Goal: Task Accomplishment & Management: Use online tool/utility

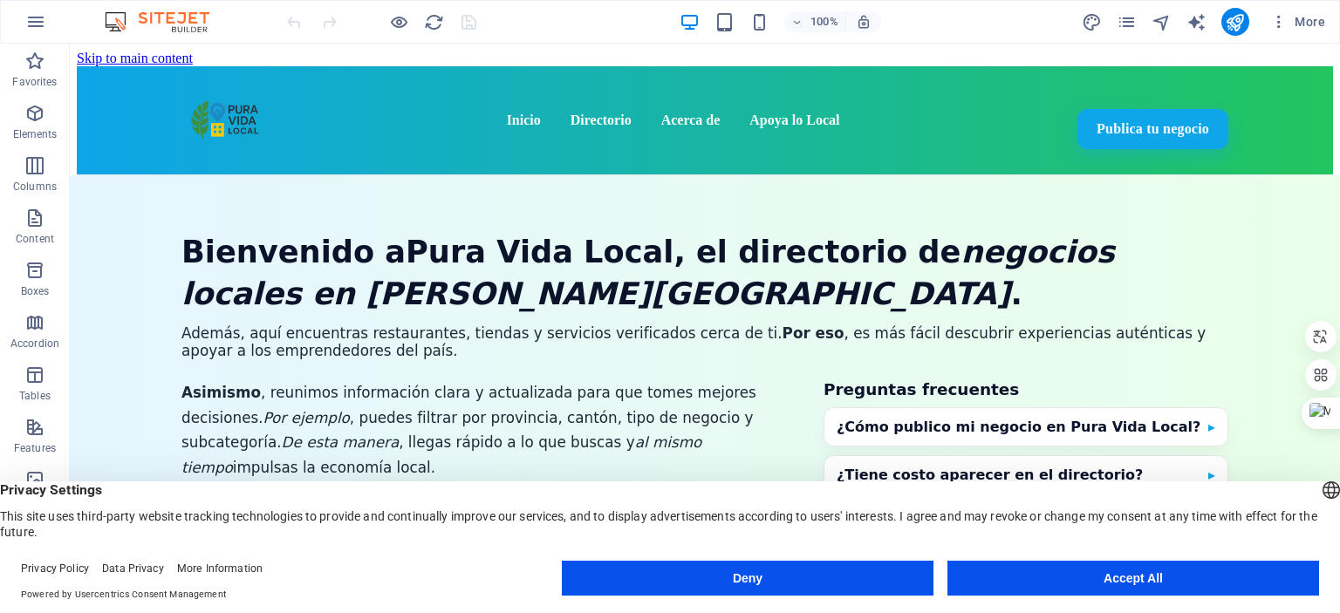
click at [1122, 589] on button "Accept All" at bounding box center [1133, 578] width 372 height 35
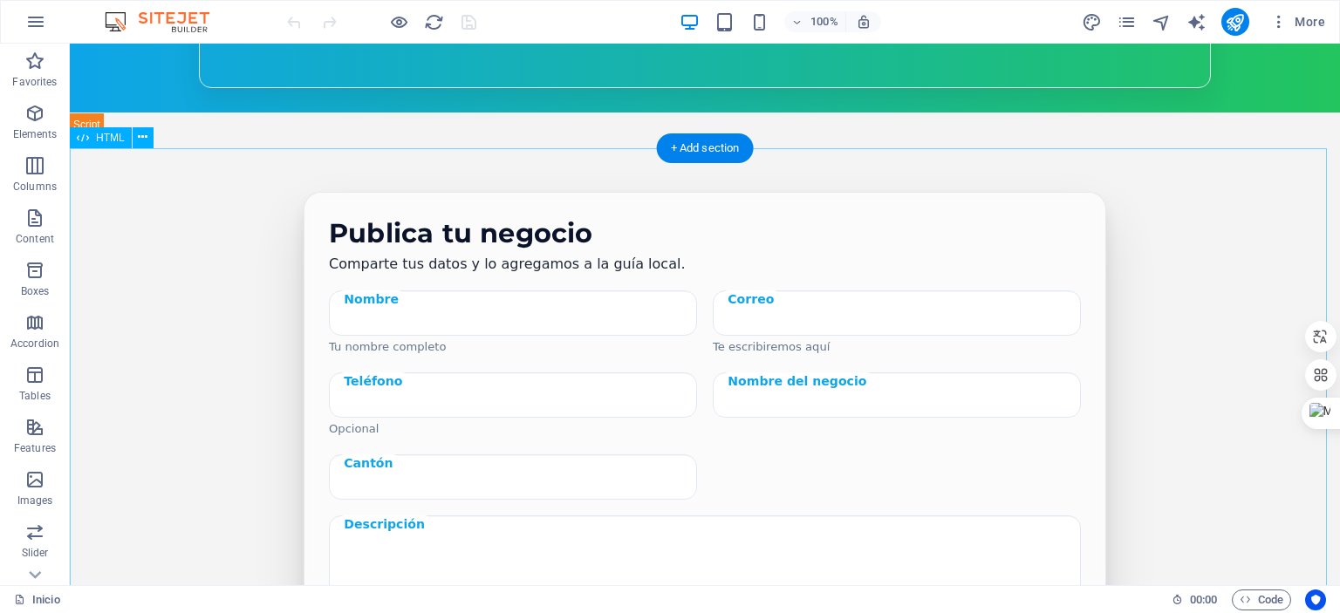
scroll to position [1483, 0]
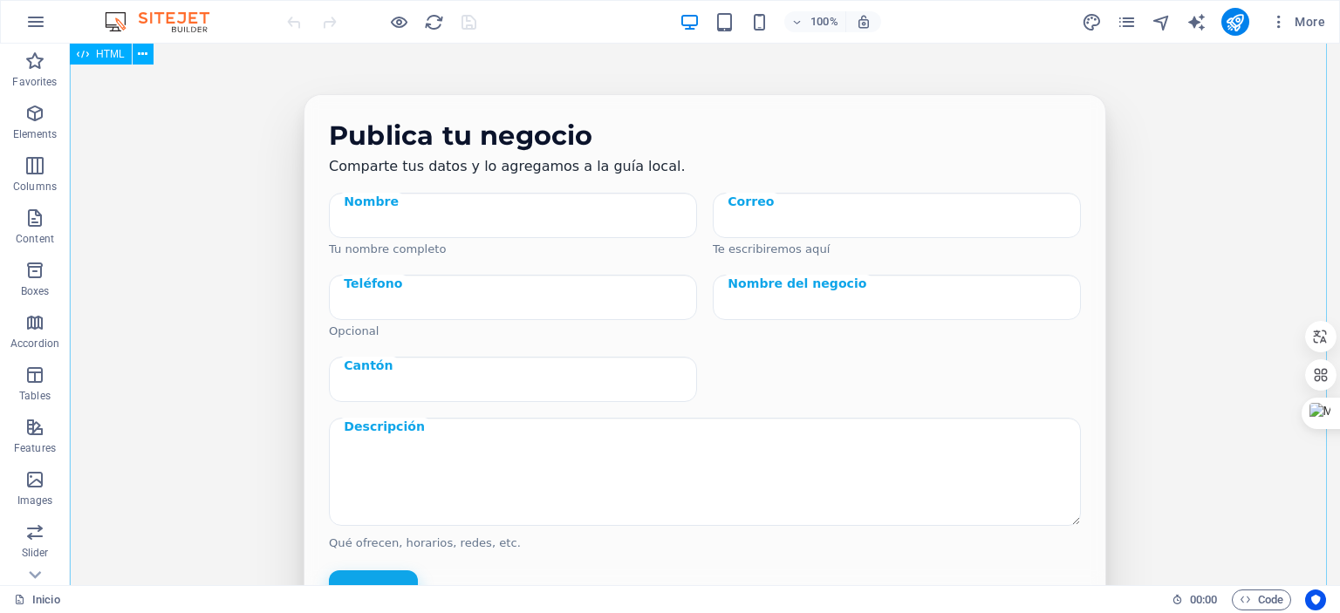
click at [1227, 258] on div "Publica tu negocio Comparte tus datos y lo agregamos a la guía local. Nombre Tu…" at bounding box center [705, 410] width 1270 height 745
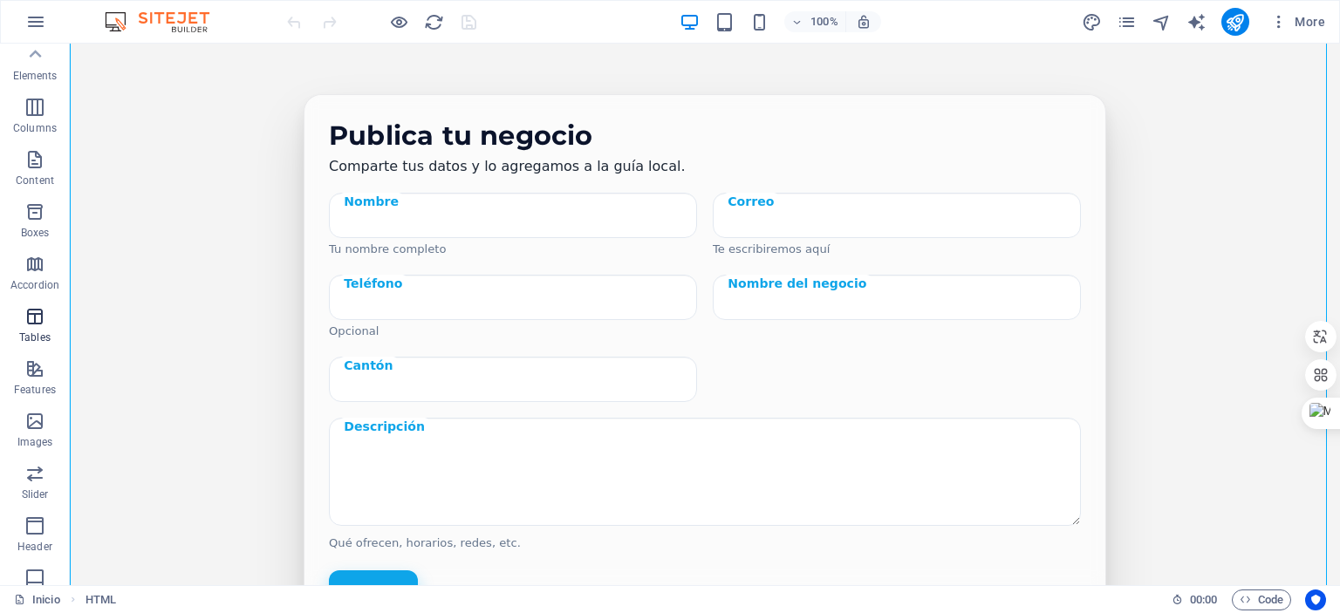
scroll to position [0, 0]
click at [33, 17] on icon "button" at bounding box center [35, 21] width 21 height 21
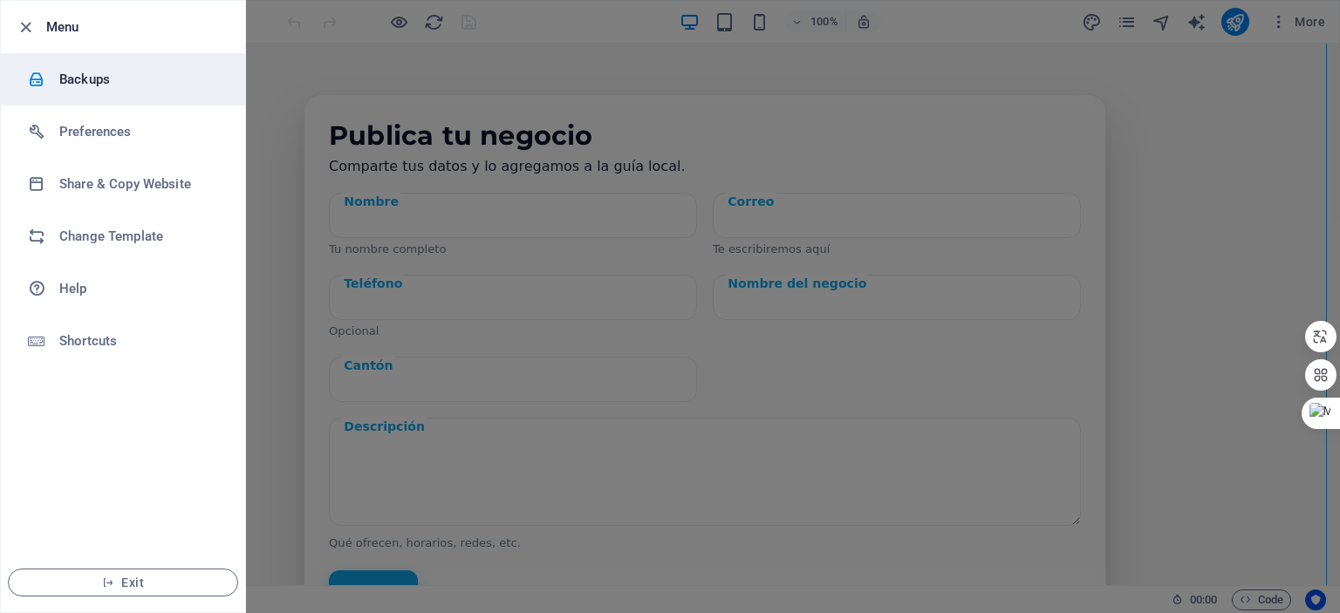
click at [108, 81] on h6 "Backups" at bounding box center [139, 79] width 161 height 21
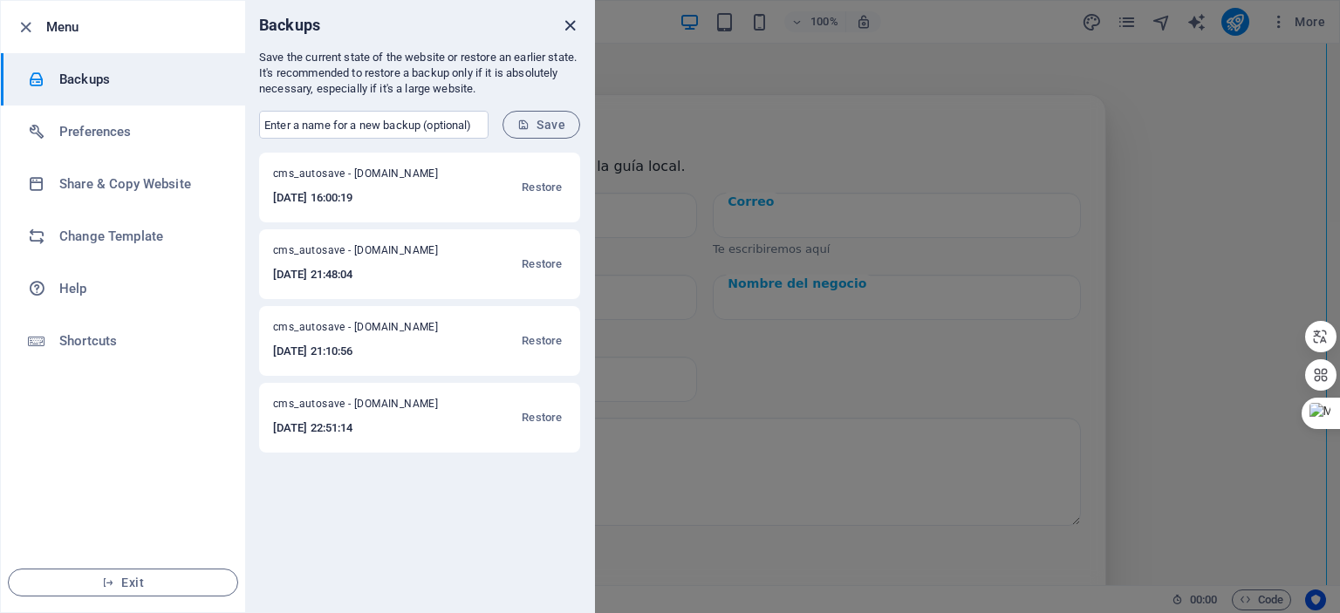
click at [575, 16] on icon "close" at bounding box center [570, 26] width 20 height 20
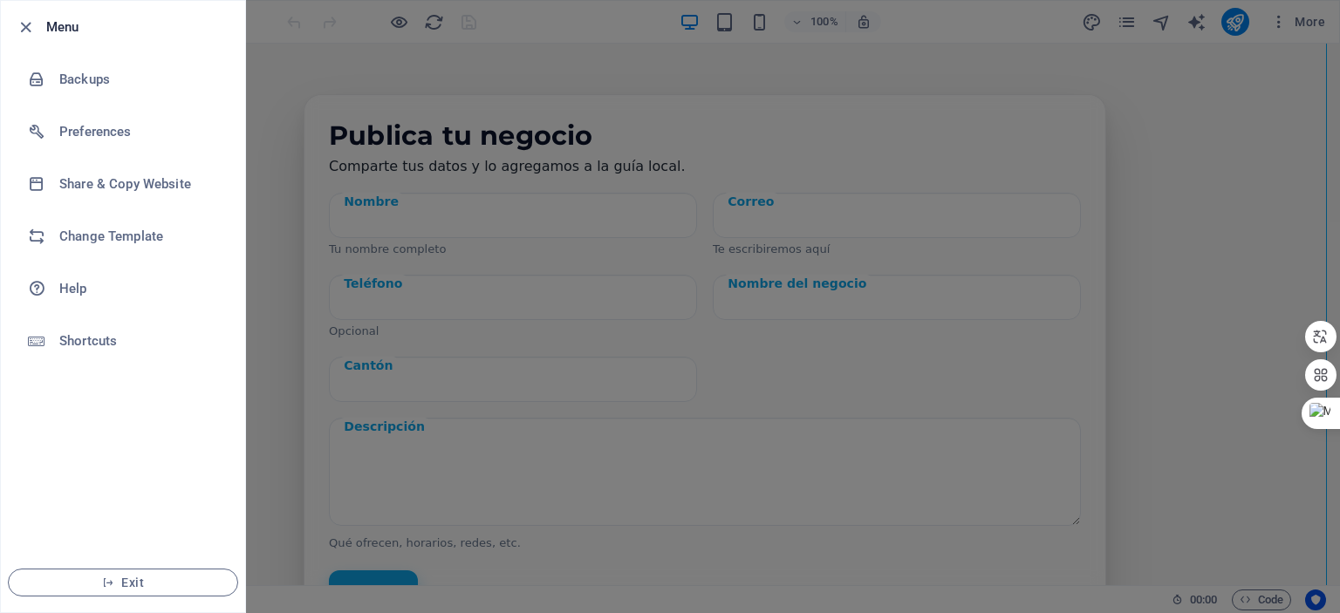
click at [265, 114] on div at bounding box center [670, 306] width 1340 height 613
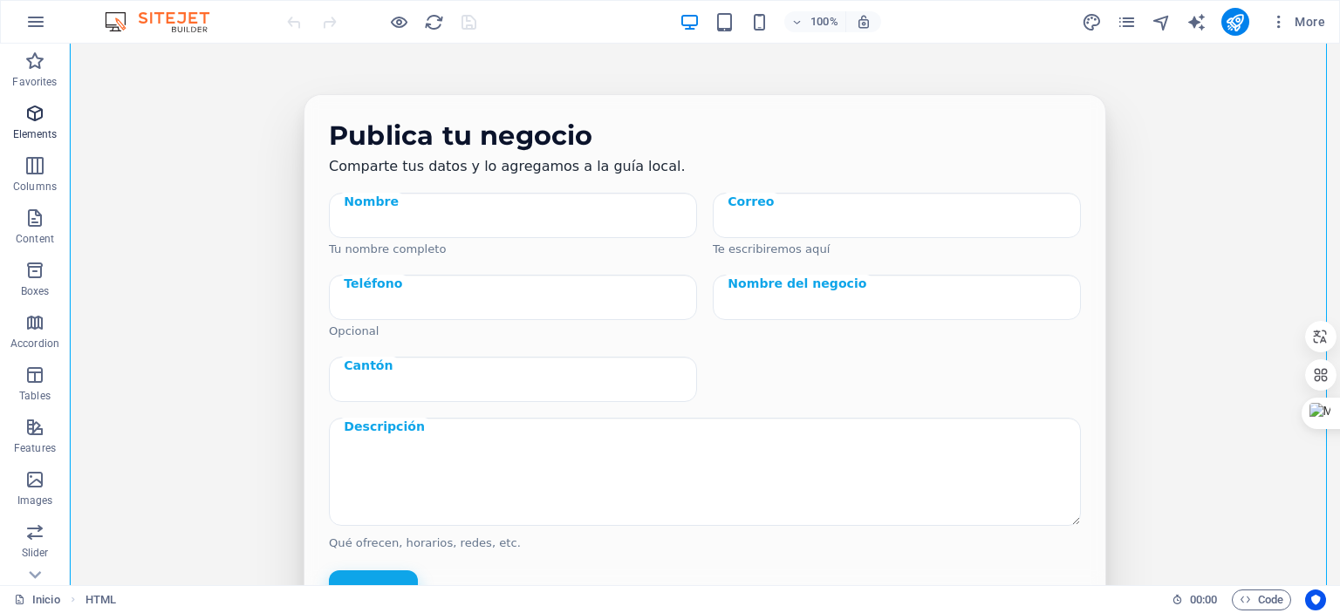
click at [46, 125] on span "Elements" at bounding box center [35, 124] width 70 height 42
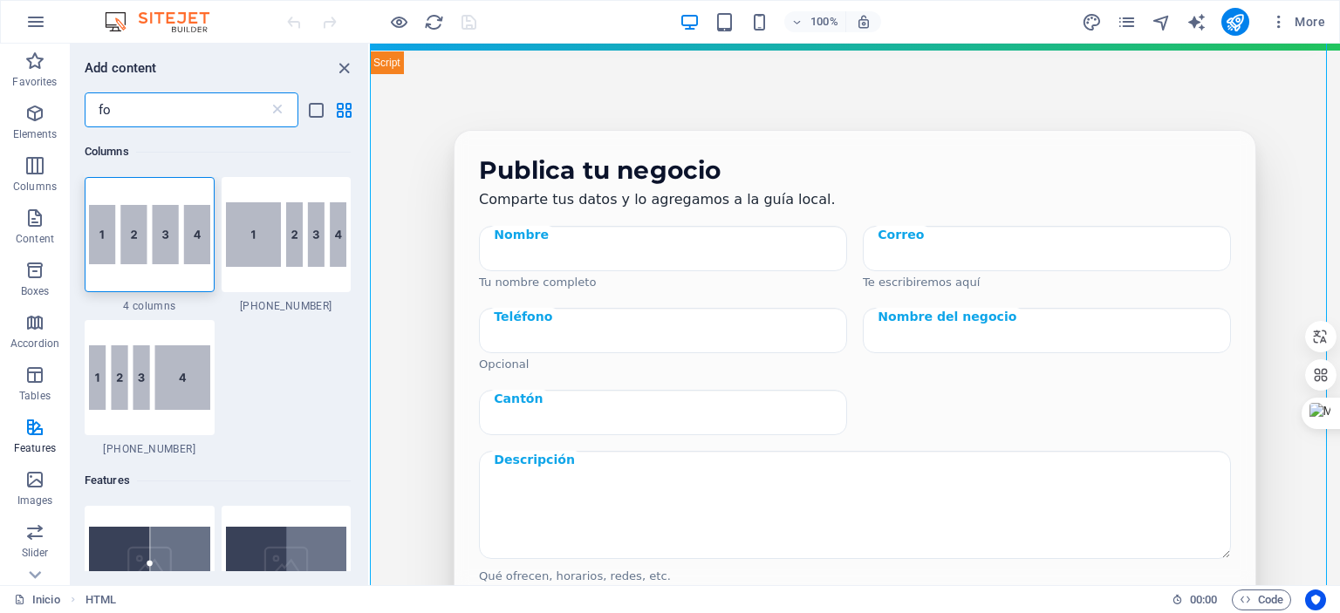
type input "f"
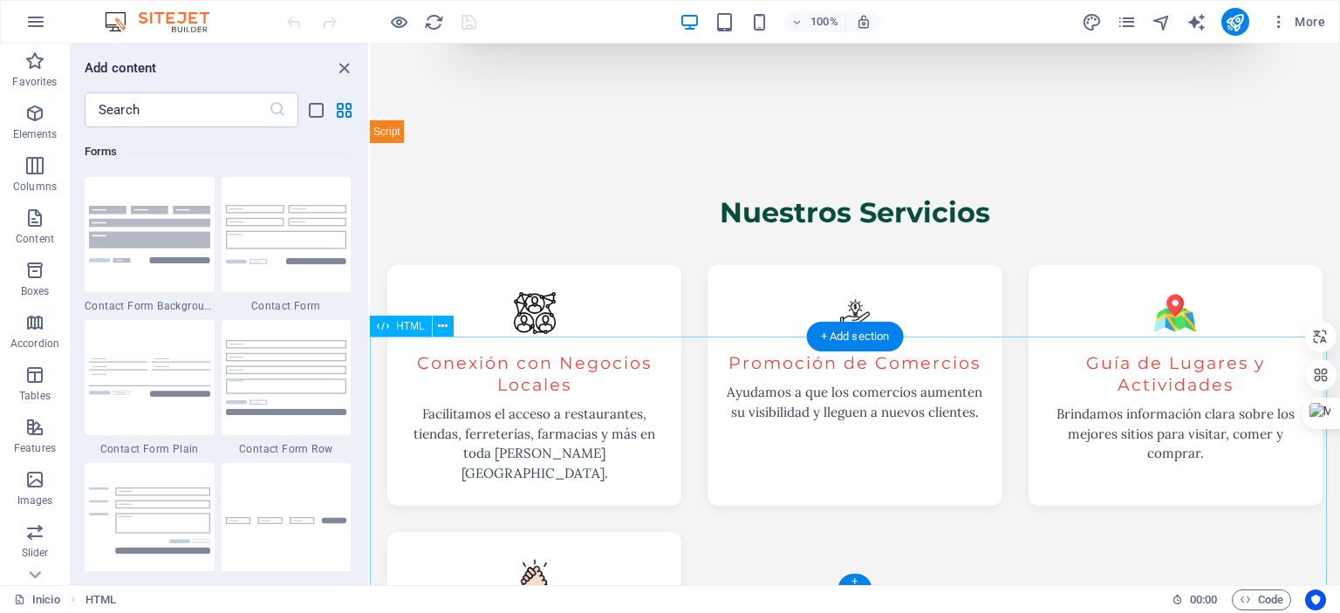
scroll to position [2016, 0]
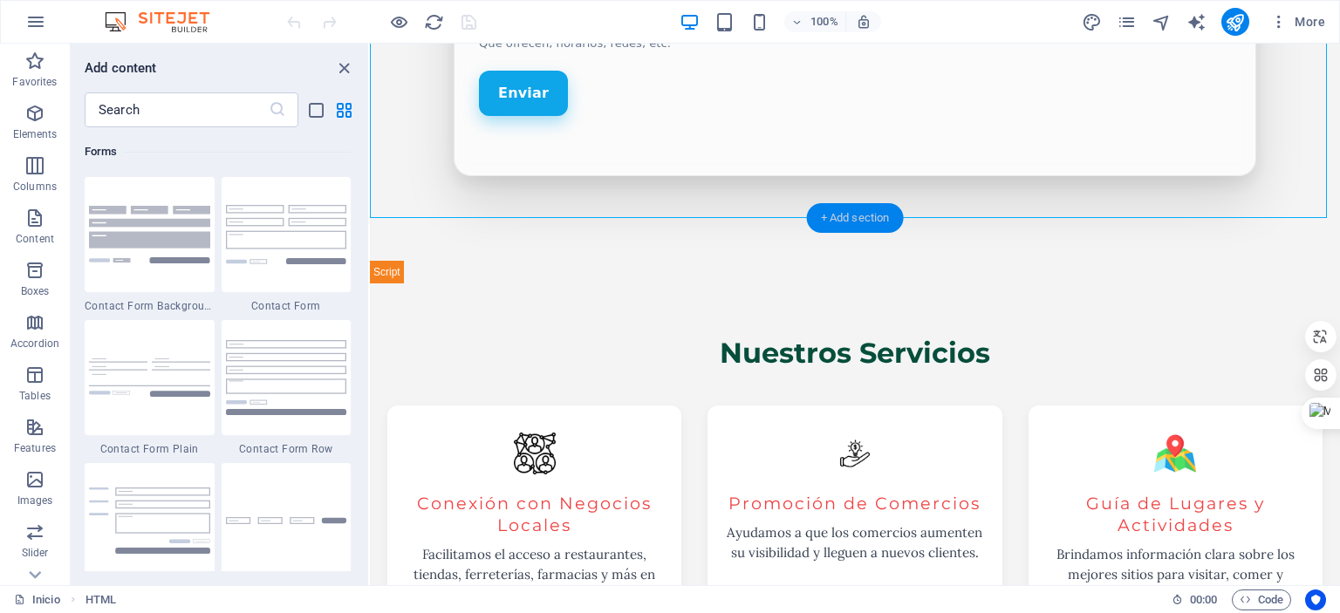
click at [844, 219] on div "+ Add section" at bounding box center [855, 218] width 97 height 30
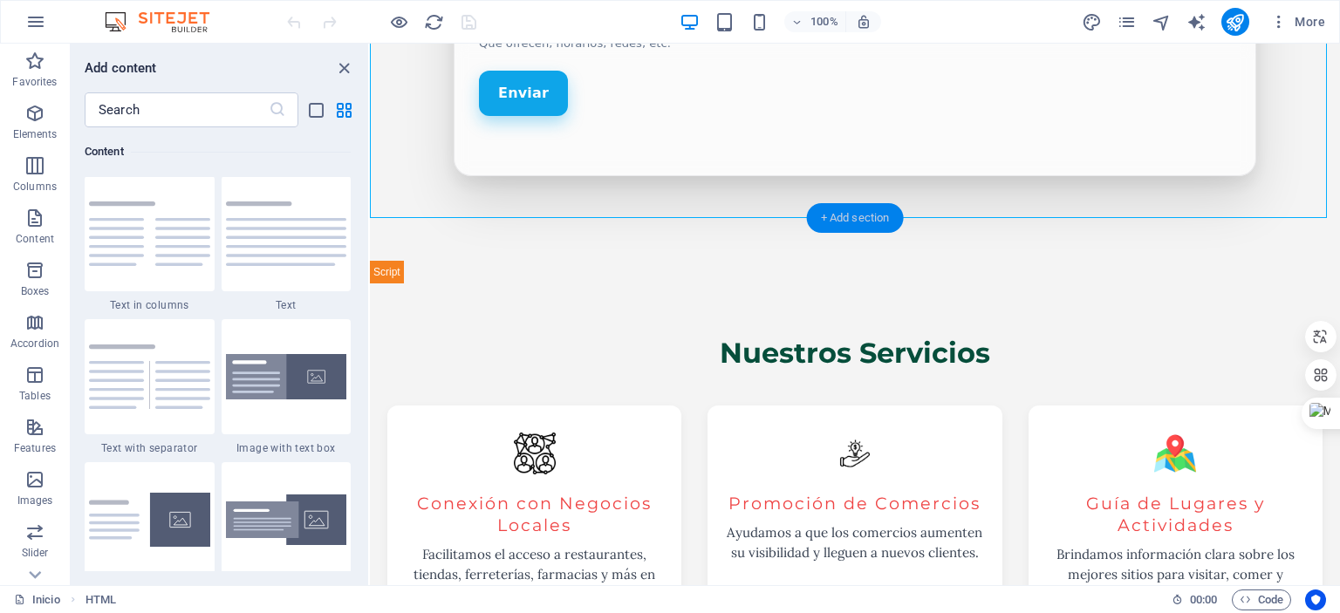
scroll to position [3052, 0]
click at [192, 113] on input "text" at bounding box center [177, 109] width 184 height 35
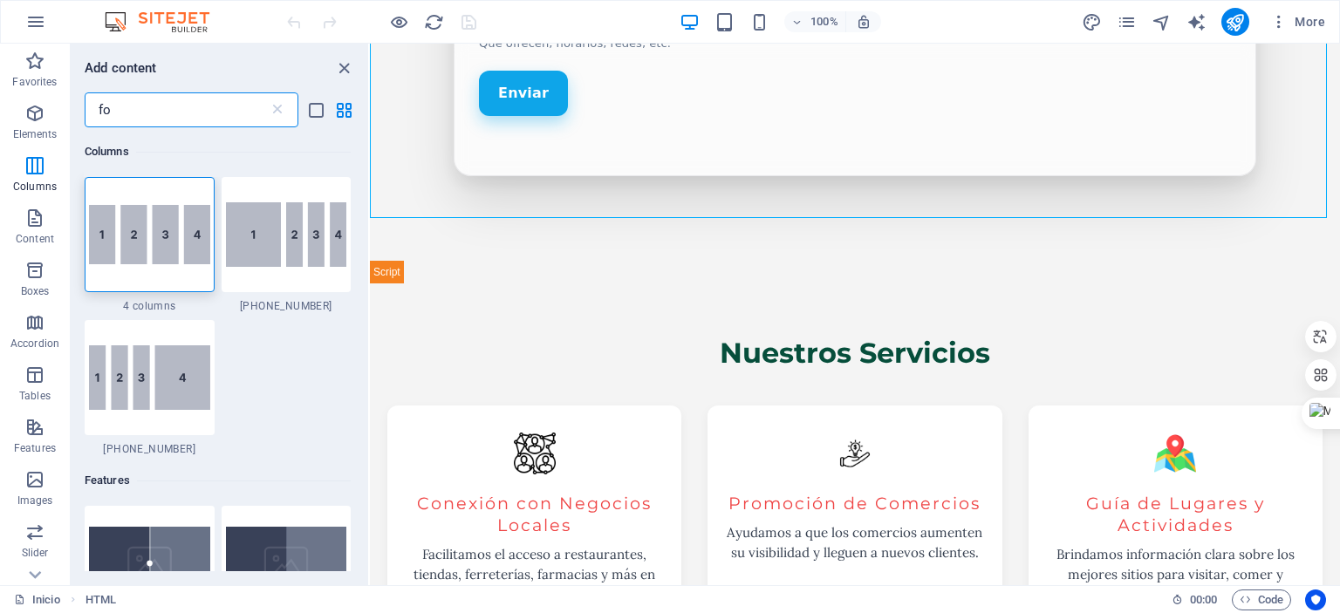
scroll to position [0, 0]
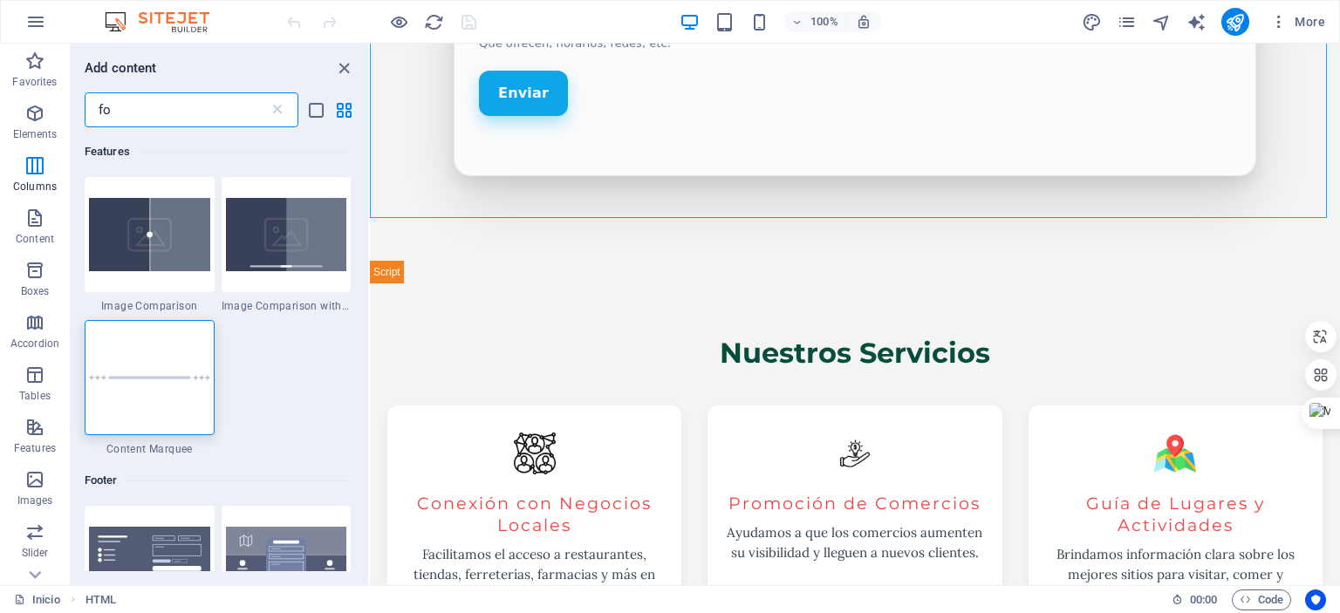
type input "f"
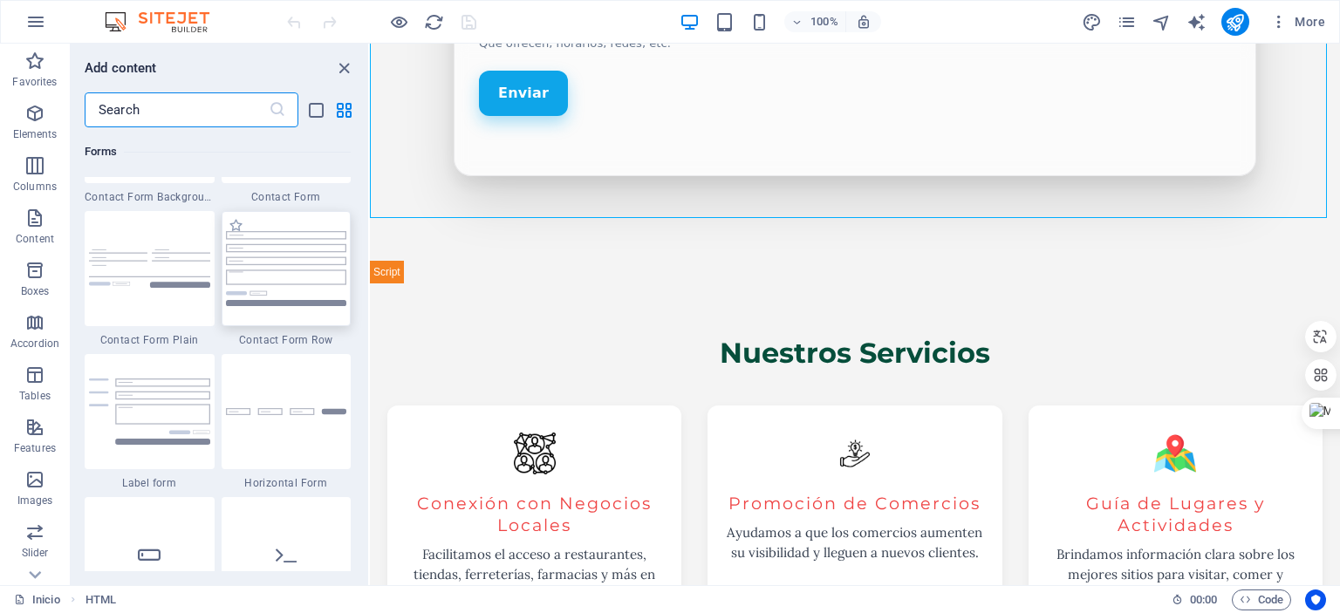
scroll to position [12822, 0]
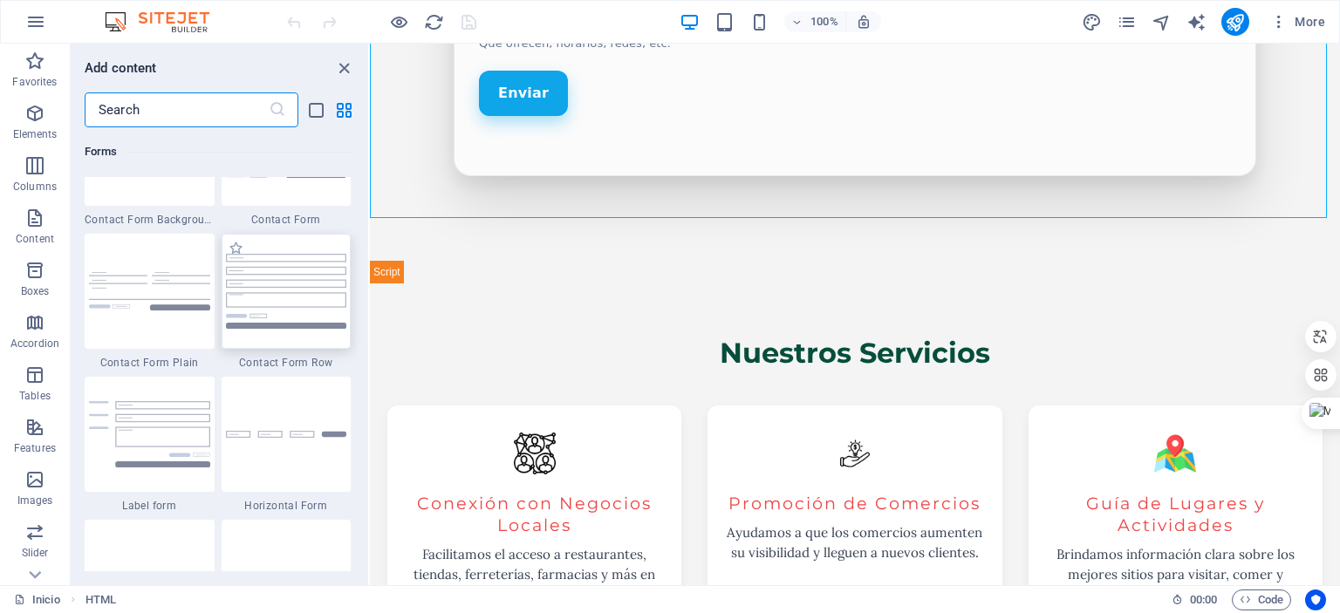
click at [270, 296] on img at bounding box center [286, 291] width 121 height 74
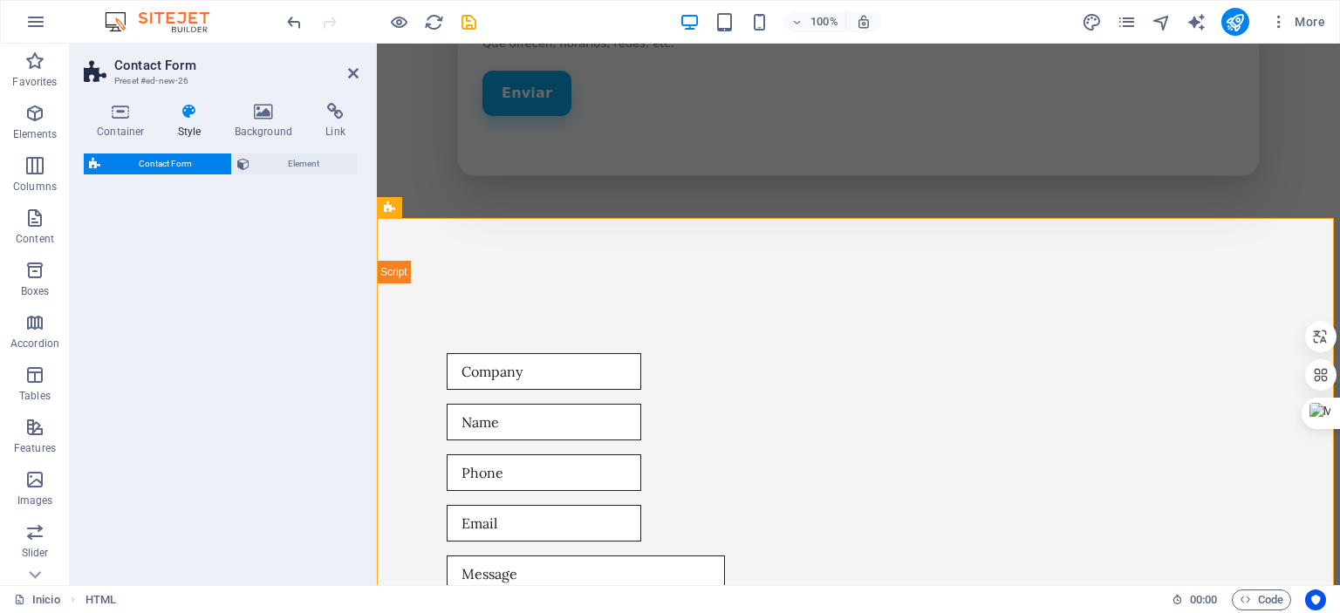
click at [371, 297] on div "Container Style Background Link Size Height Default px rem % vh vw Min. height …" at bounding box center [221, 337] width 303 height 496
select select "rem"
select select "preset-contact-form-v3-row"
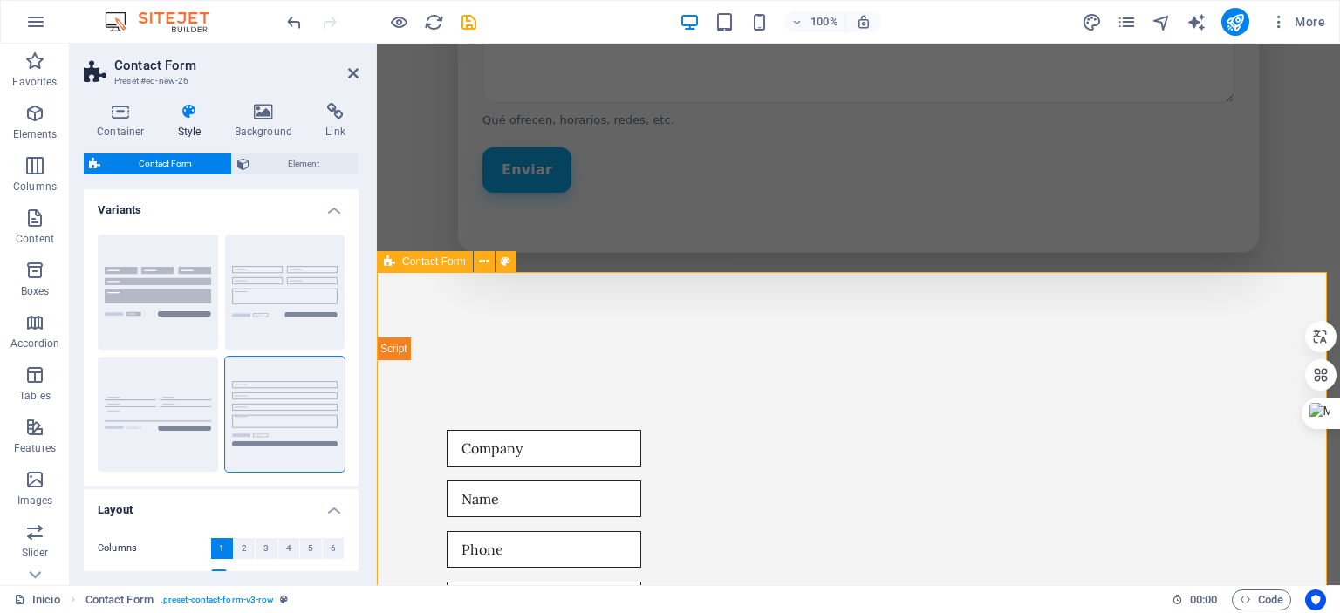
scroll to position [1929, 0]
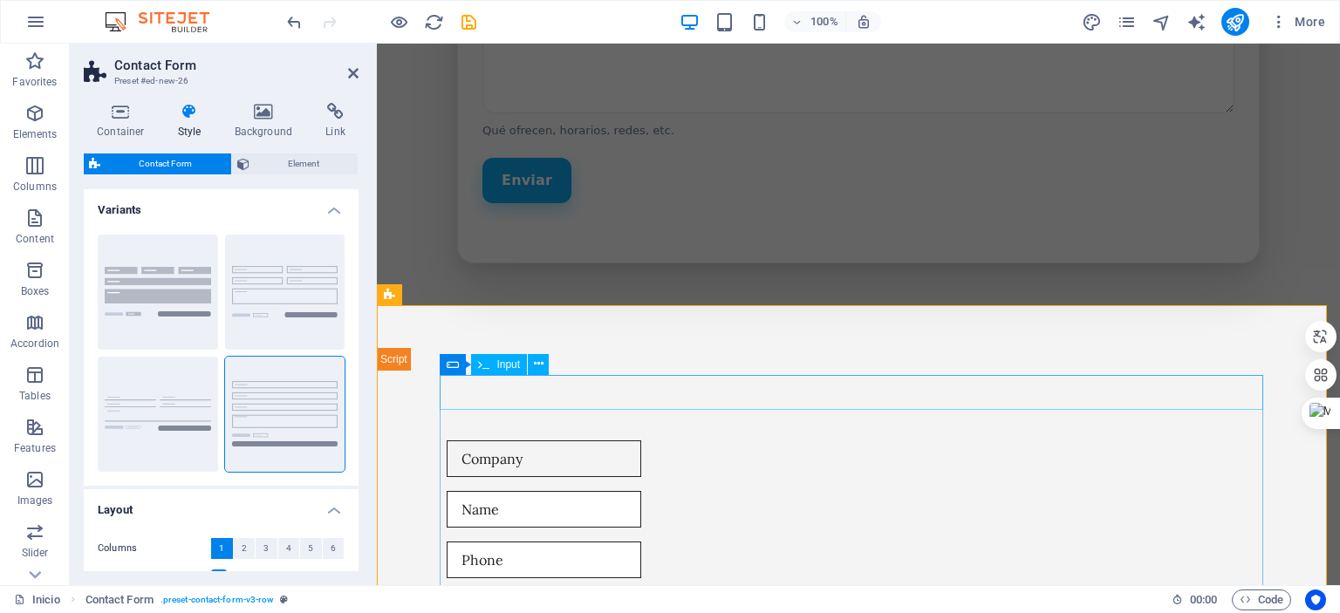
click at [523, 441] on input "text" at bounding box center [544, 459] width 195 height 37
click at [532, 366] on button at bounding box center [538, 364] width 21 height 21
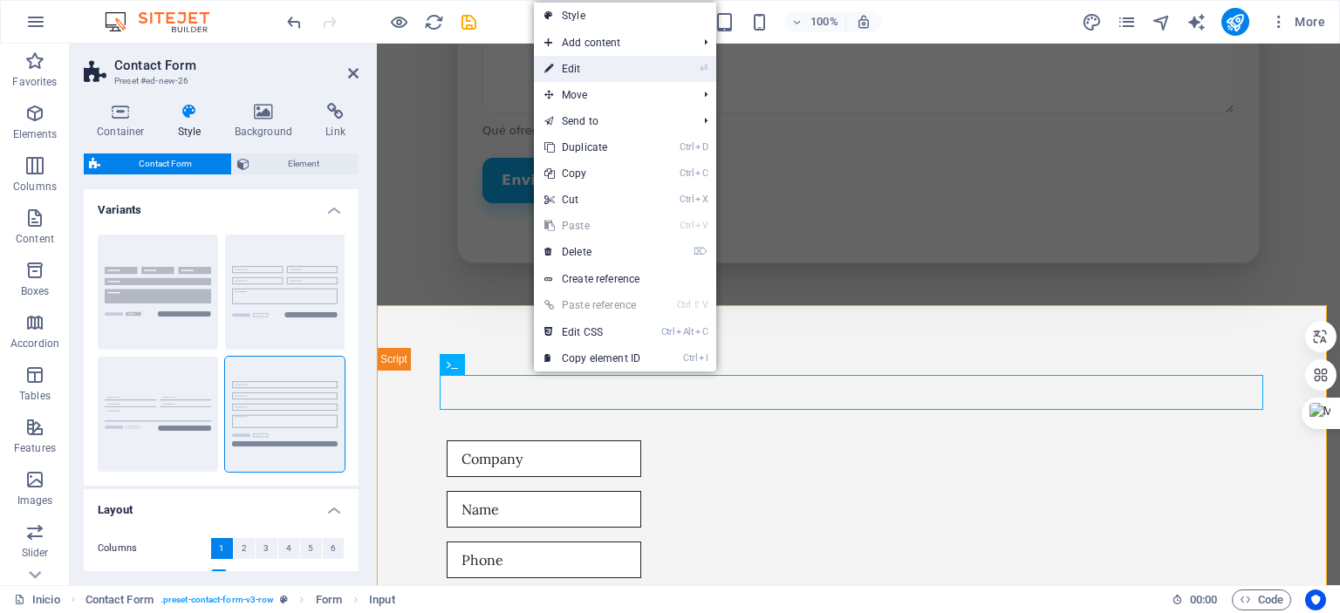
click at [602, 63] on link "⏎ Edit" at bounding box center [592, 69] width 117 height 26
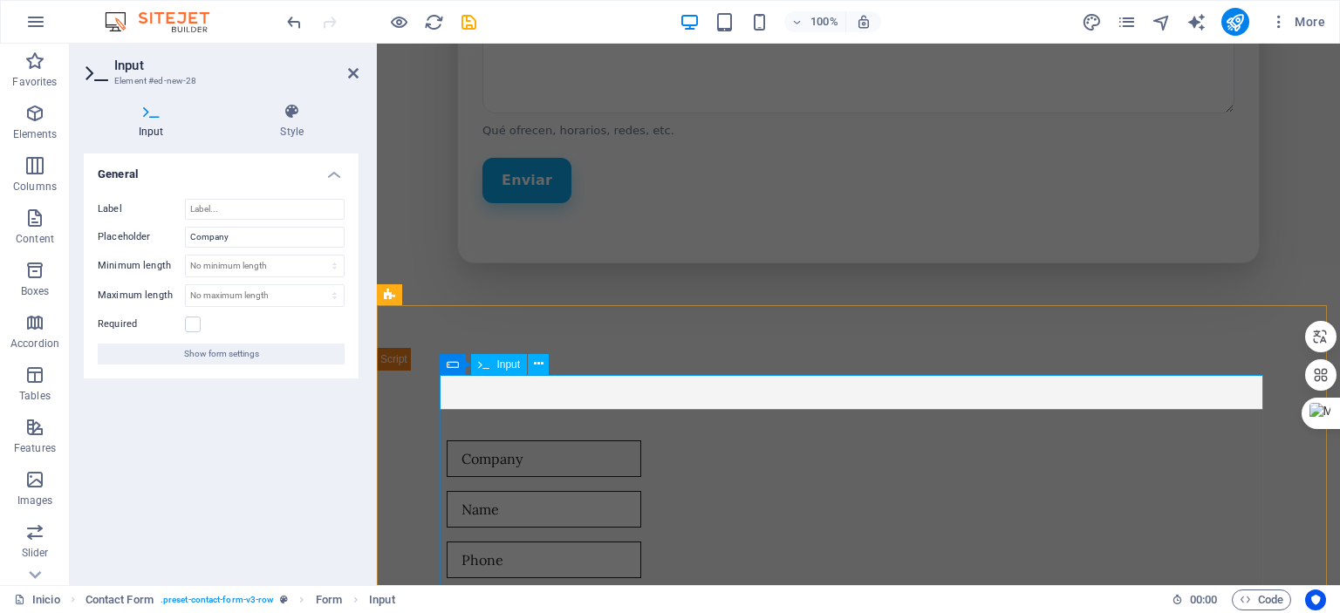
click at [517, 441] on input "text" at bounding box center [544, 459] width 195 height 37
type input "N"
type input "Empresa"
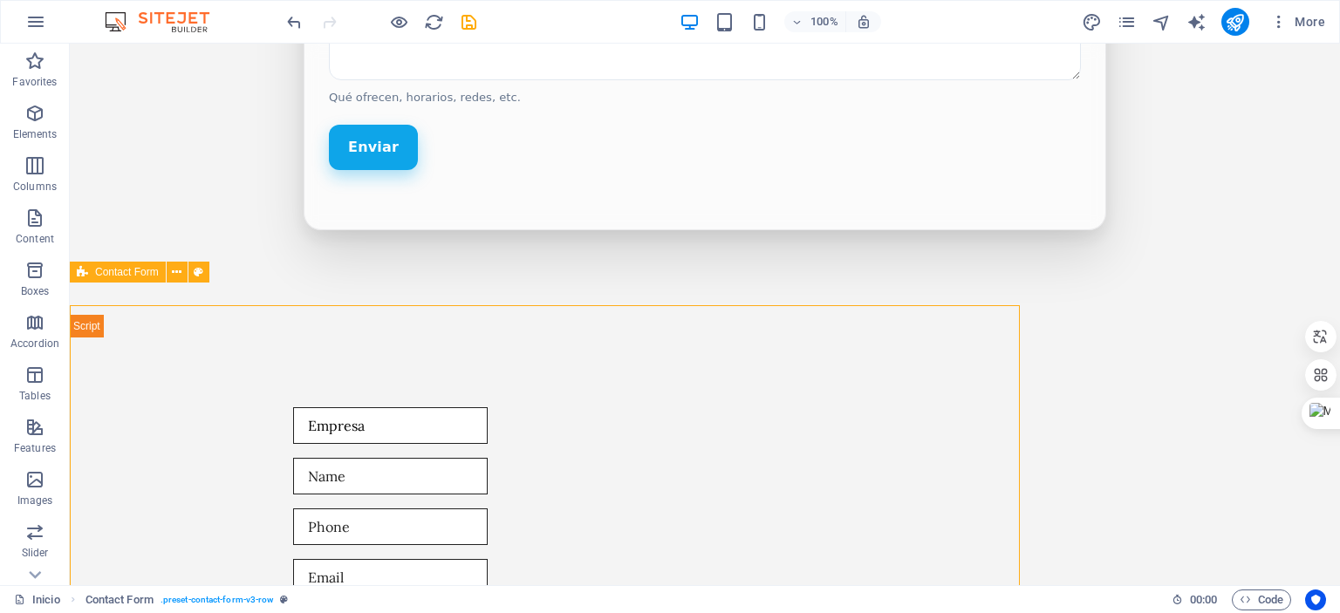
select select "rem"
select select "preset-contact-form-v3-row"
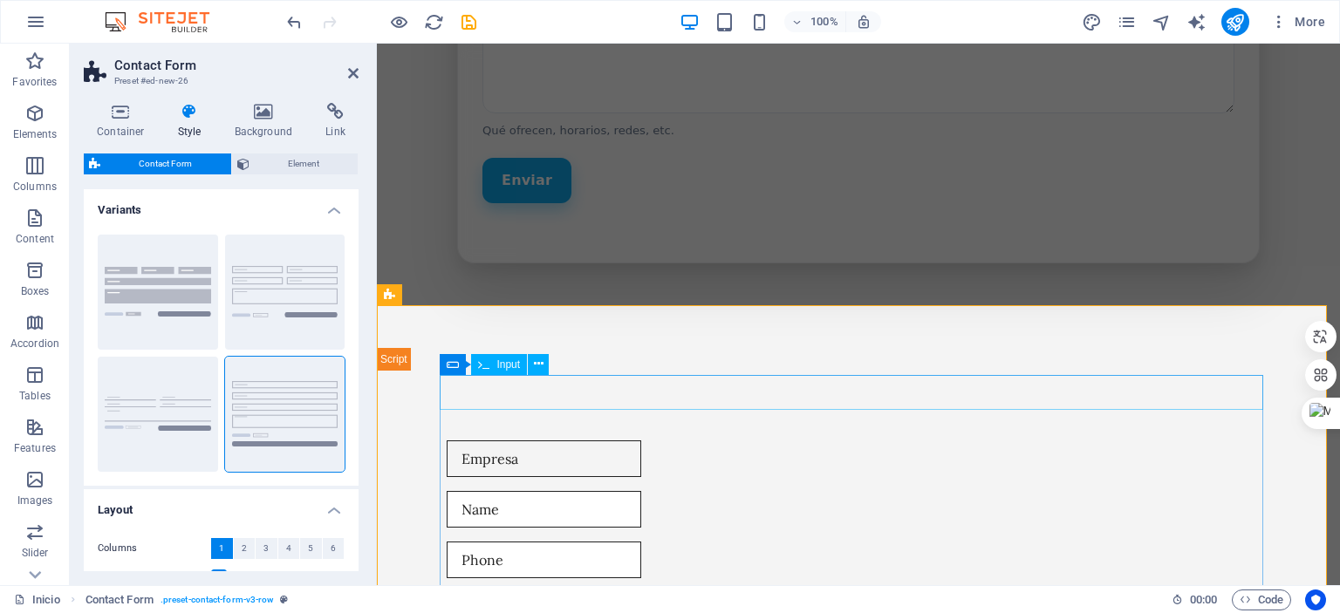
click at [507, 441] on input "Empresa" at bounding box center [544, 459] width 195 height 37
drag, startPoint x: 543, startPoint y: 400, endPoint x: 404, endPoint y: 390, distance: 140.0
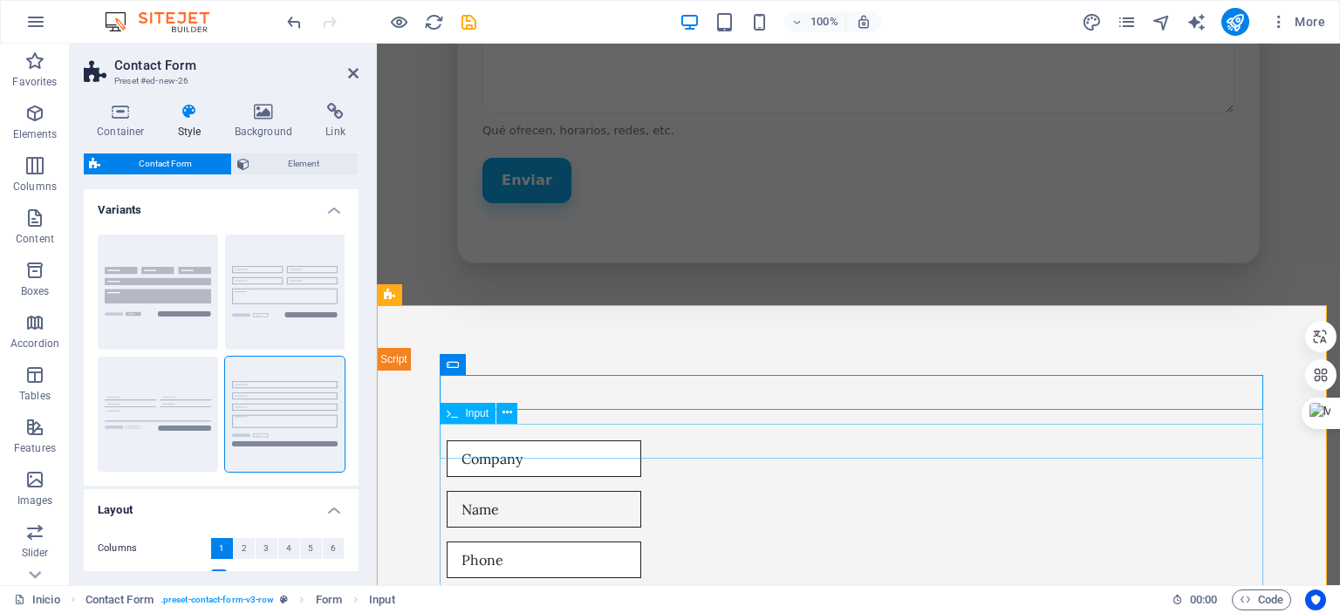
click at [502, 491] on input "text" at bounding box center [544, 509] width 195 height 37
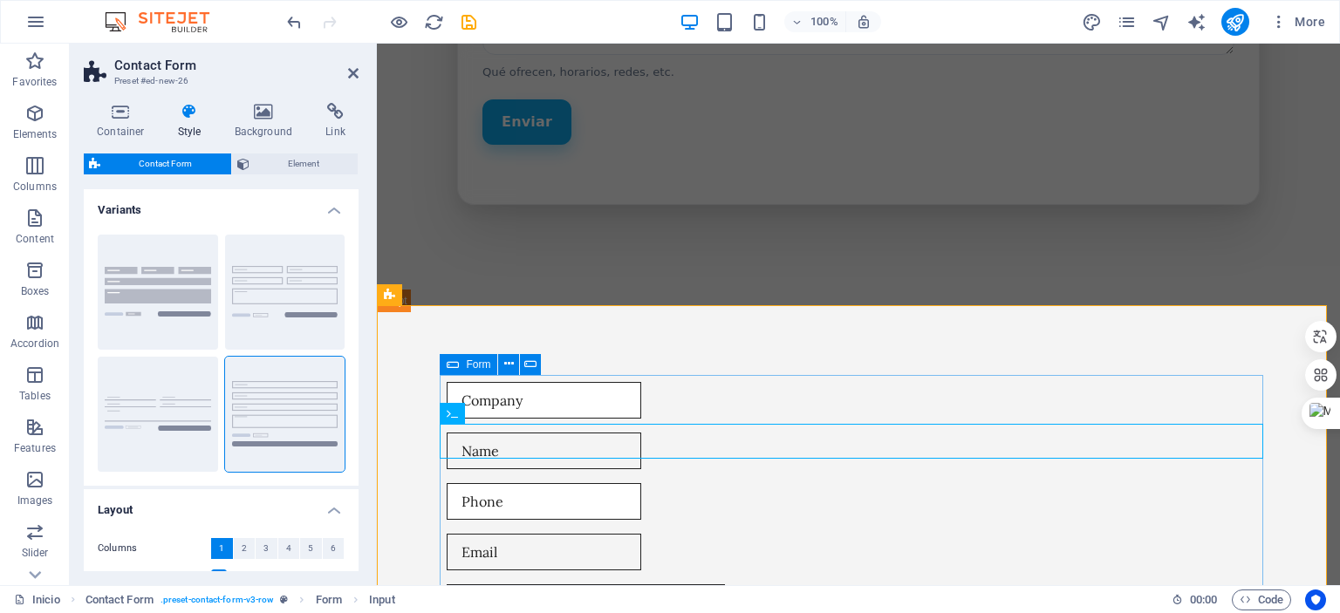
scroll to position [2016, 0]
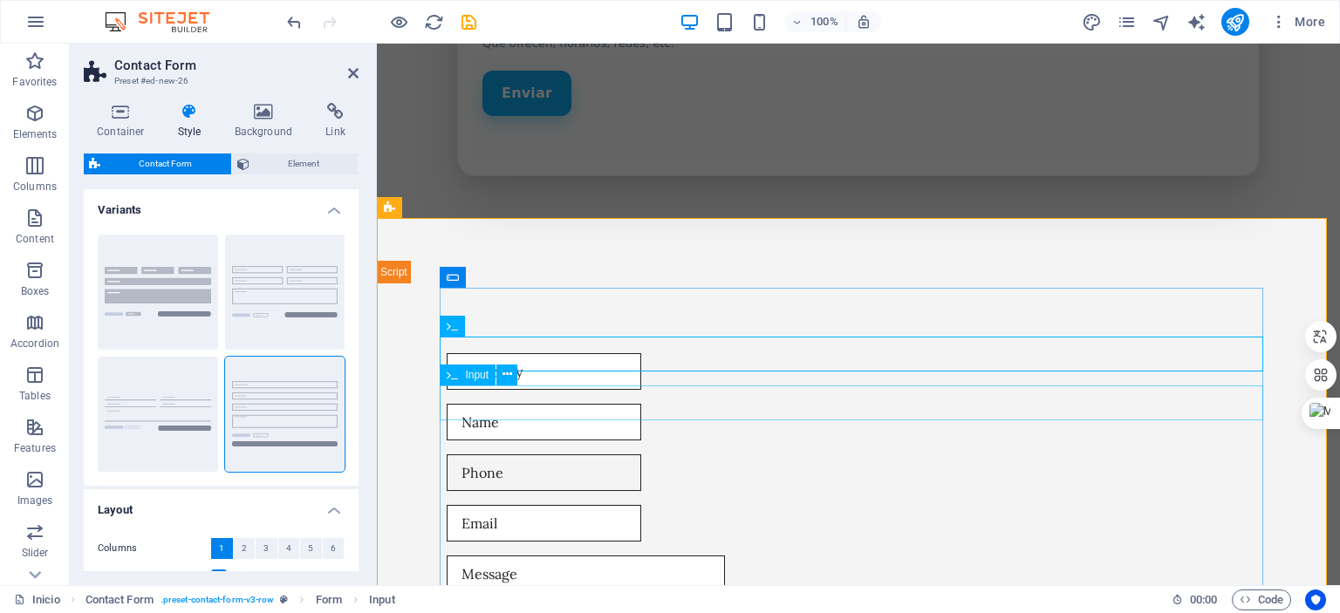
click at [563, 454] on input "text" at bounding box center [544, 472] width 195 height 37
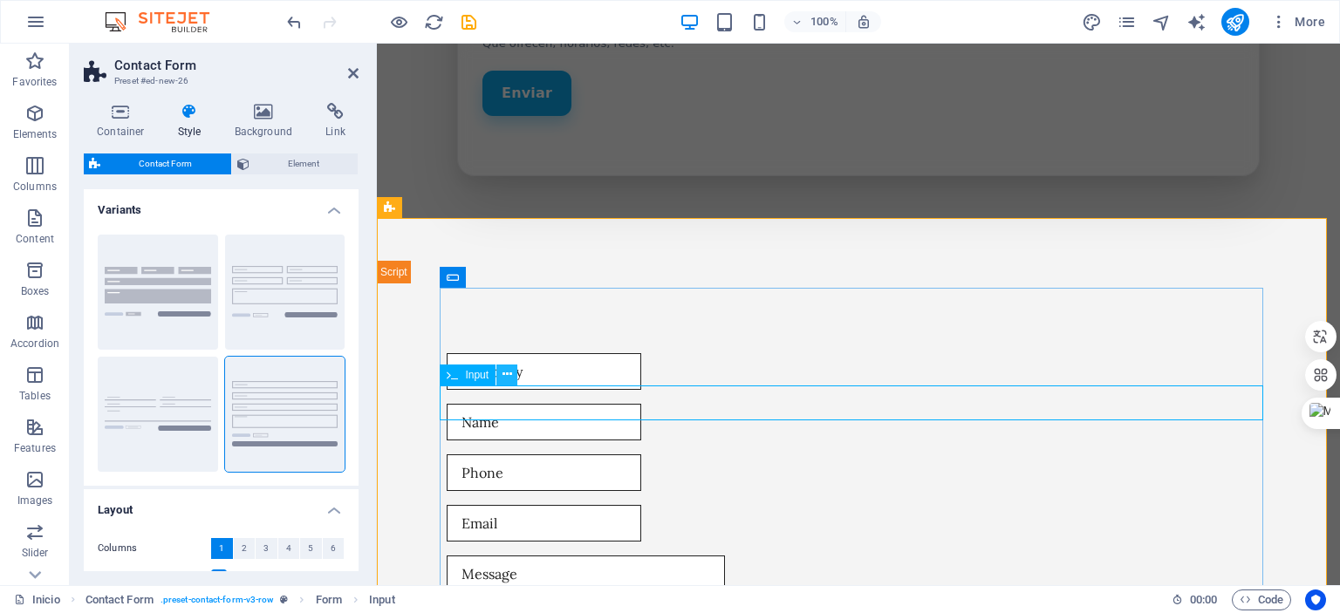
click at [502, 372] on icon at bounding box center [507, 375] width 10 height 18
click at [726, 284] on div "{{ 'content.forms.privacy'|trans }} Unreadable? Regenerate Submit" at bounding box center [858, 575] width 963 height 583
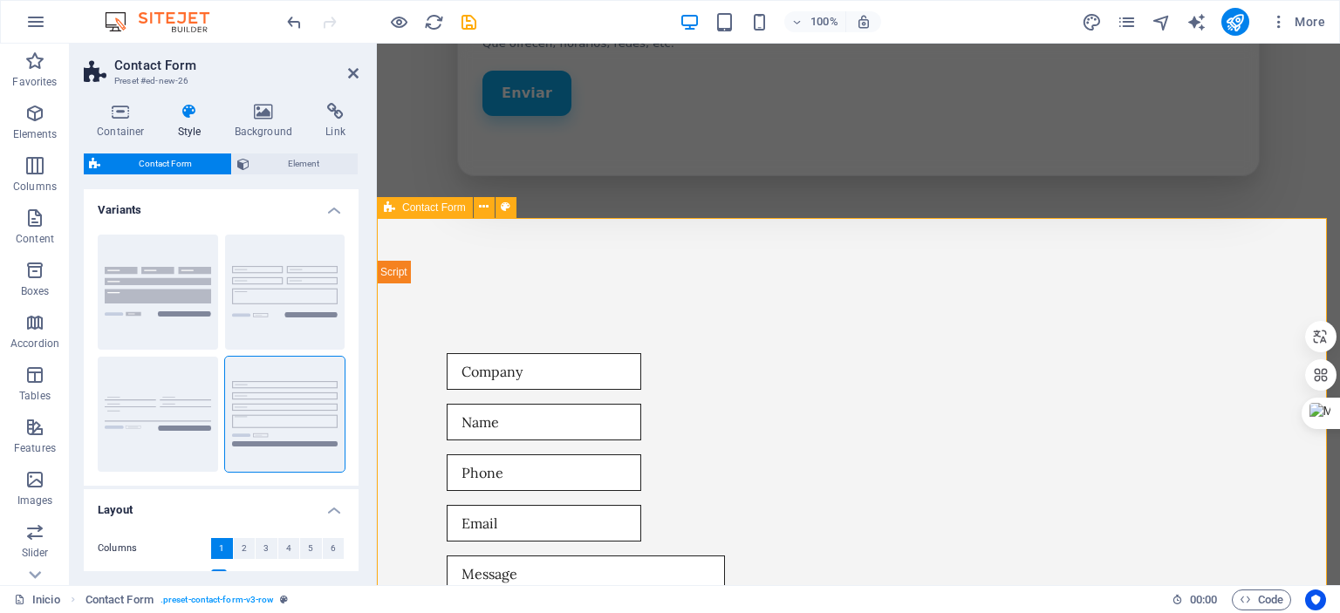
click at [726, 284] on div "{{ 'content.forms.privacy'|trans }} Unreadable? Regenerate Submit" at bounding box center [858, 575] width 963 height 583
click at [489, 205] on icon at bounding box center [484, 207] width 10 height 18
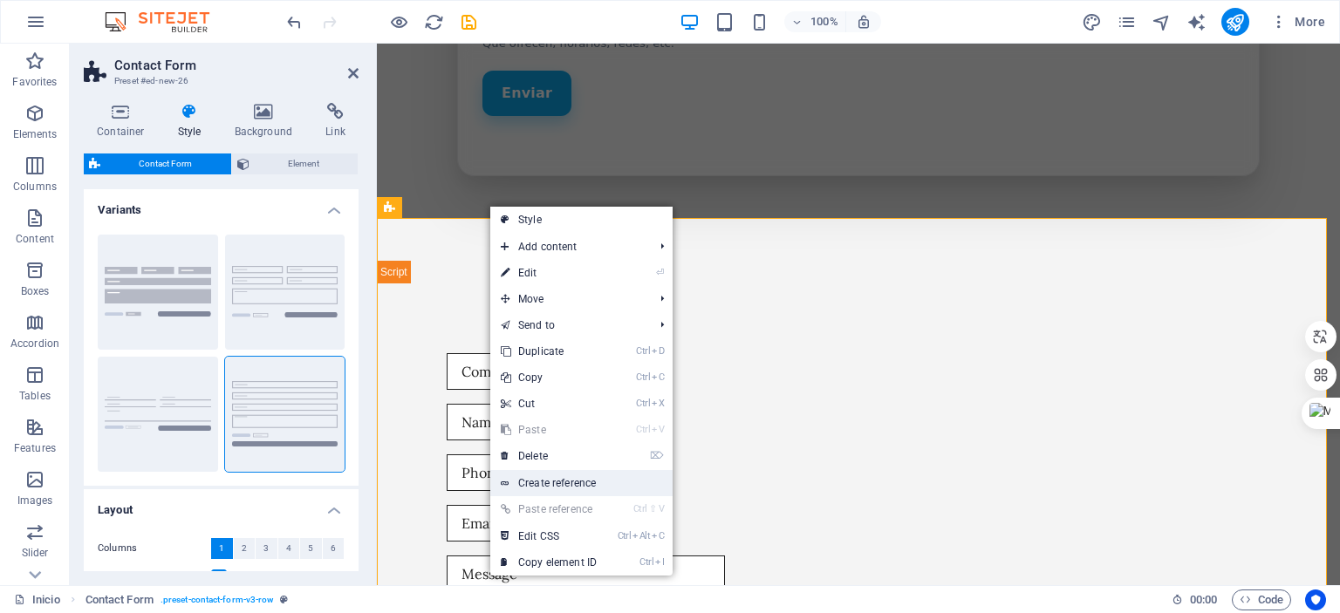
click at [540, 478] on link "Create reference" at bounding box center [581, 483] width 182 height 26
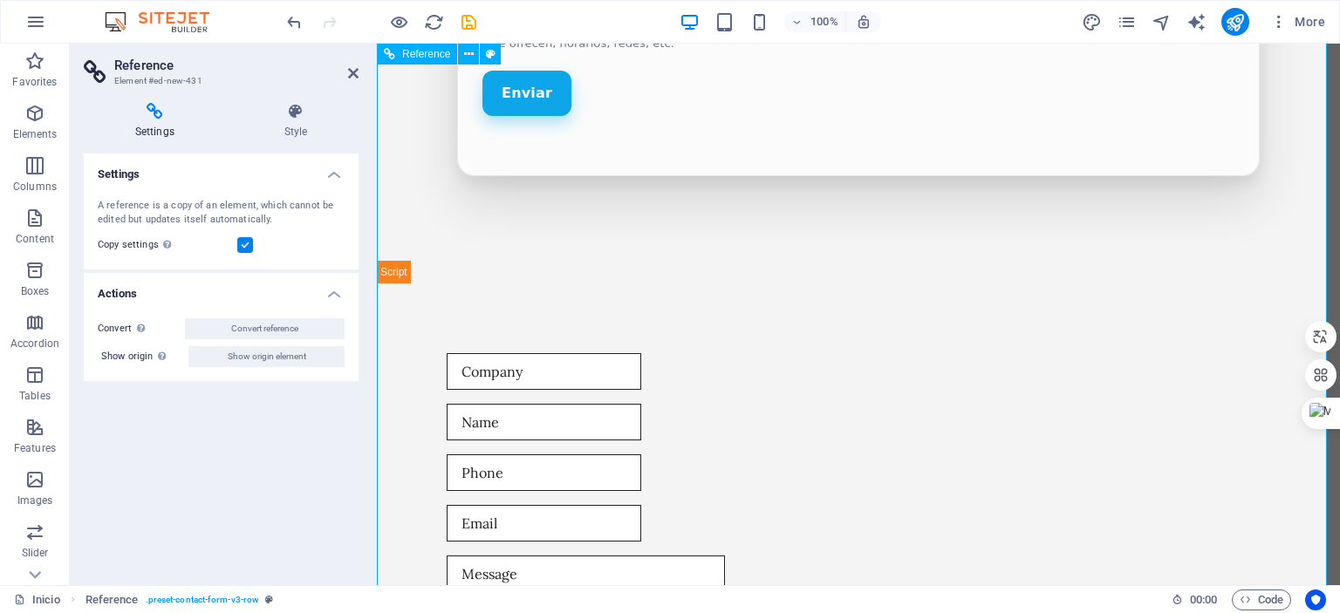
scroll to position [2778, 0]
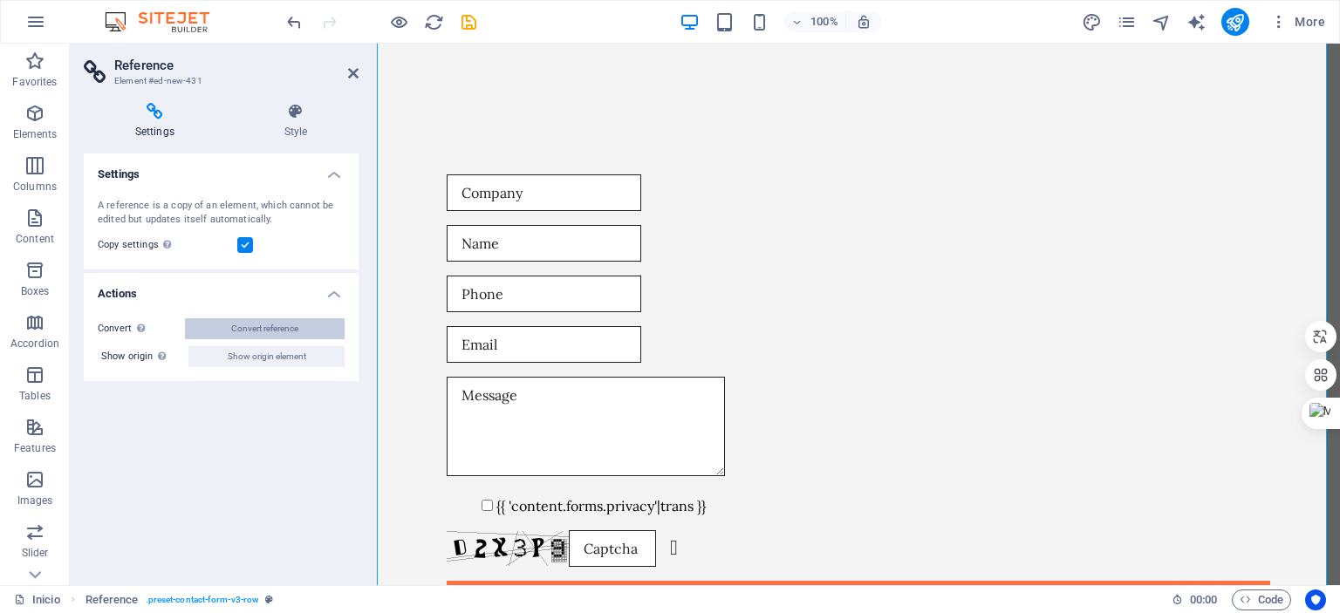
click at [299, 328] on button "Convert reference" at bounding box center [265, 328] width 160 height 21
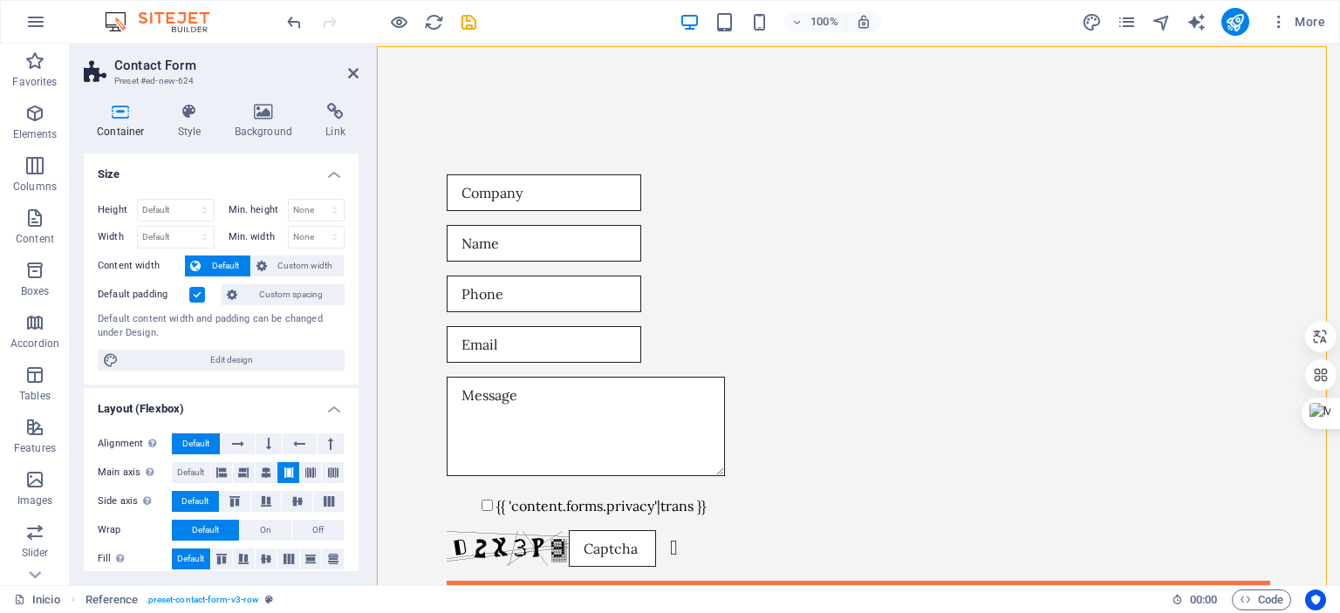
scroll to position [2756, 0]
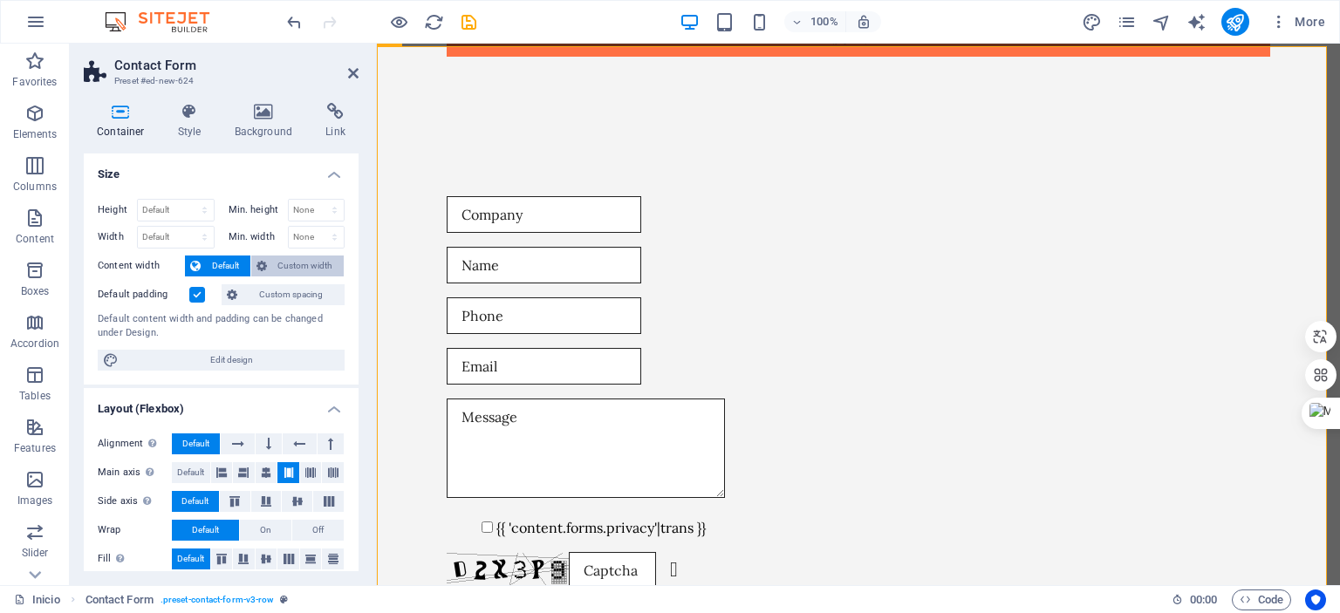
click at [300, 263] on span "Custom width" at bounding box center [305, 266] width 67 height 21
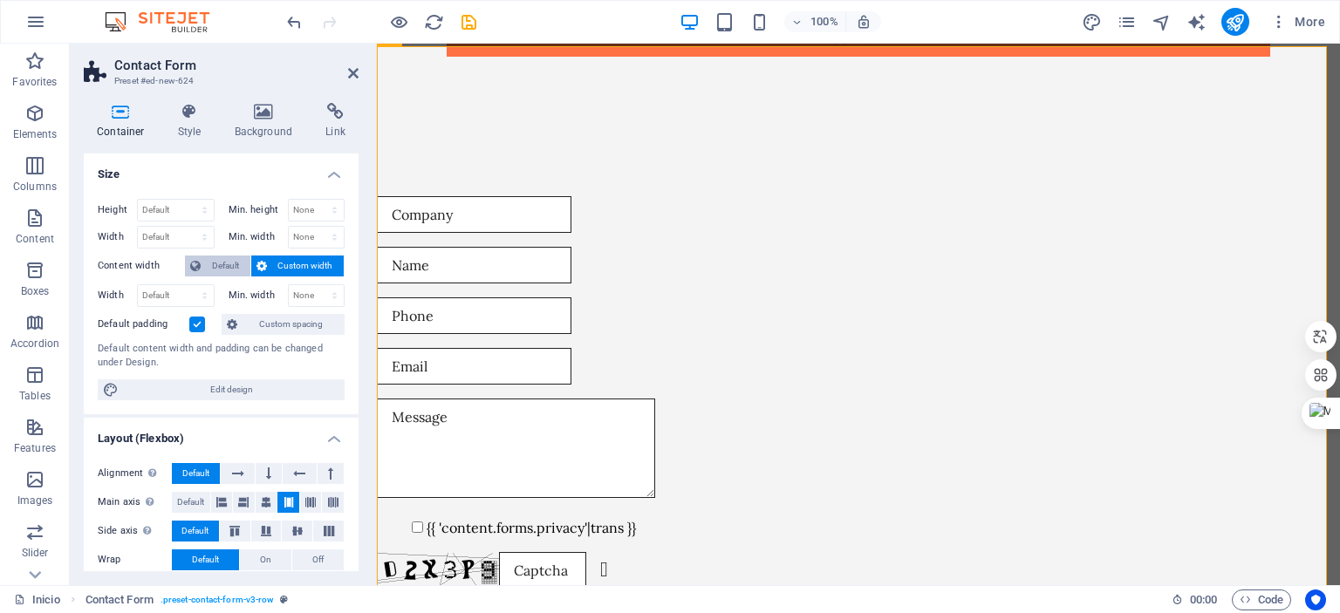
click at [201, 268] on button "Default" at bounding box center [217, 266] width 65 height 21
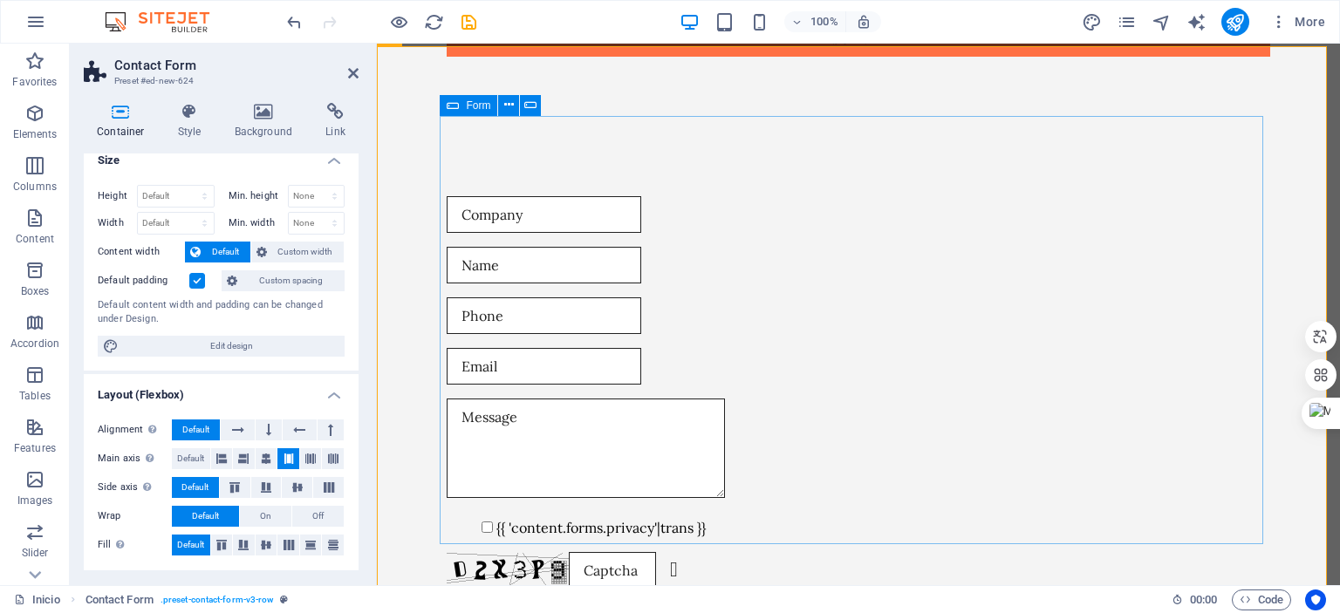
scroll to position [0, 0]
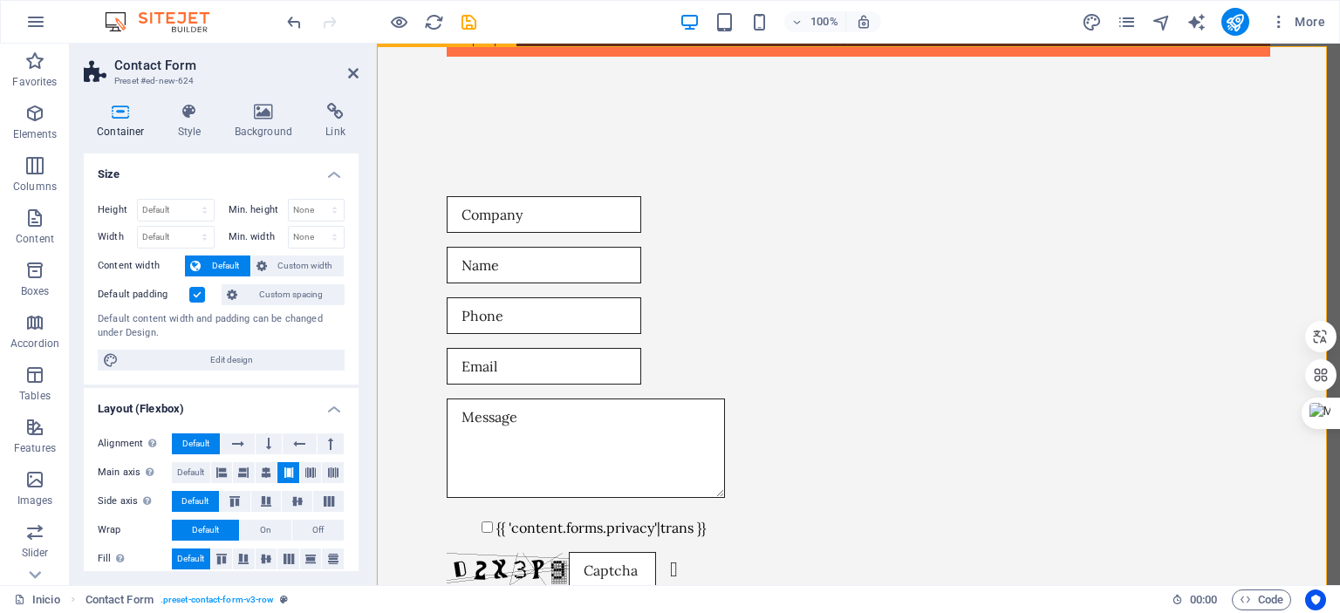
click at [410, 210] on div "{{ 'content.forms.privacy'|trans }} Unreadable? Regenerate Submit" at bounding box center [858, 417] width 963 height 583
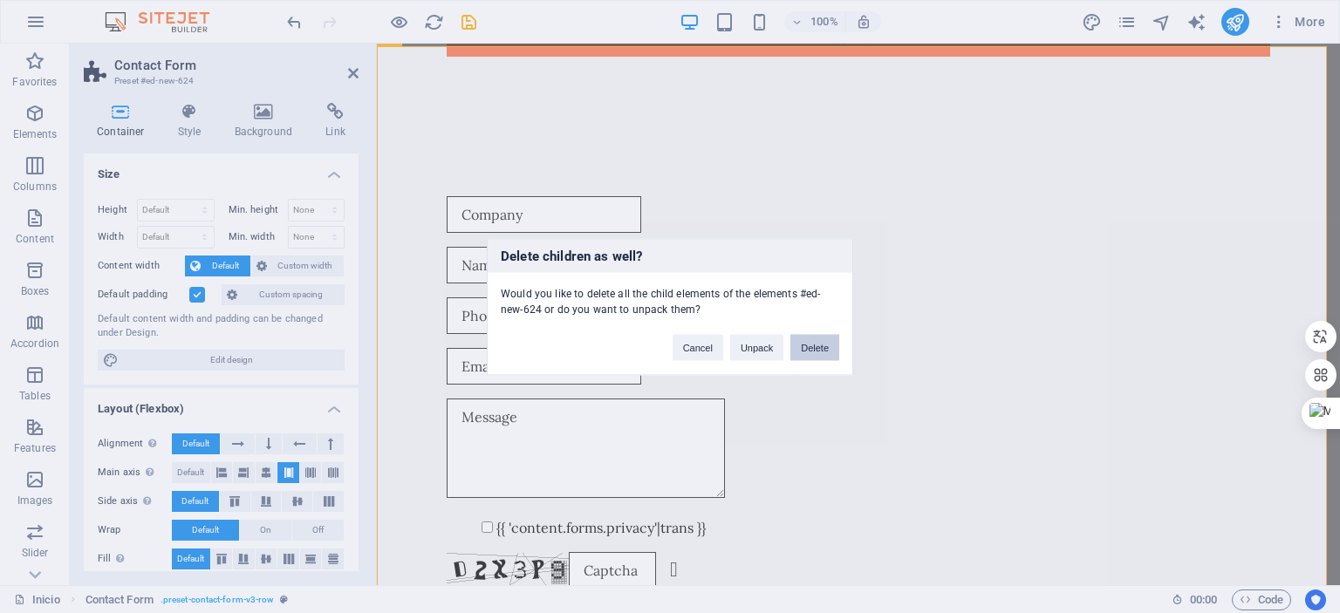
click at [813, 347] on button "Delete" at bounding box center [814, 347] width 49 height 26
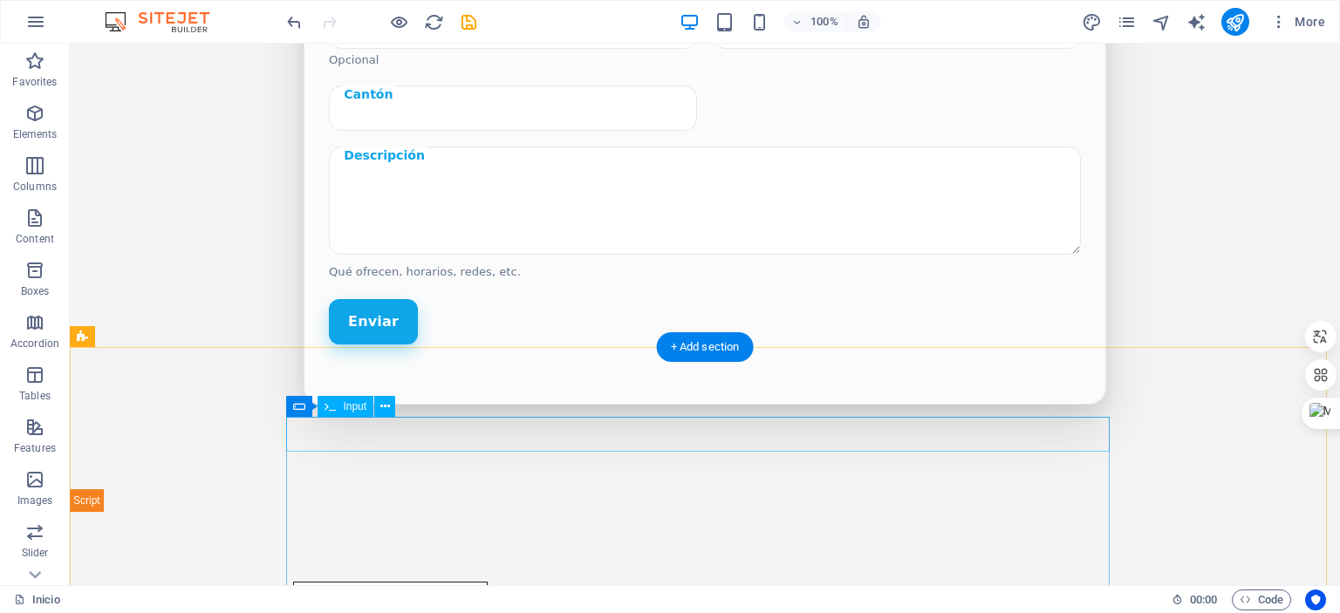
scroll to position [1883, 0]
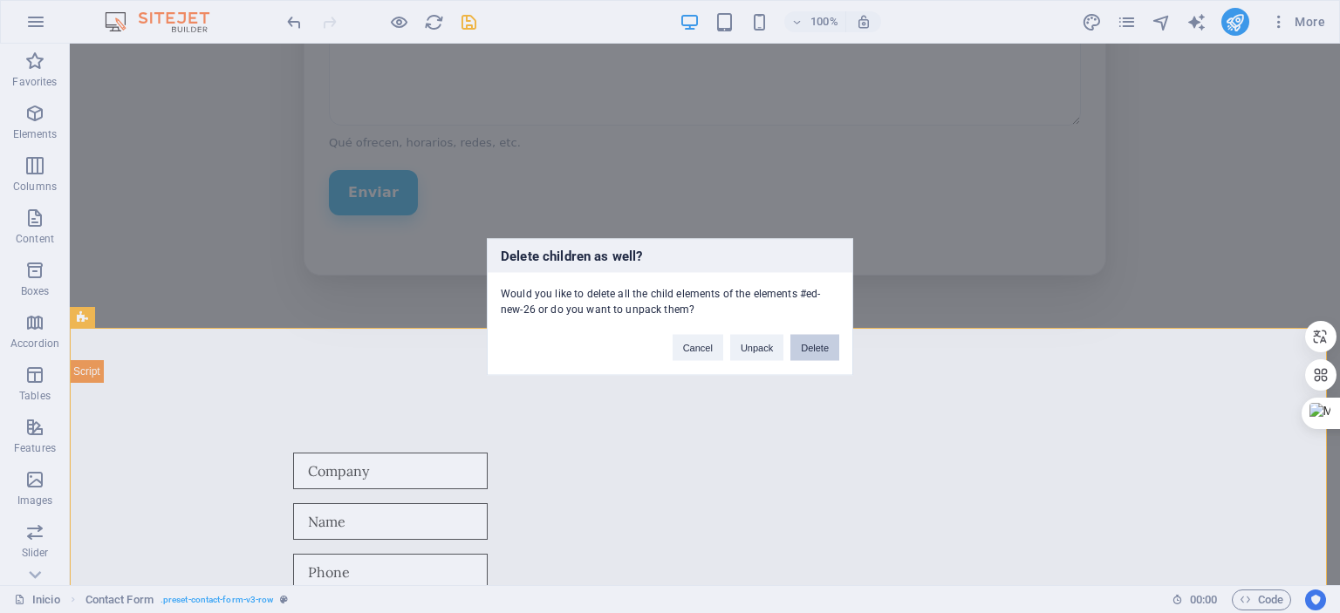
click at [819, 340] on button "Delete" at bounding box center [814, 347] width 49 height 26
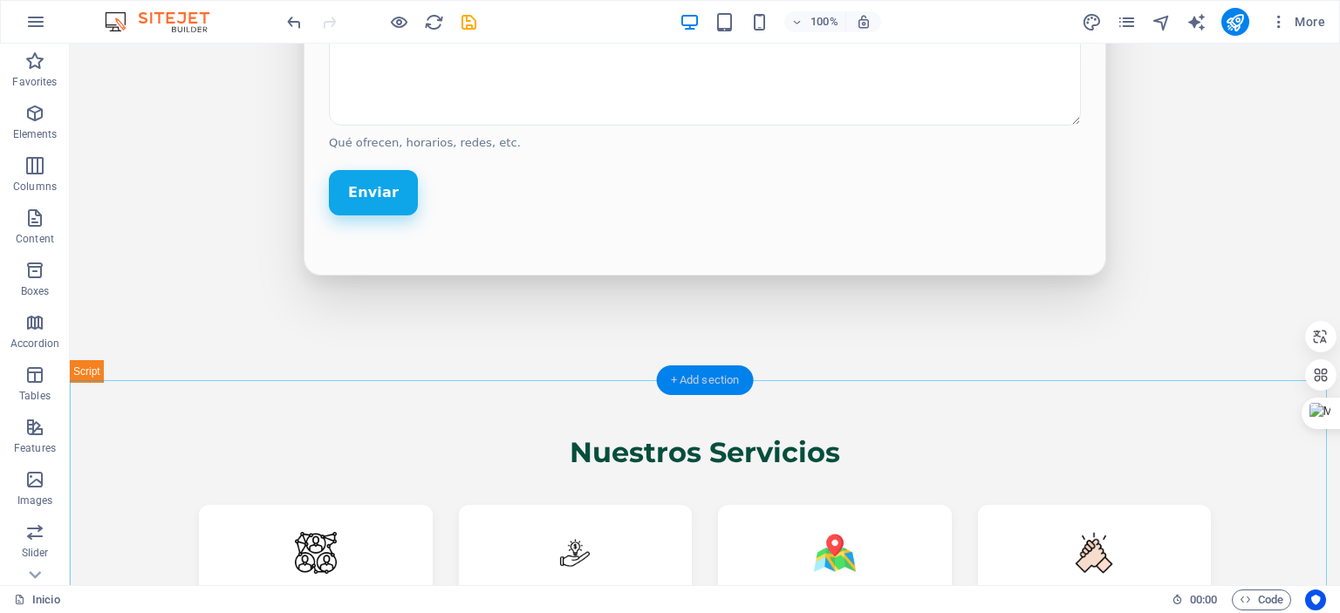
click at [694, 374] on div "+ Add section" at bounding box center [705, 381] width 97 height 30
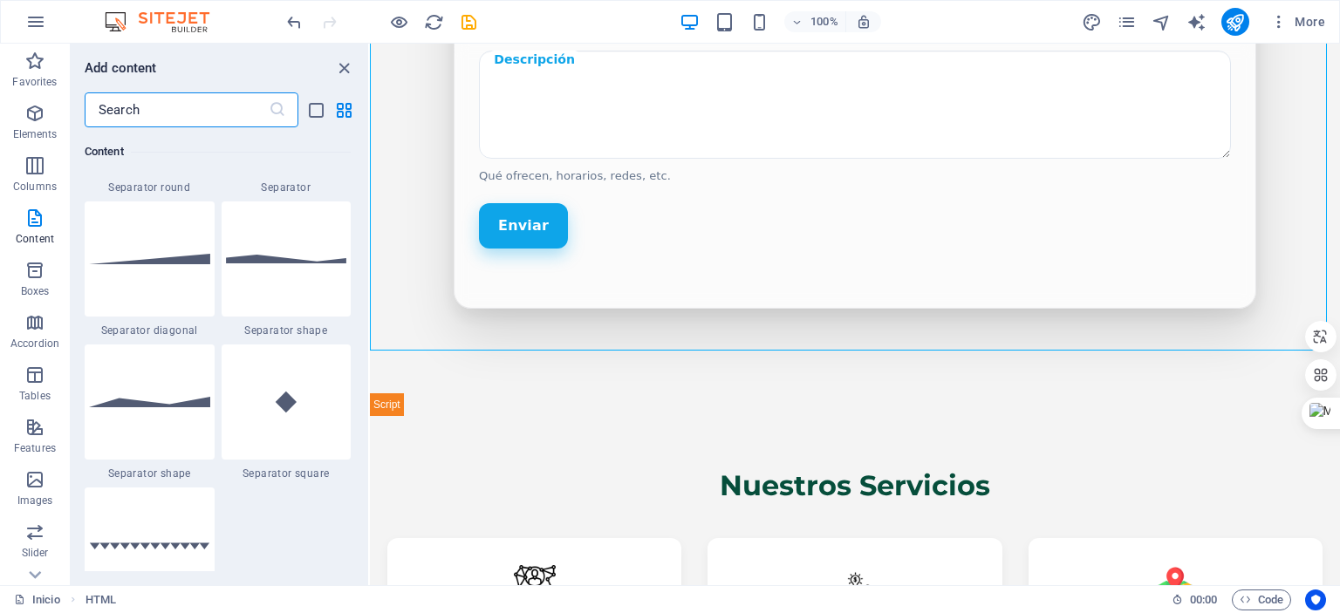
scroll to position [4274, 0]
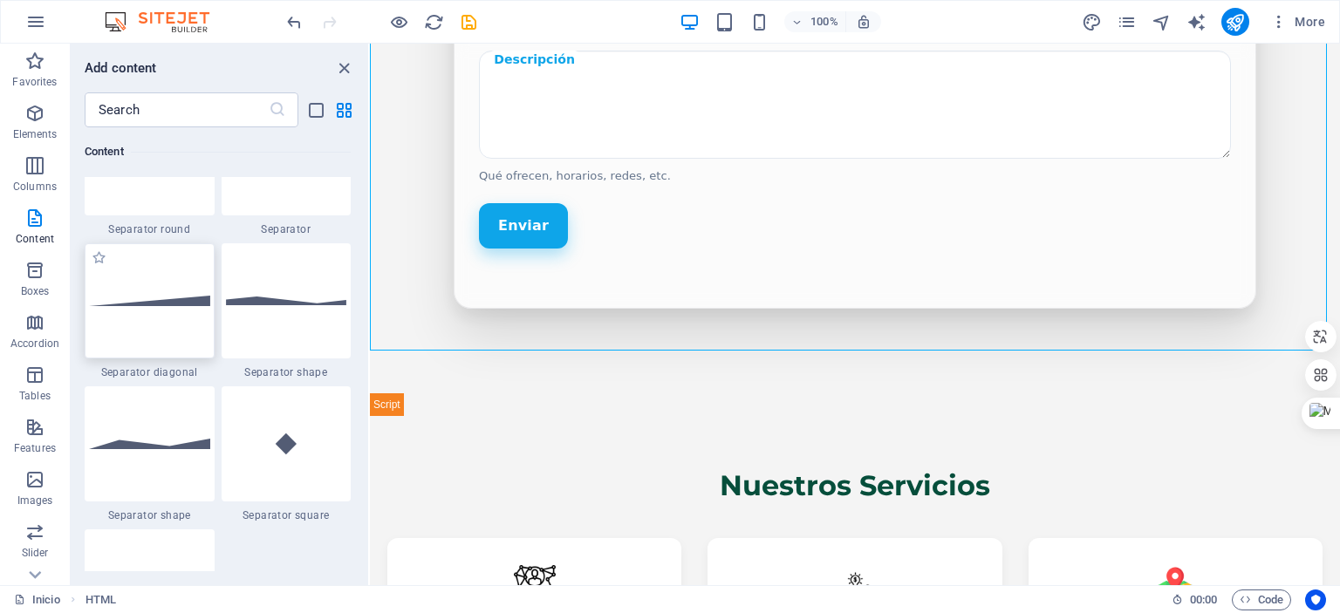
click at [181, 286] on div at bounding box center [150, 300] width 130 height 115
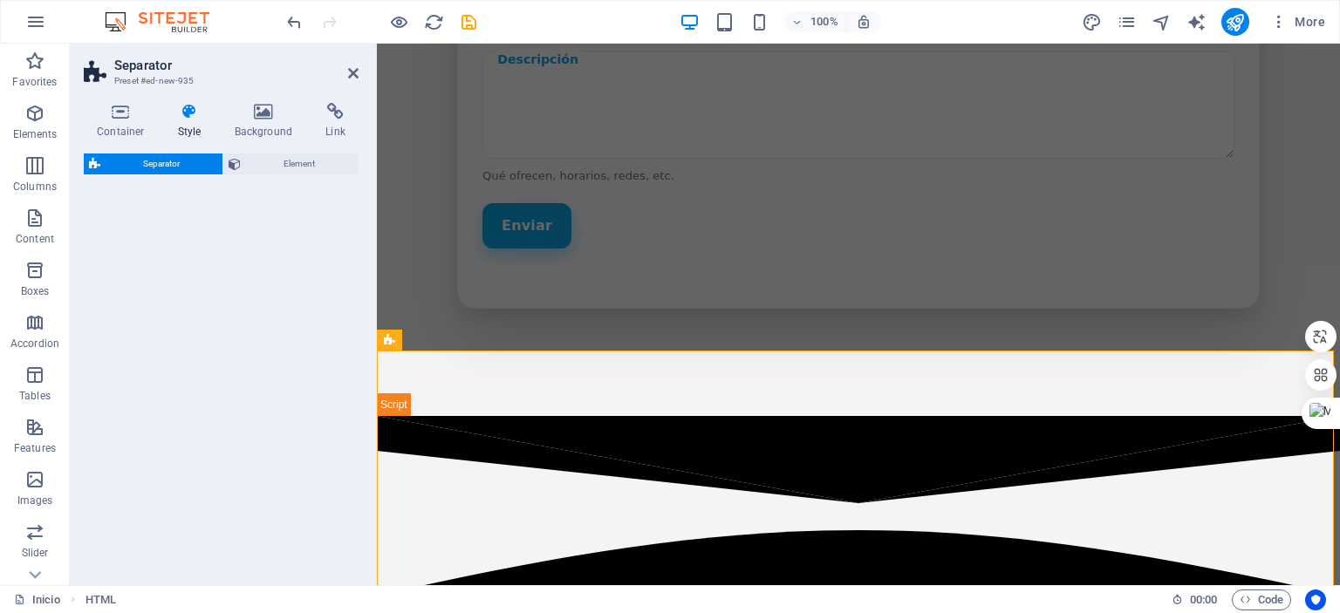
select select "diagonal"
select select "rem"
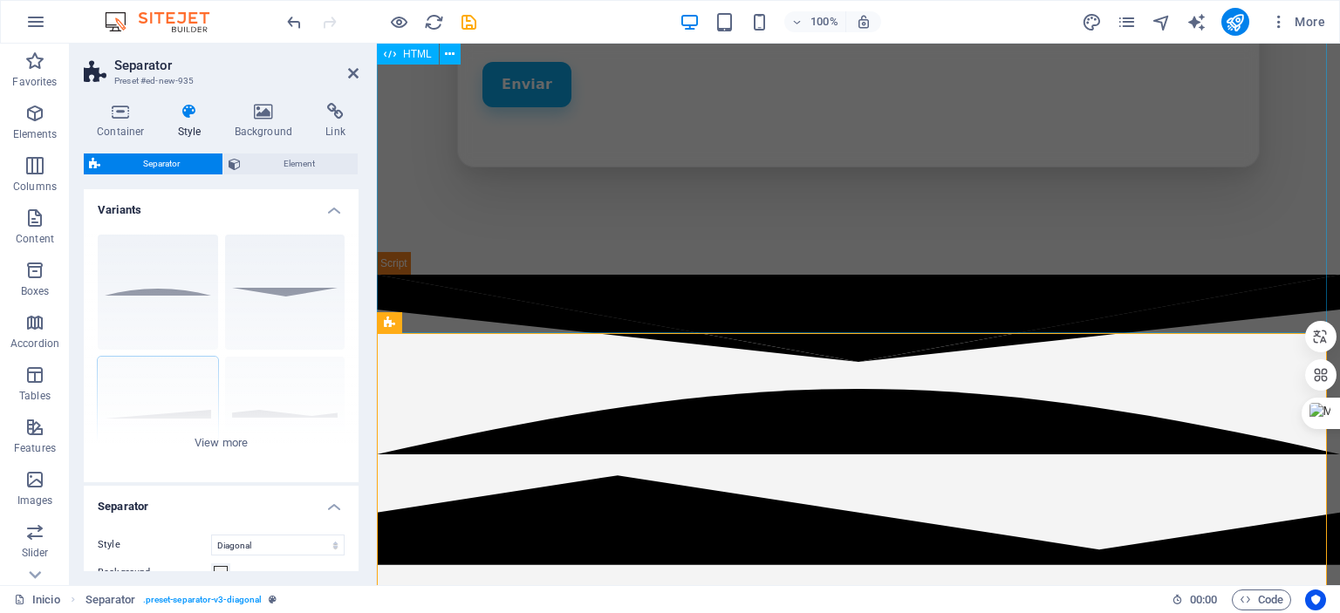
scroll to position [2145, 0]
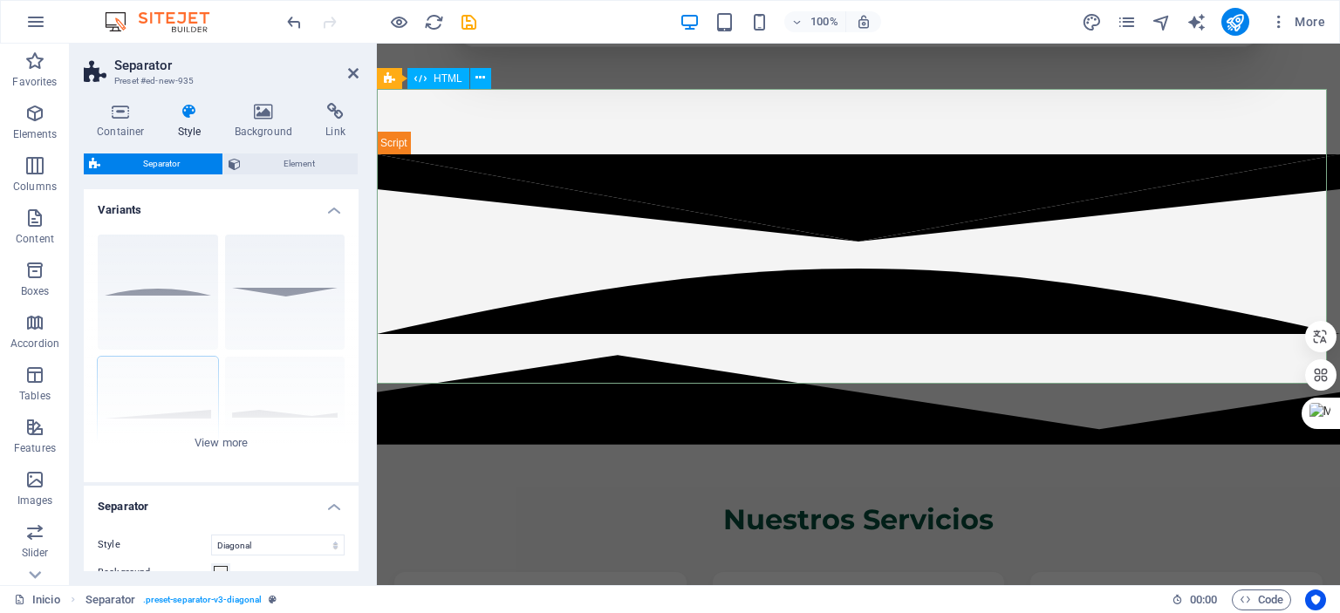
click at [680, 317] on div at bounding box center [858, 302] width 963 height 296
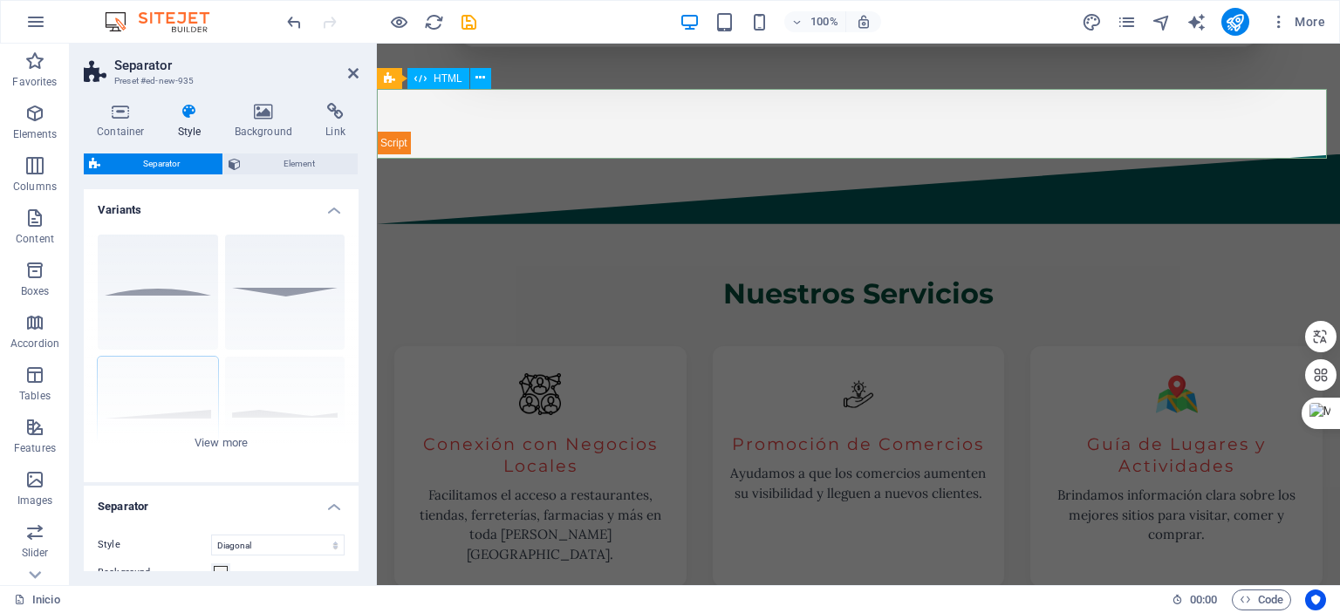
click at [878, 154] on div at bounding box center [858, 189] width 963 height 70
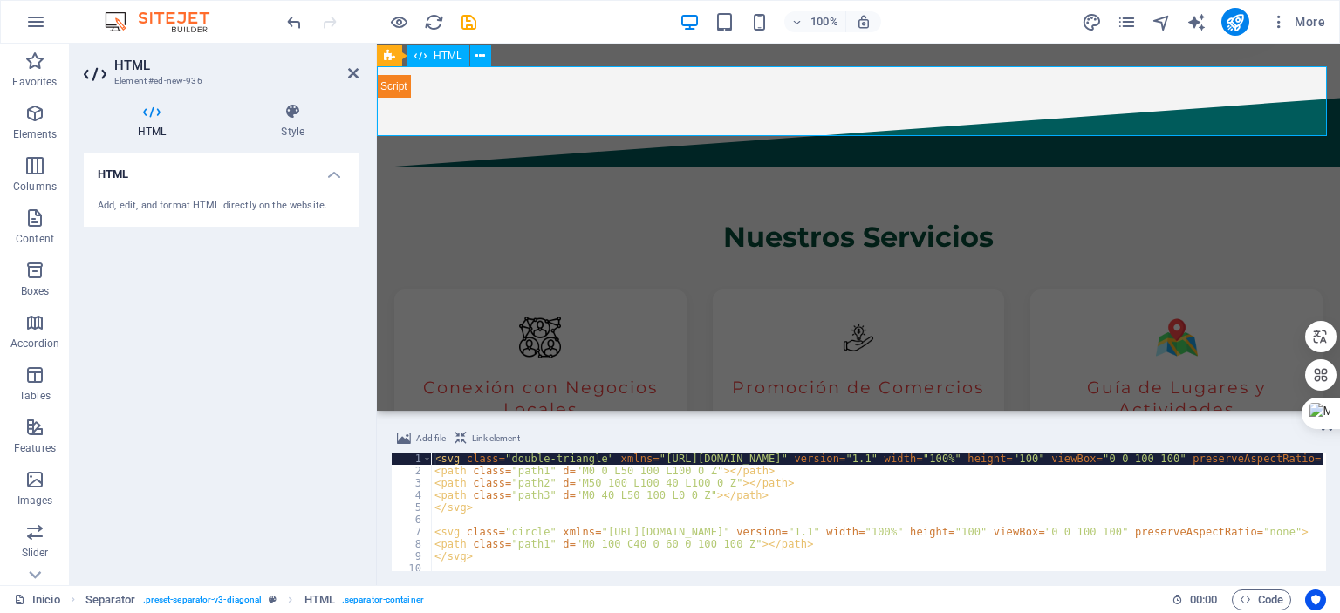
scroll to position [2111, 0]
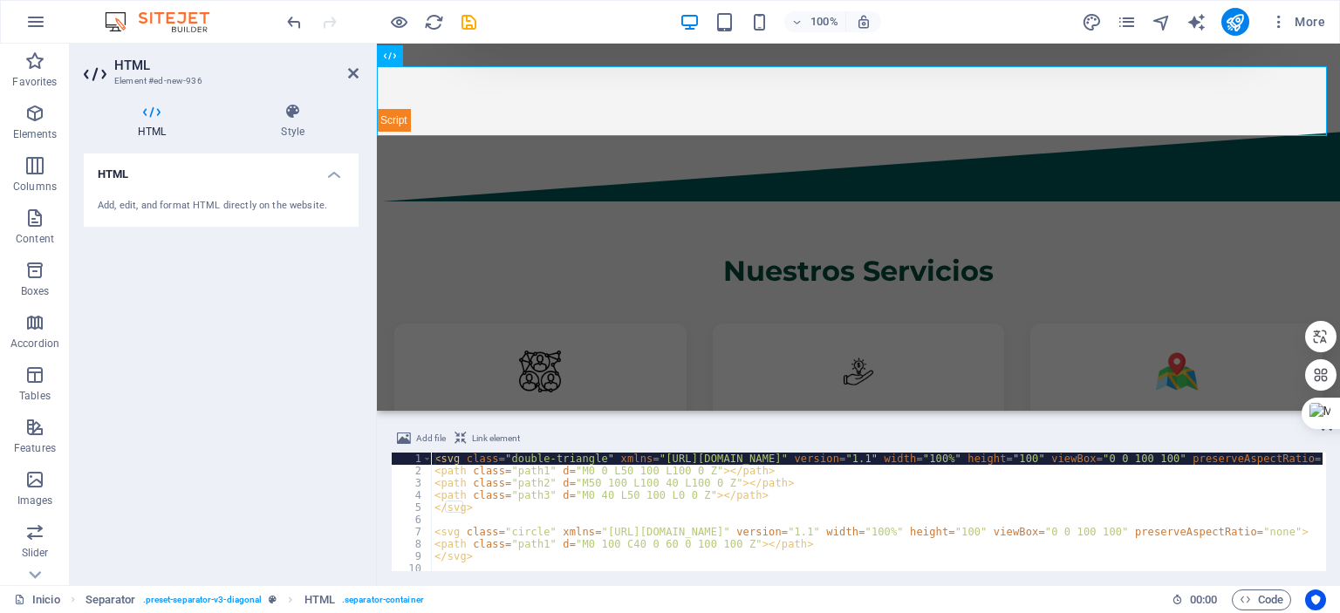
click at [629, 482] on div "< svg class = "double-triangle" xmlns = "[URL][DOMAIN_NAME]" version = "1.1" wi…" at bounding box center [884, 523] width 906 height 140
type textarea "<path class="path2" d="M50 100 L100 40 L100 0 Z"></path>"
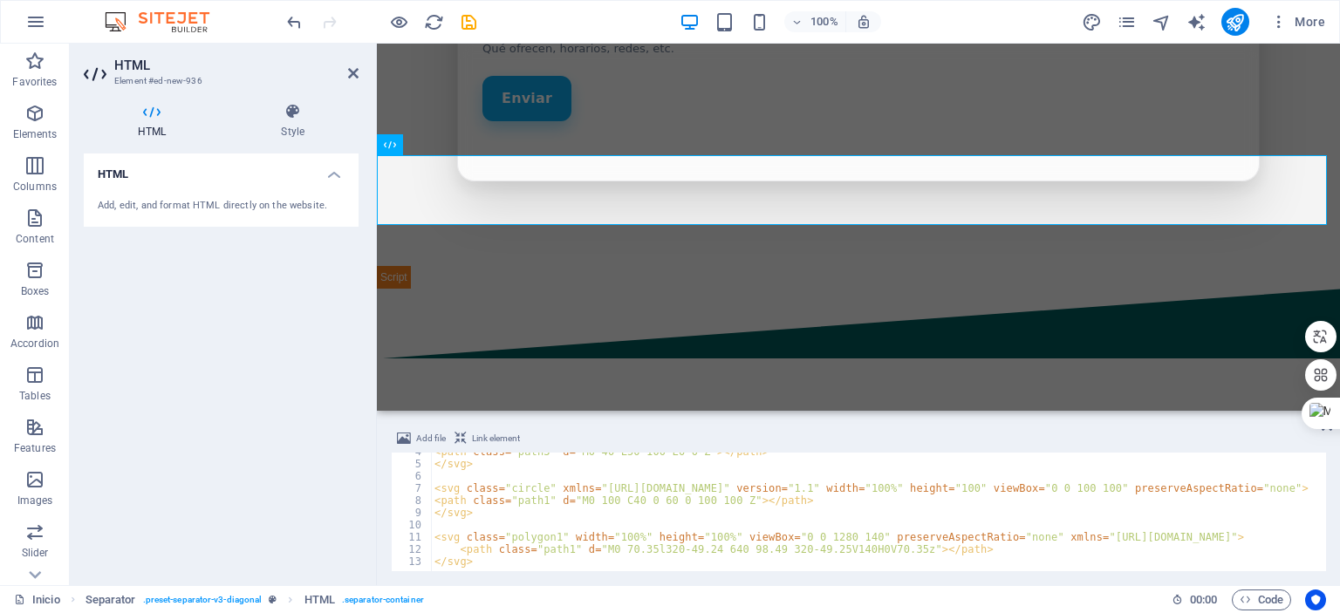
scroll to position [1849, 0]
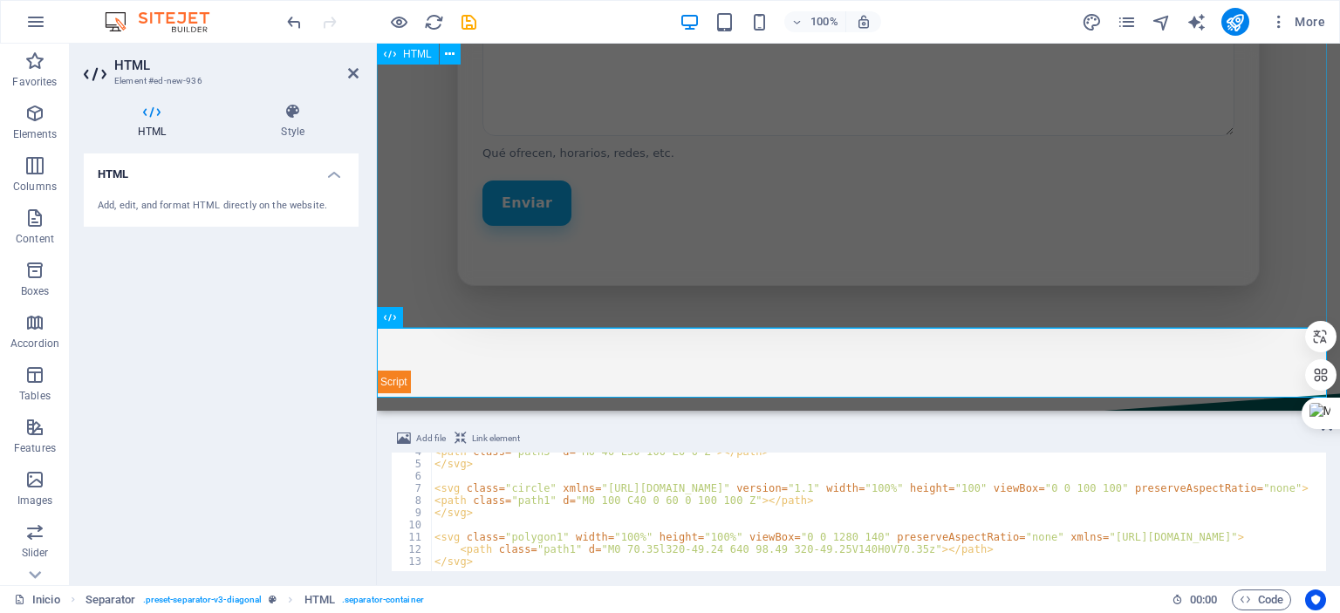
click at [741, 272] on div "Publica tu negocio Comparte tus datos y lo agregamos a la guía local. Nombre Tu…" at bounding box center [858, 22] width 963 height 742
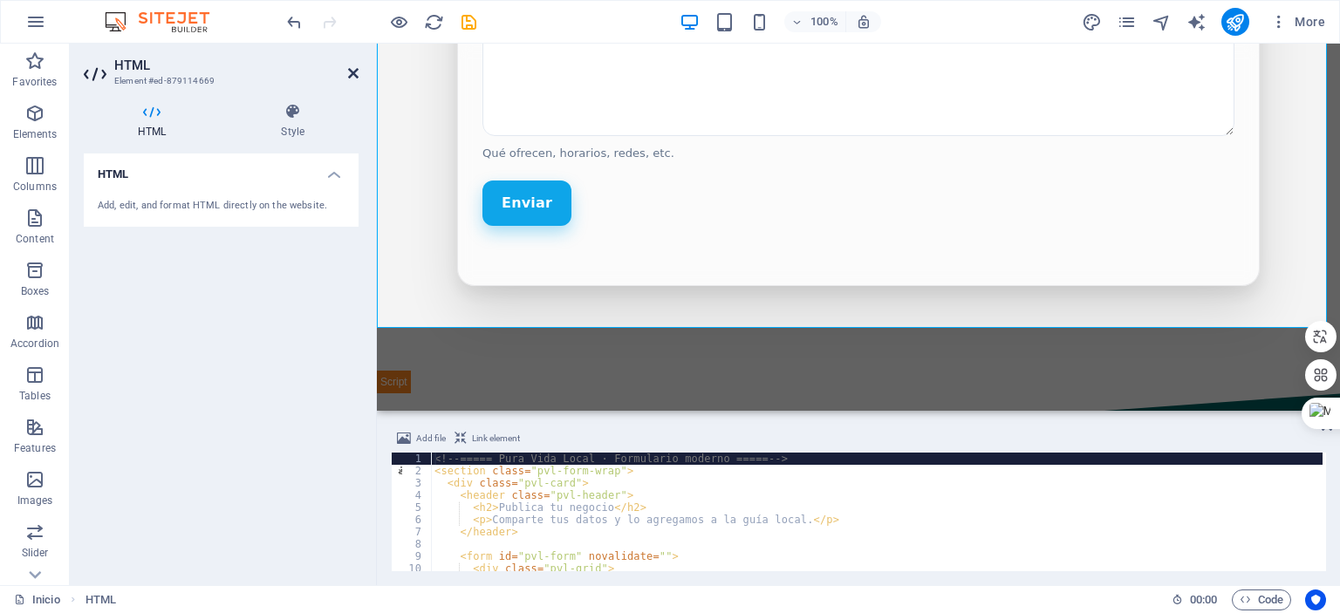
drag, startPoint x: 283, startPoint y: 23, endPoint x: 352, endPoint y: 66, distance: 82.3
click at [352, 66] on icon at bounding box center [353, 73] width 10 height 14
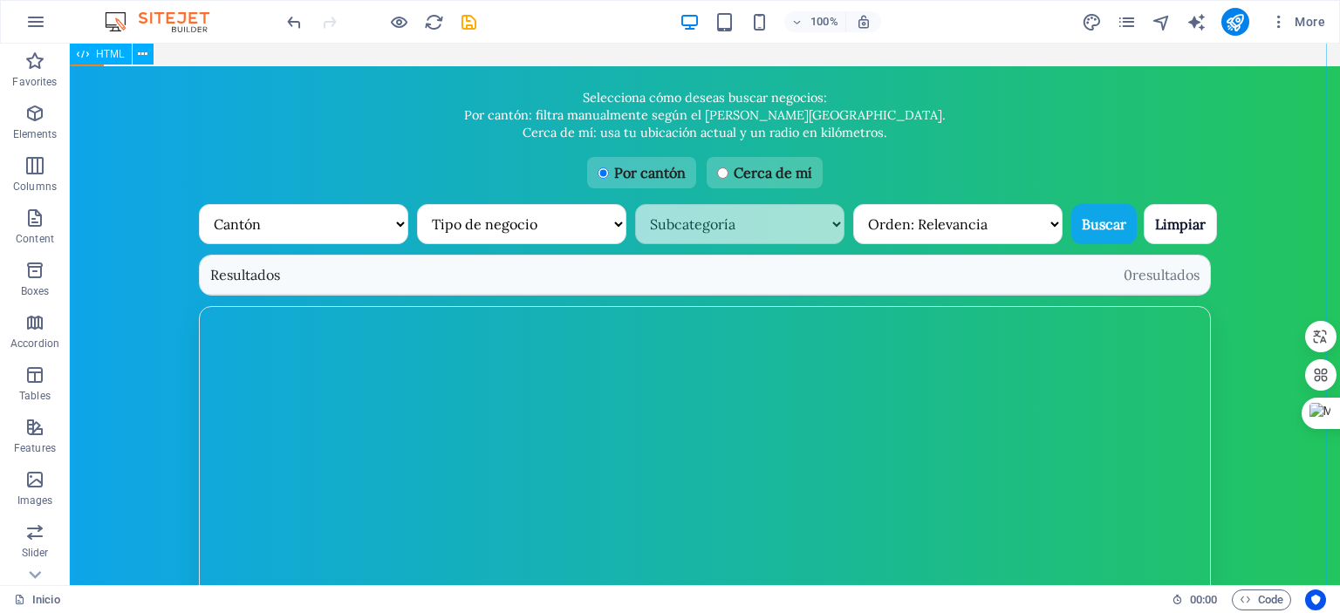
scroll to position [743, 0]
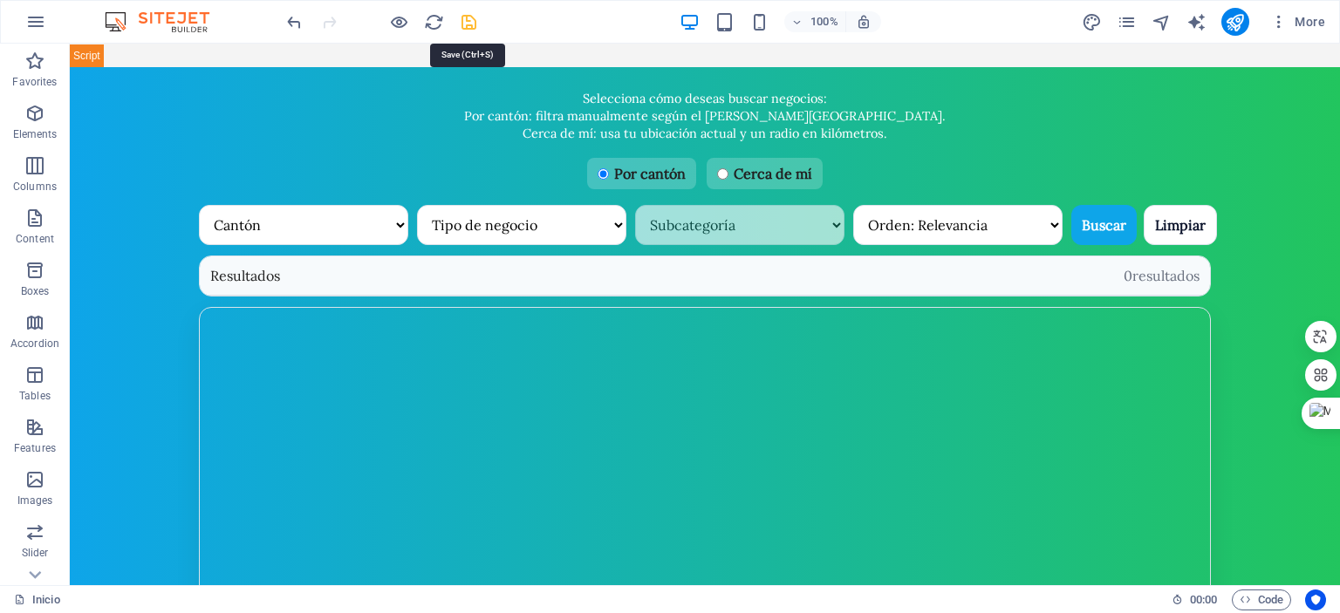
click at [464, 18] on icon "save" at bounding box center [469, 22] width 20 height 20
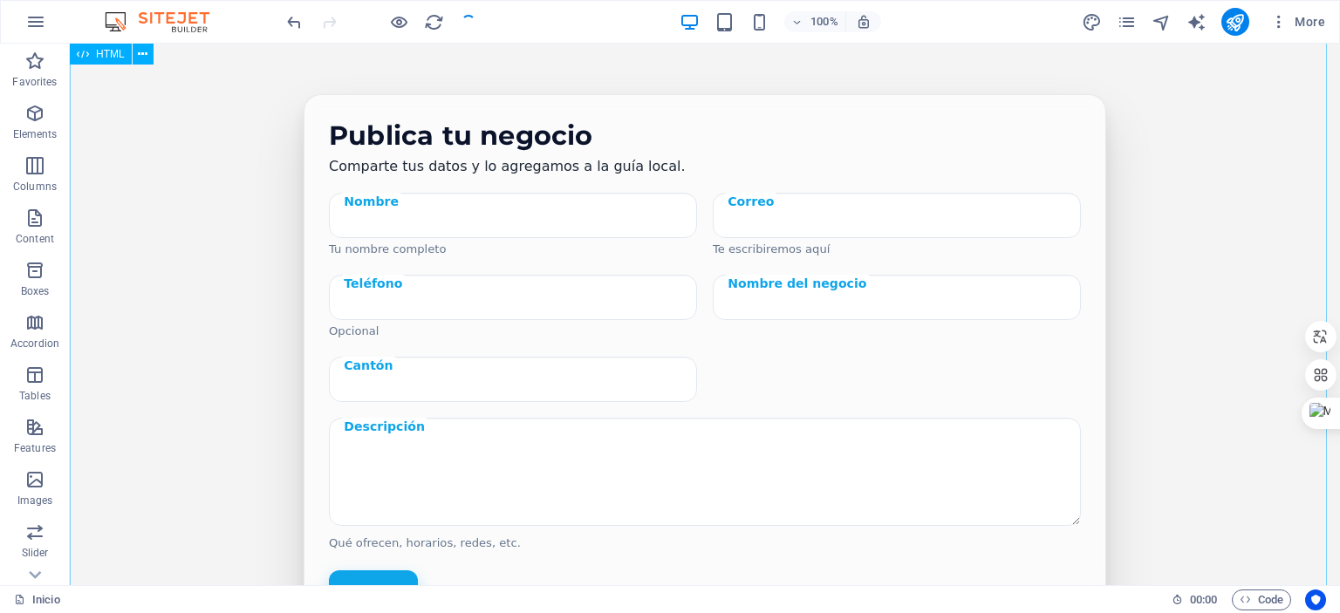
scroll to position [1570, 0]
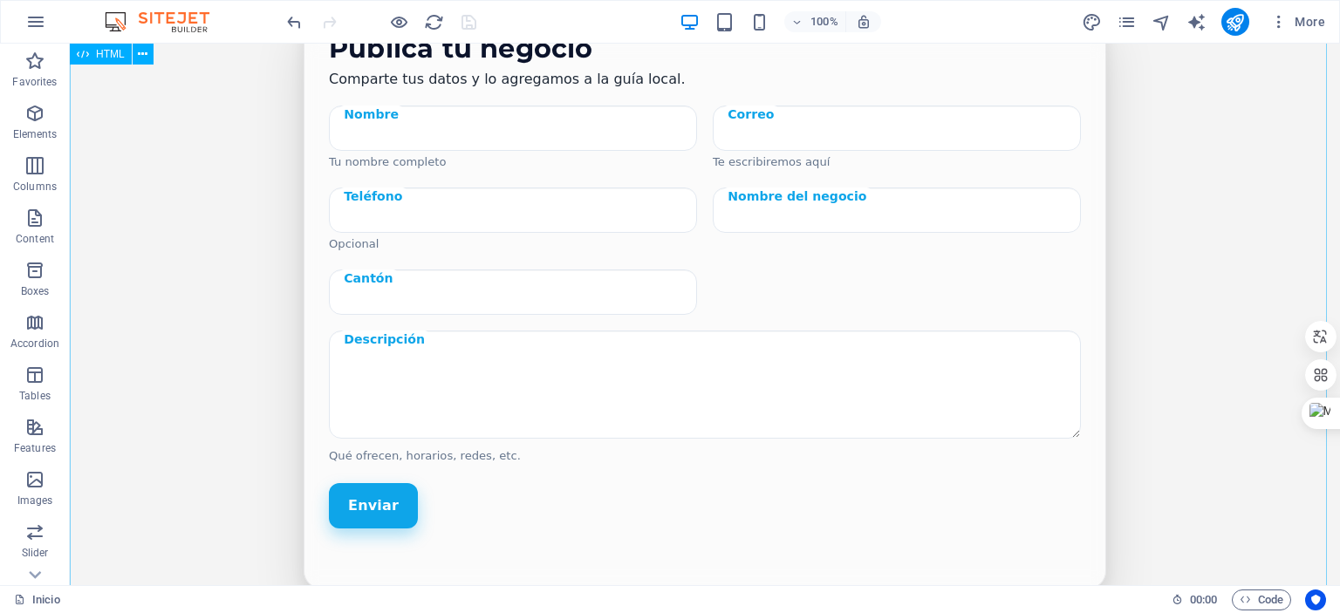
click at [1008, 445] on div "Publica tu negocio Comparte tus datos y lo agregamos a la guía local. Nombre Tu…" at bounding box center [705, 323] width 1270 height 745
click at [1190, 341] on div "Publica tu negocio Comparte tus datos y lo agregamos a la guía local. Nombre Tu…" at bounding box center [705, 323] width 1270 height 745
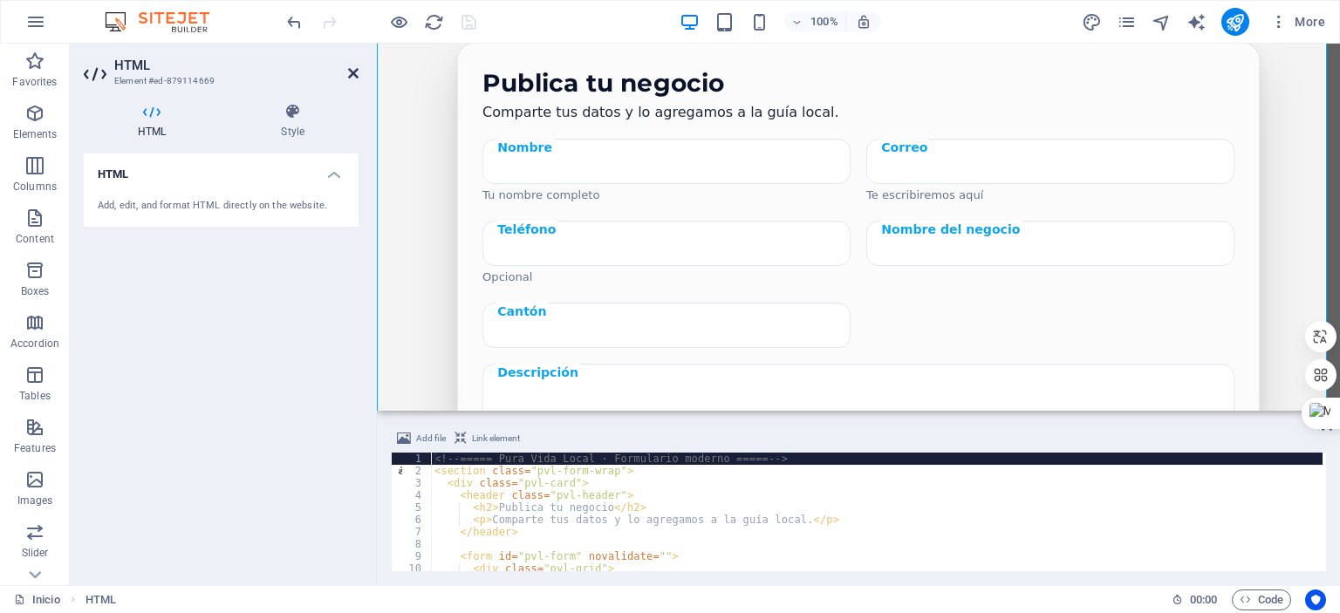
click at [349, 73] on icon at bounding box center [353, 73] width 10 height 14
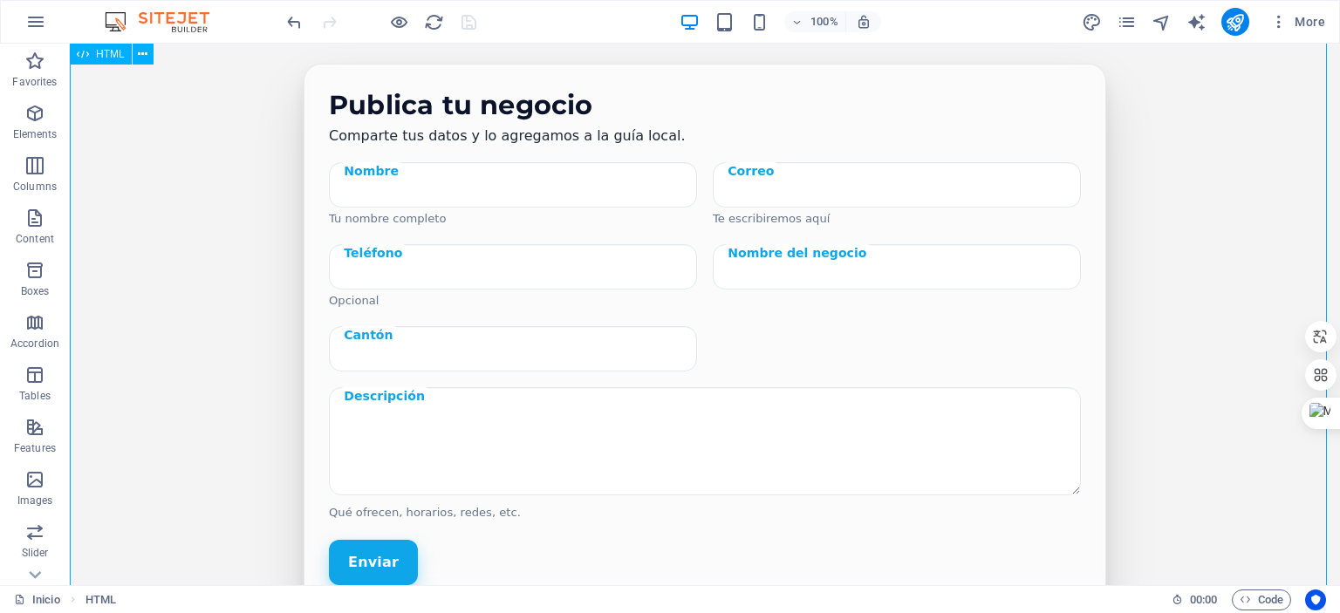
click at [988, 310] on div "Publica tu negocio Comparte tus datos y lo agregamos a la guía local. Nombre Tu…" at bounding box center [705, 380] width 1270 height 745
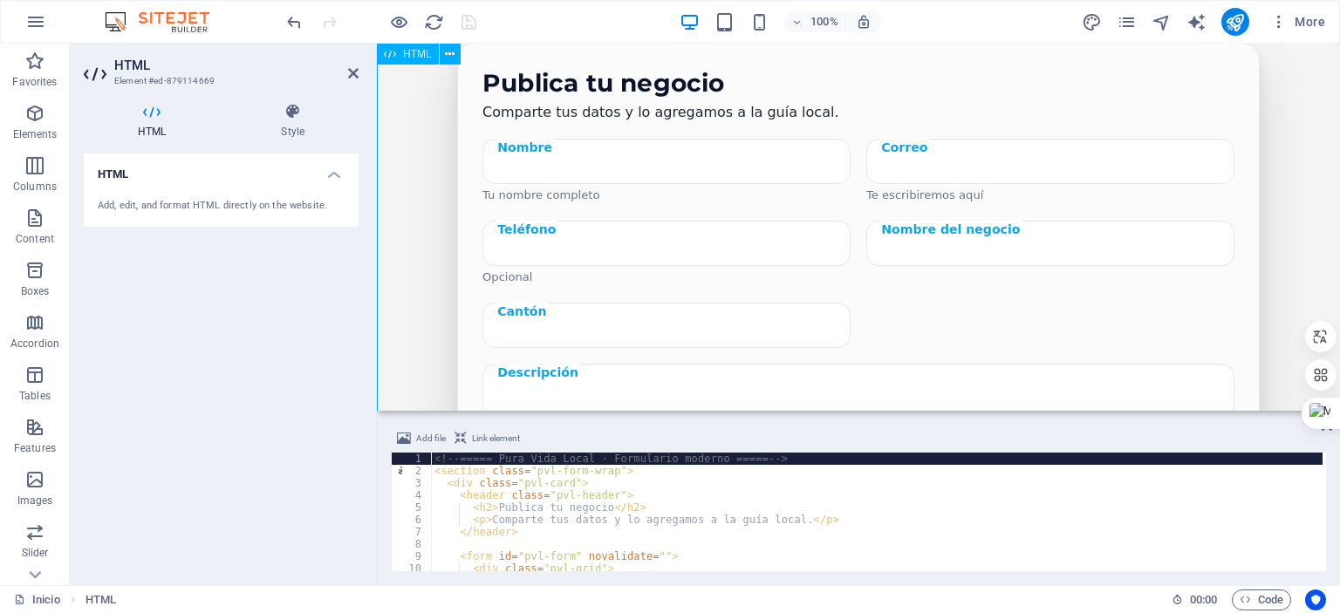
scroll to position [1457, 0]
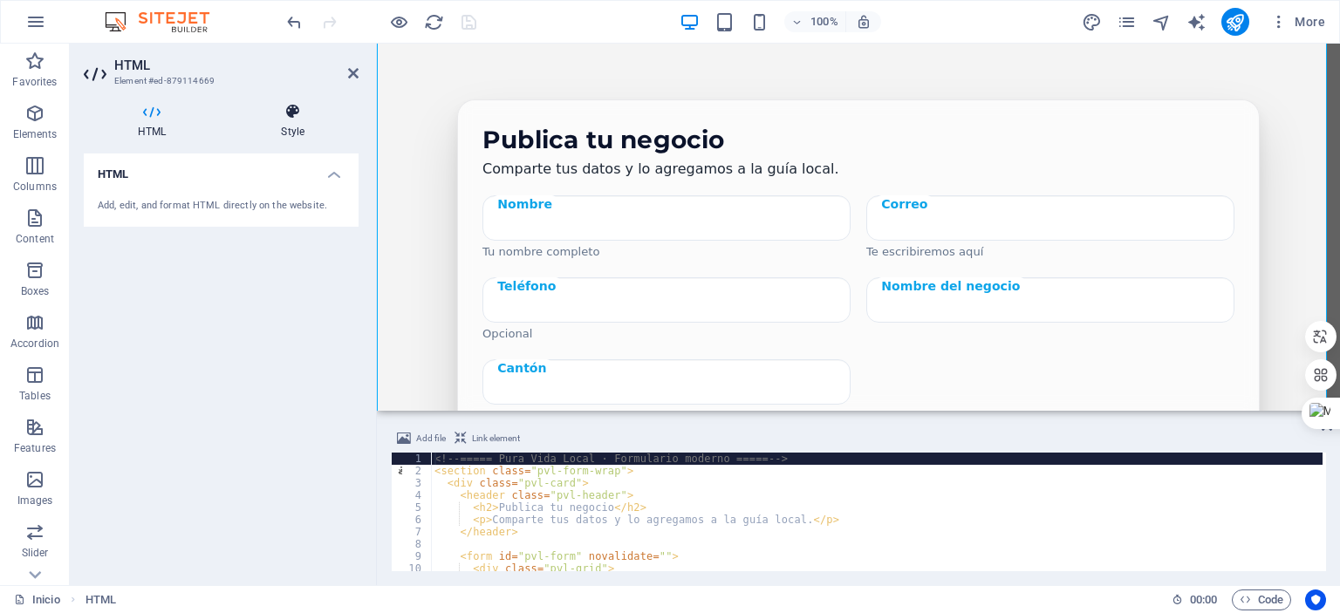
click at [288, 114] on icon at bounding box center [293, 111] width 132 height 17
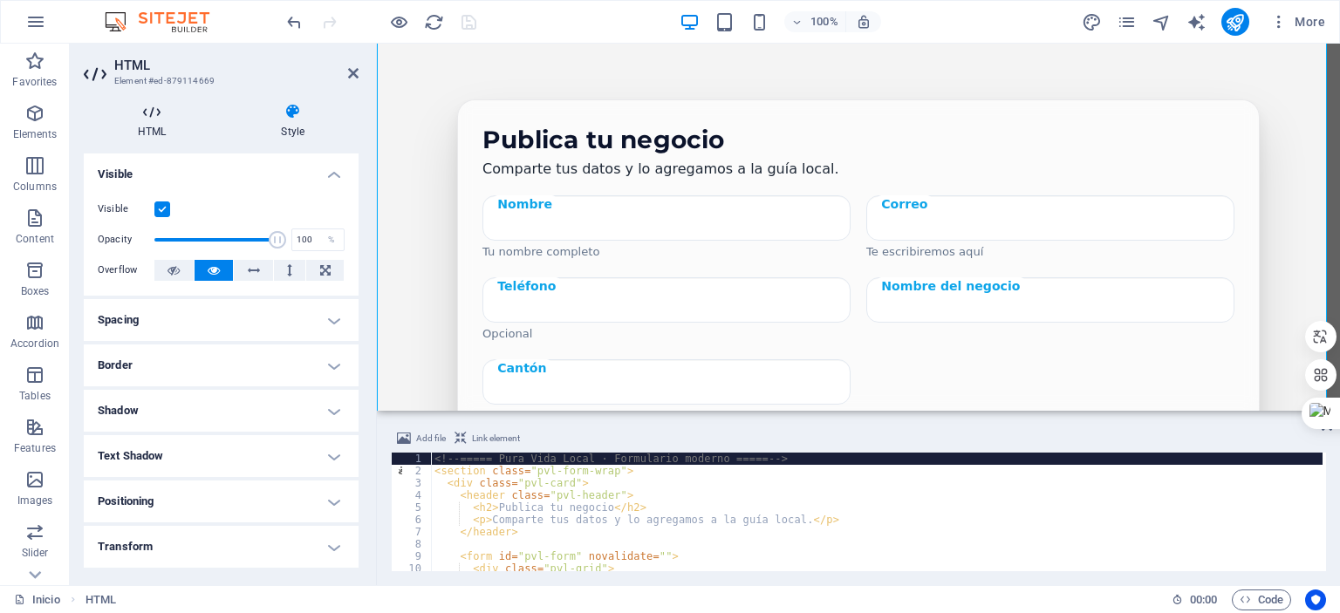
click at [161, 115] on icon at bounding box center [152, 111] width 136 height 17
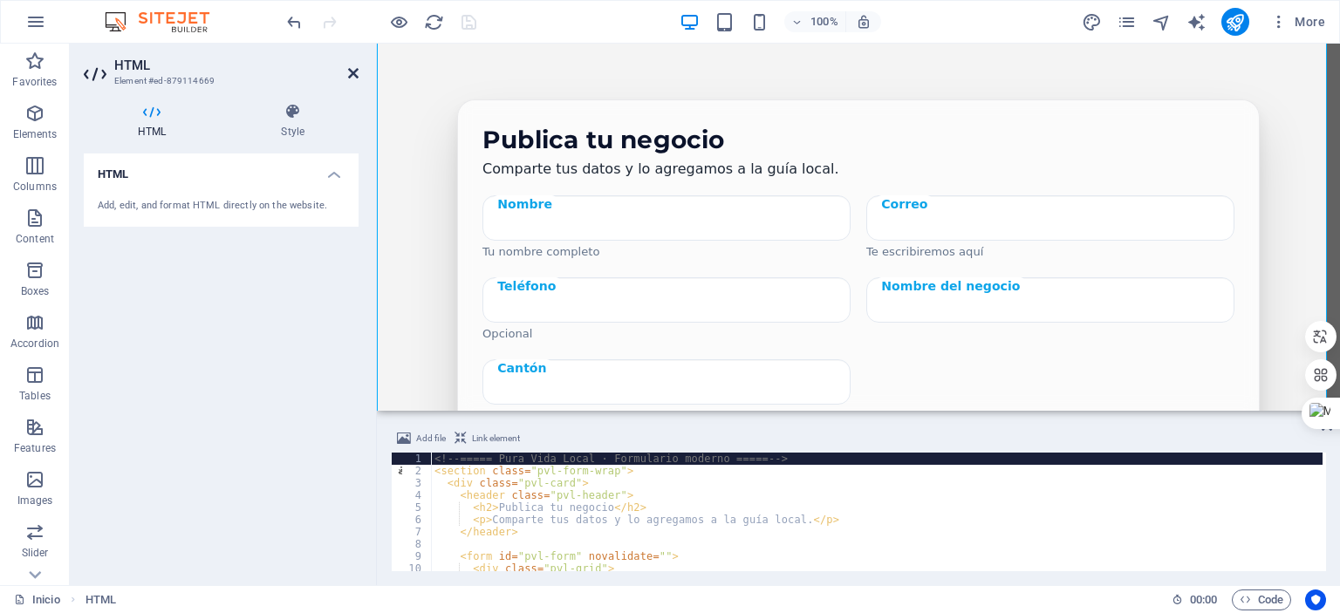
drag, startPoint x: 358, startPoint y: 71, endPoint x: 288, endPoint y: 25, distance: 83.2
click at [358, 71] on icon at bounding box center [353, 73] width 10 height 14
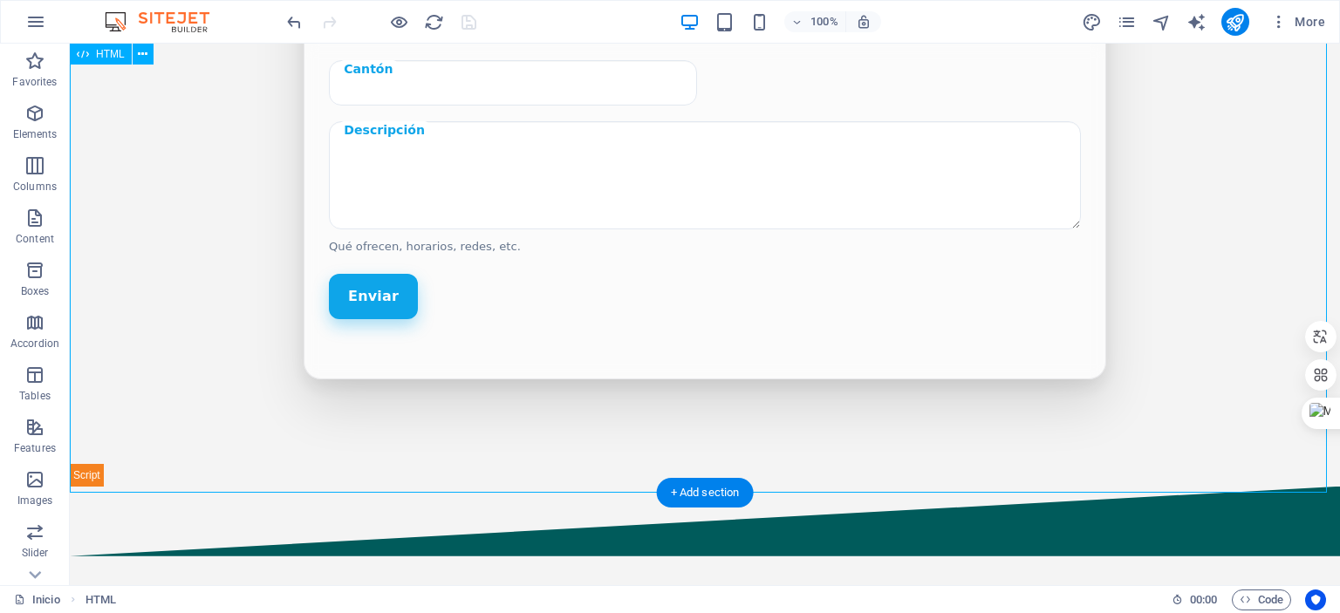
scroll to position [1806, 0]
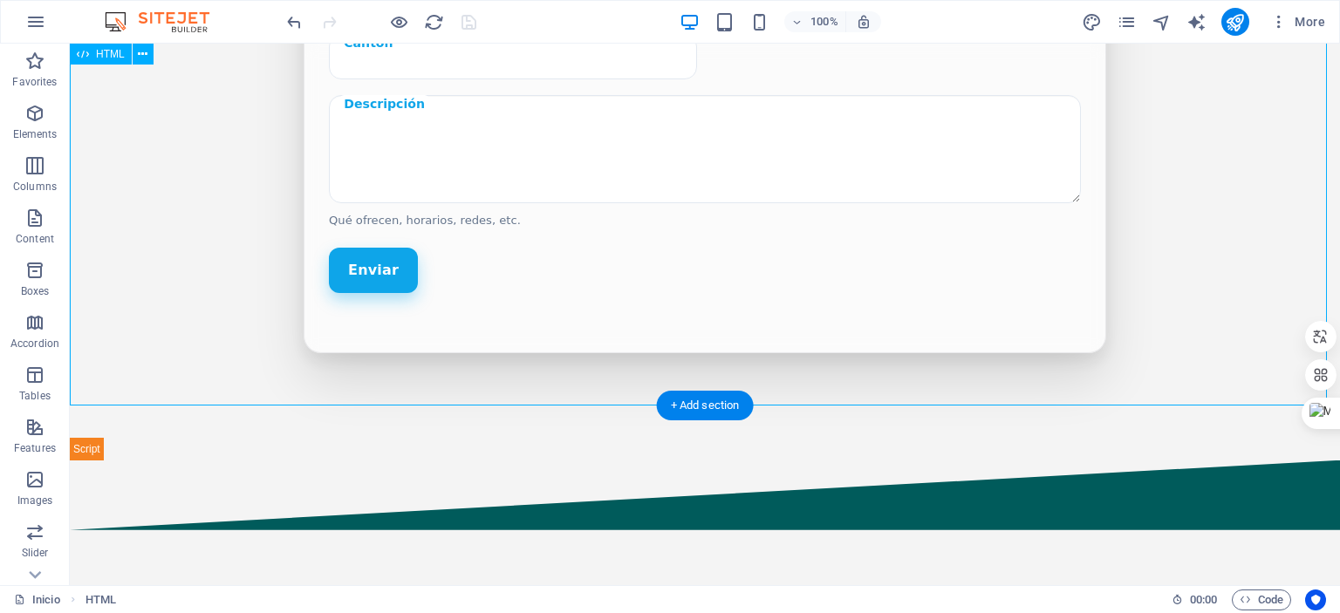
click at [1175, 235] on div "Publica tu negocio Comparte tus datos y lo agregamos a la guía local. Nombre Tu…" at bounding box center [705, 88] width 1270 height 745
click at [1295, 24] on span "More" at bounding box center [1297, 21] width 55 height 17
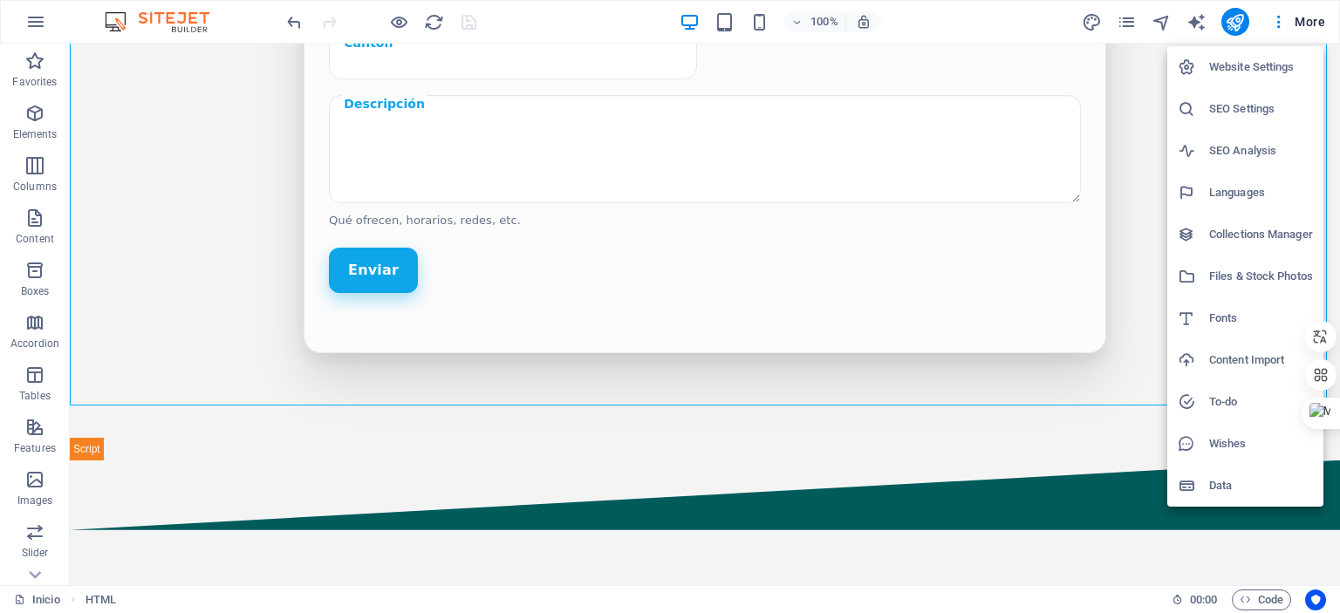
click at [403, 22] on div at bounding box center [670, 306] width 1340 height 613
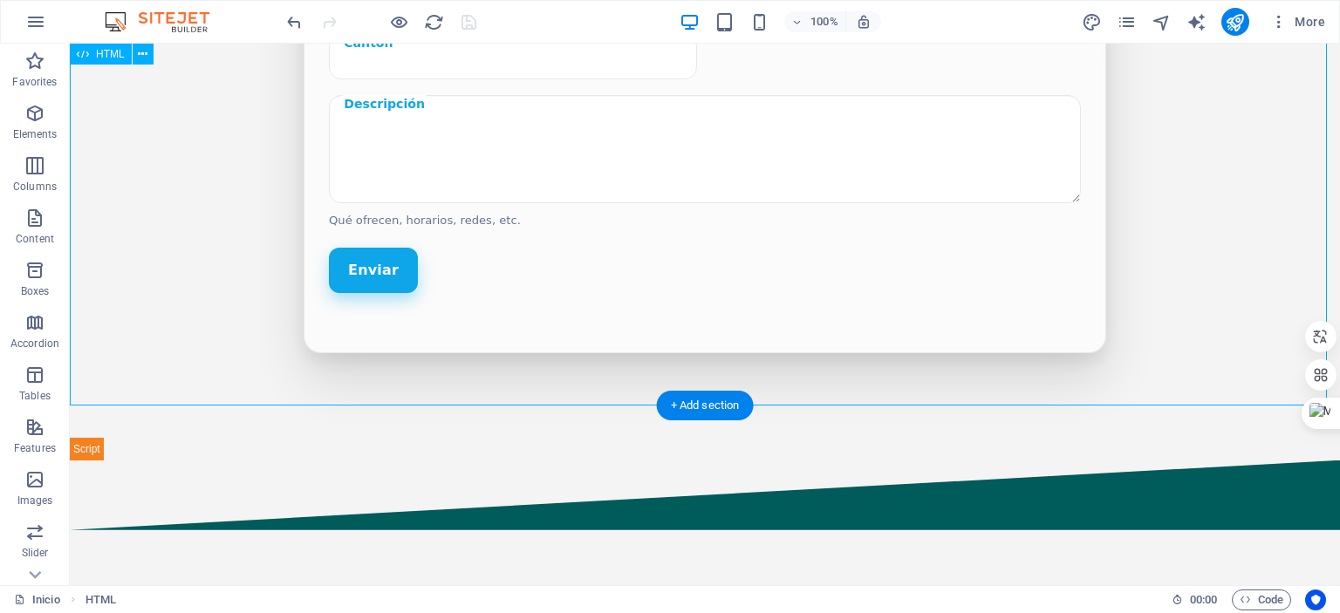
click at [244, 192] on div "Publica tu negocio Comparte tus datos y lo agregamos a la guía local. Nombre Tu…" at bounding box center [705, 88] width 1270 height 745
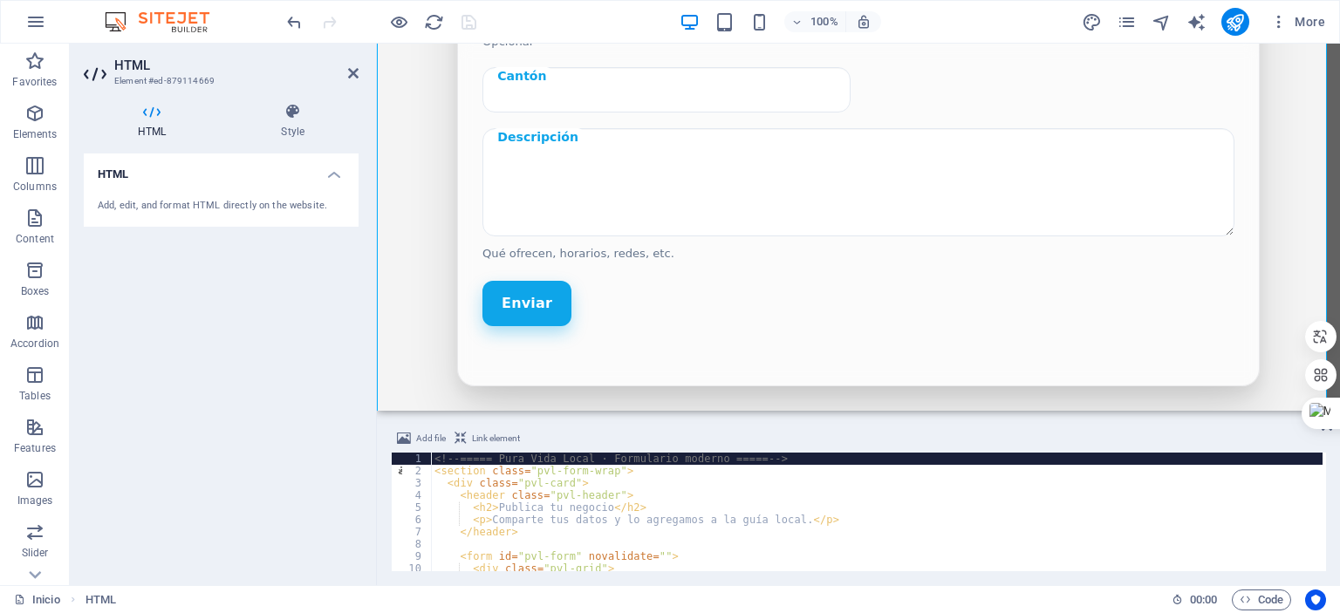
click at [345, 170] on h4 "HTML" at bounding box center [221, 169] width 275 height 31
click at [342, 174] on h4 "HTML" at bounding box center [221, 175] width 275 height 42
click at [246, 204] on div "Add, edit, and format HTML directly on the website." at bounding box center [221, 206] width 247 height 15
click at [247, 202] on div "Add, edit, and format HTML directly on the website." at bounding box center [221, 206] width 247 height 15
click at [248, 202] on div "Add, edit, and format HTML directly on the website." at bounding box center [221, 206] width 247 height 15
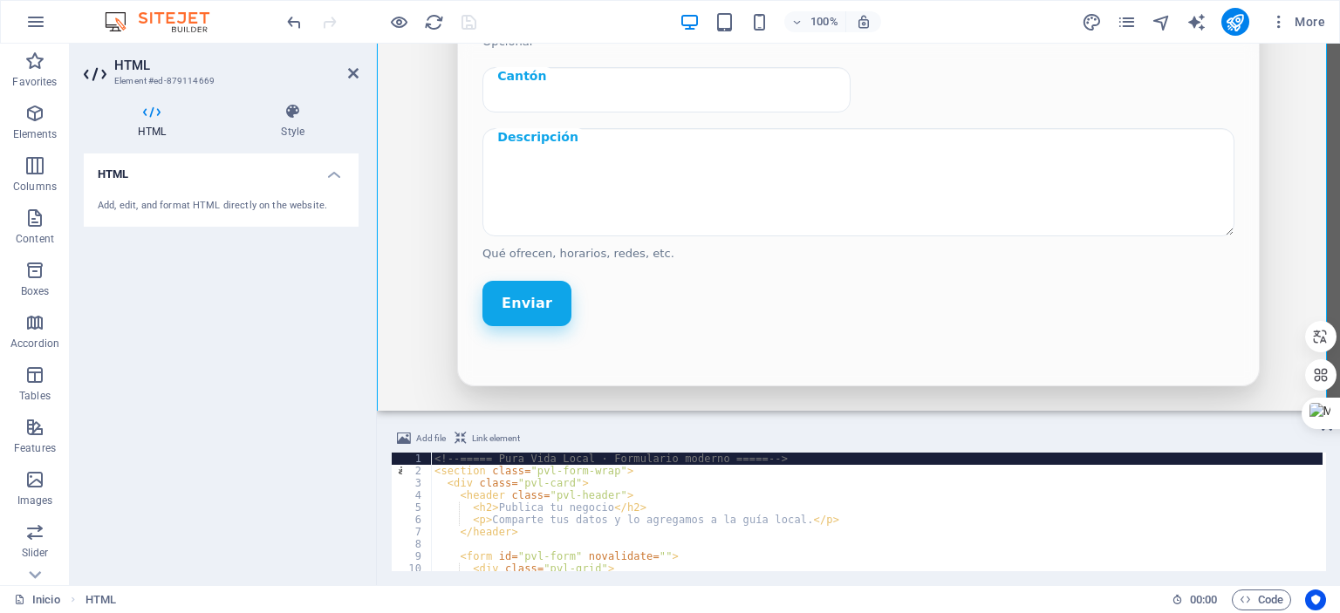
click at [248, 202] on div "Add, edit, and format HTML directly on the website." at bounding box center [221, 206] width 247 height 15
click at [286, 128] on h4 "Style" at bounding box center [293, 121] width 132 height 37
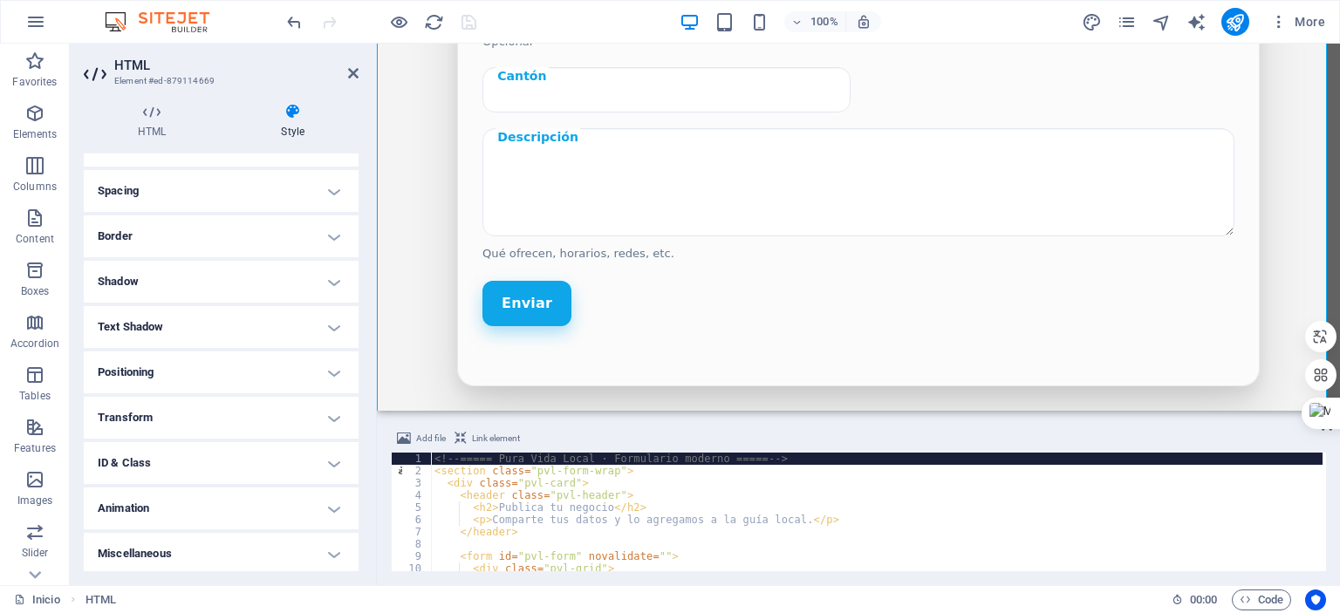
scroll to position [132, 0]
click at [180, 449] on h4 "ID & Class" at bounding box center [221, 461] width 275 height 42
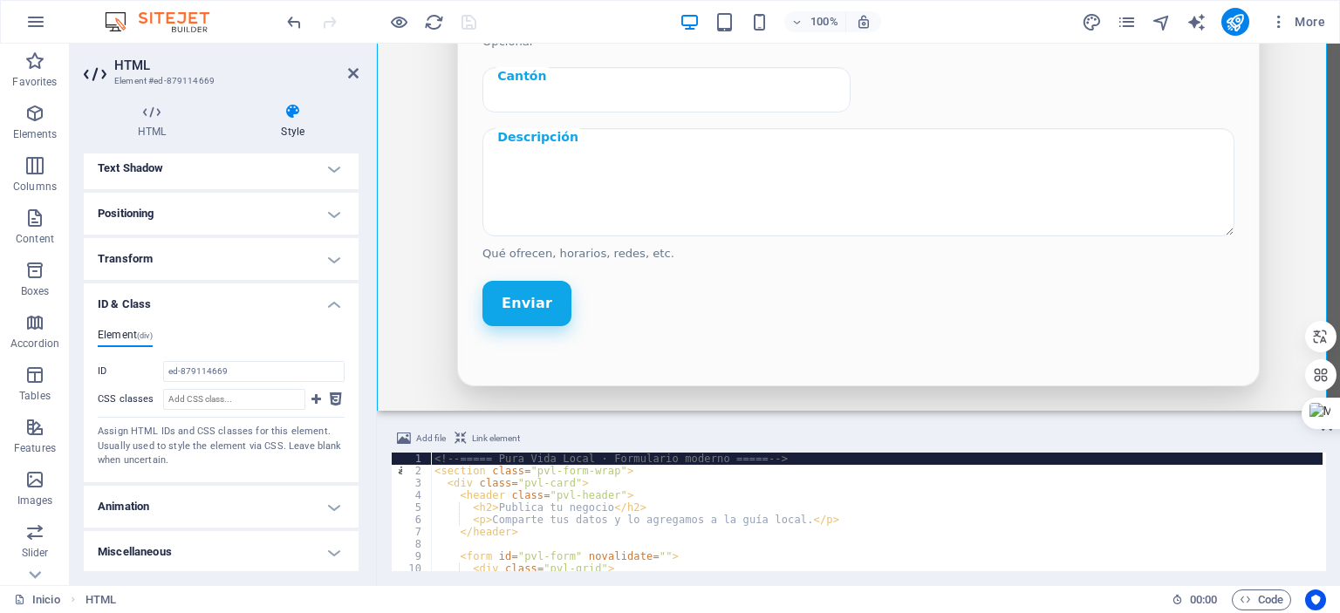
click at [235, 509] on h4 "Animation" at bounding box center [221, 507] width 275 height 42
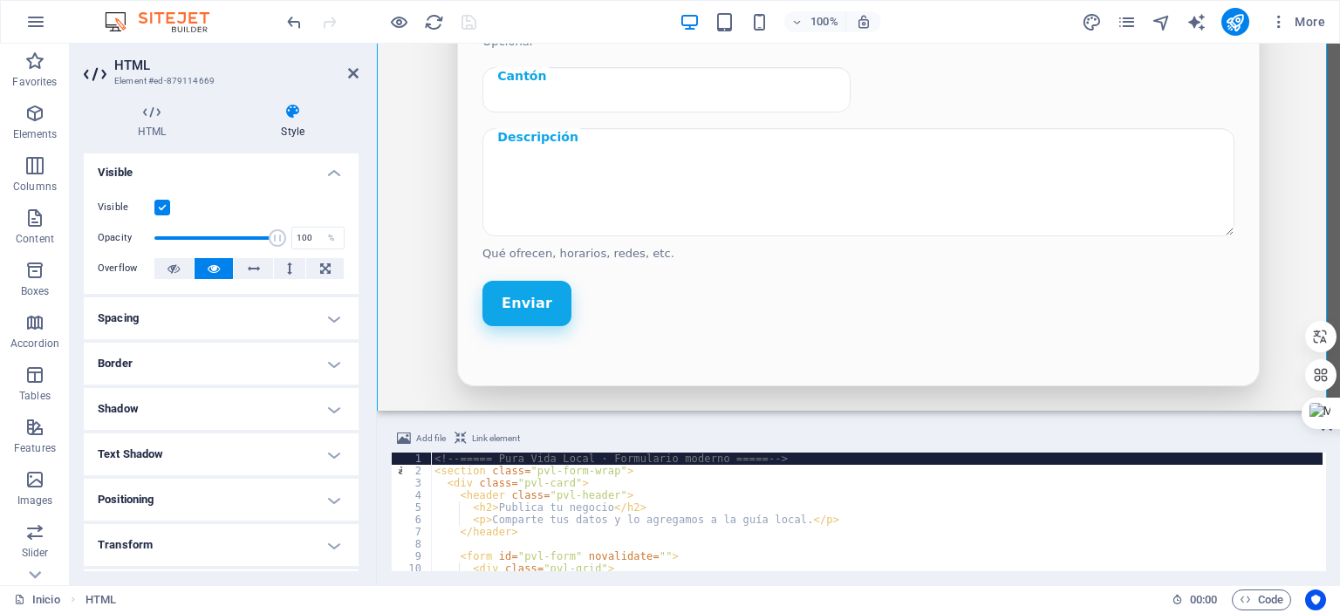
scroll to position [0, 0]
click at [89, 72] on icon at bounding box center [97, 74] width 26 height 28
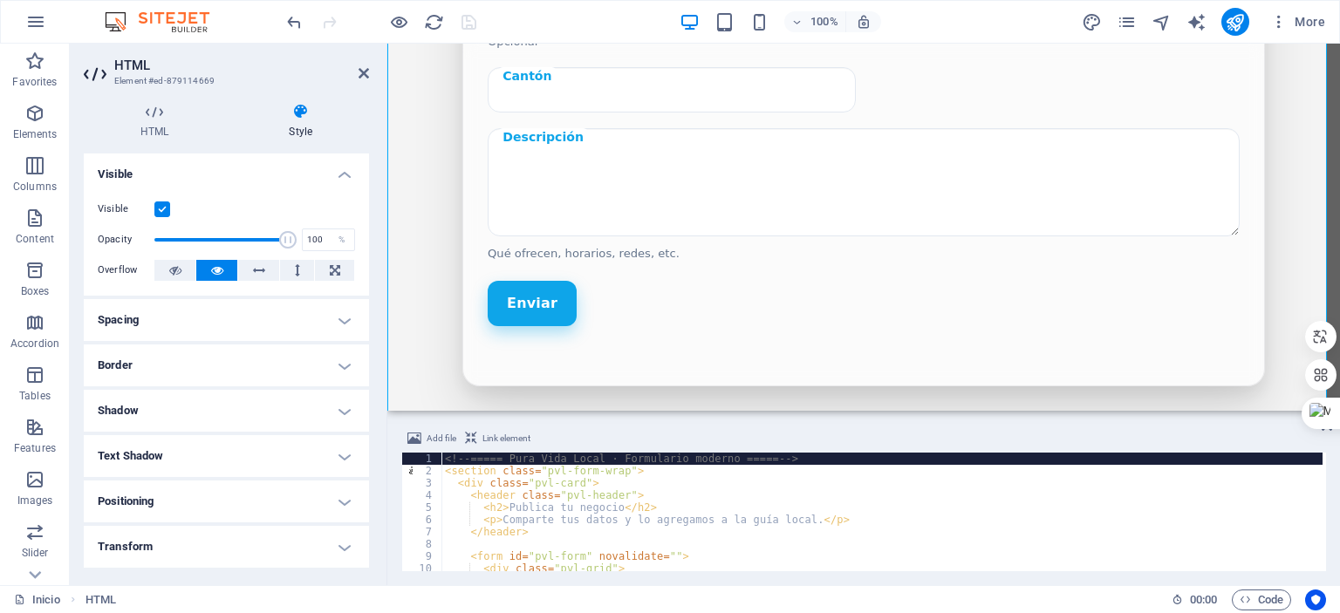
drag, startPoint x: 375, startPoint y: 293, endPoint x: 359, endPoint y: 314, distance: 26.2
click at [348, 342] on aside "HTML Element #ed-879114669 HTML Style HTML Add, edit, and format HTML directly …" at bounding box center [229, 315] width 318 height 542
click at [22, 16] on button "button" at bounding box center [36, 22] width 42 height 42
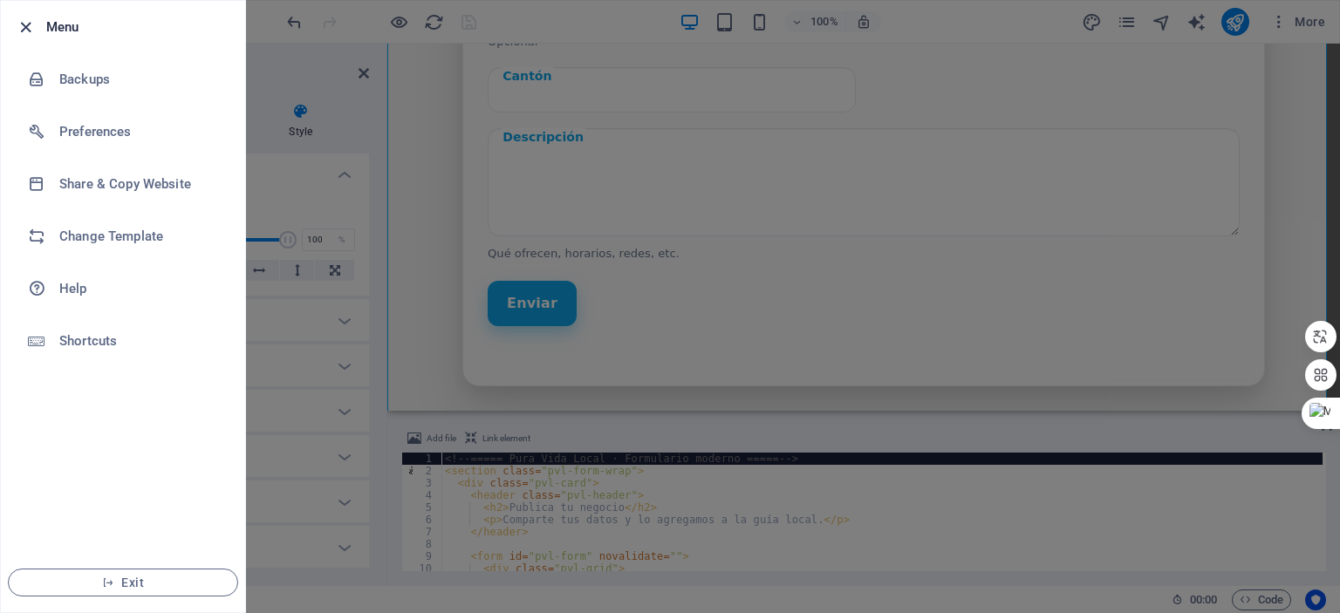
click at [24, 17] on icon "button" at bounding box center [26, 27] width 20 height 20
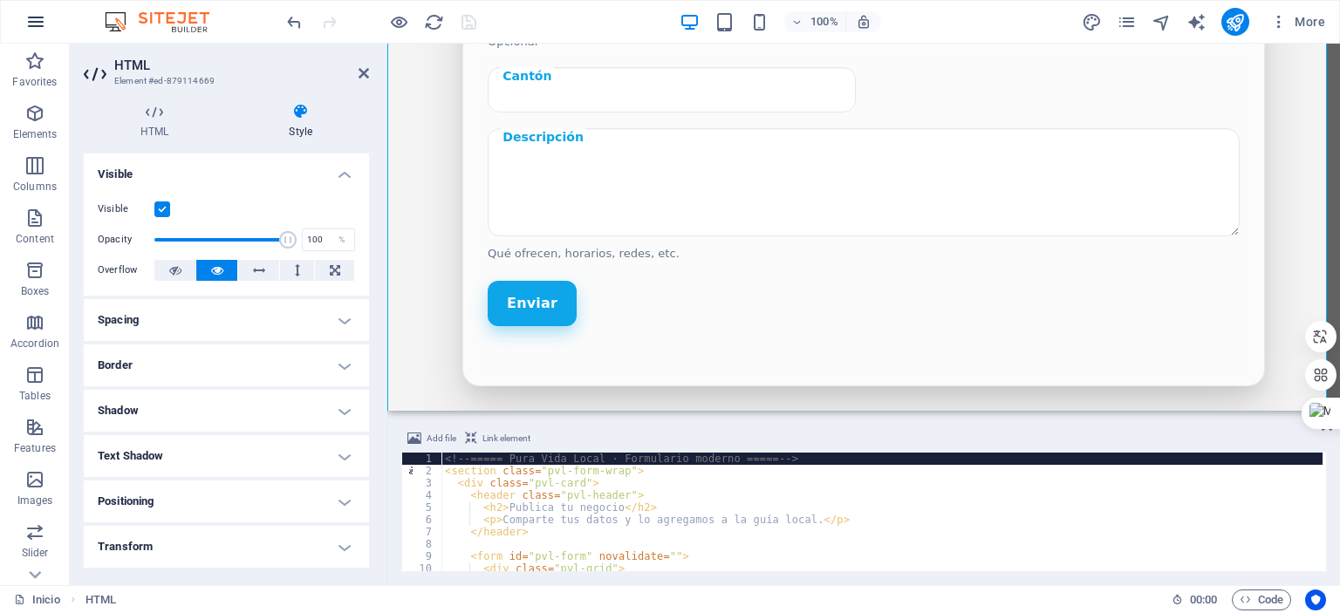
click at [32, 20] on icon "button" at bounding box center [35, 21] width 21 height 21
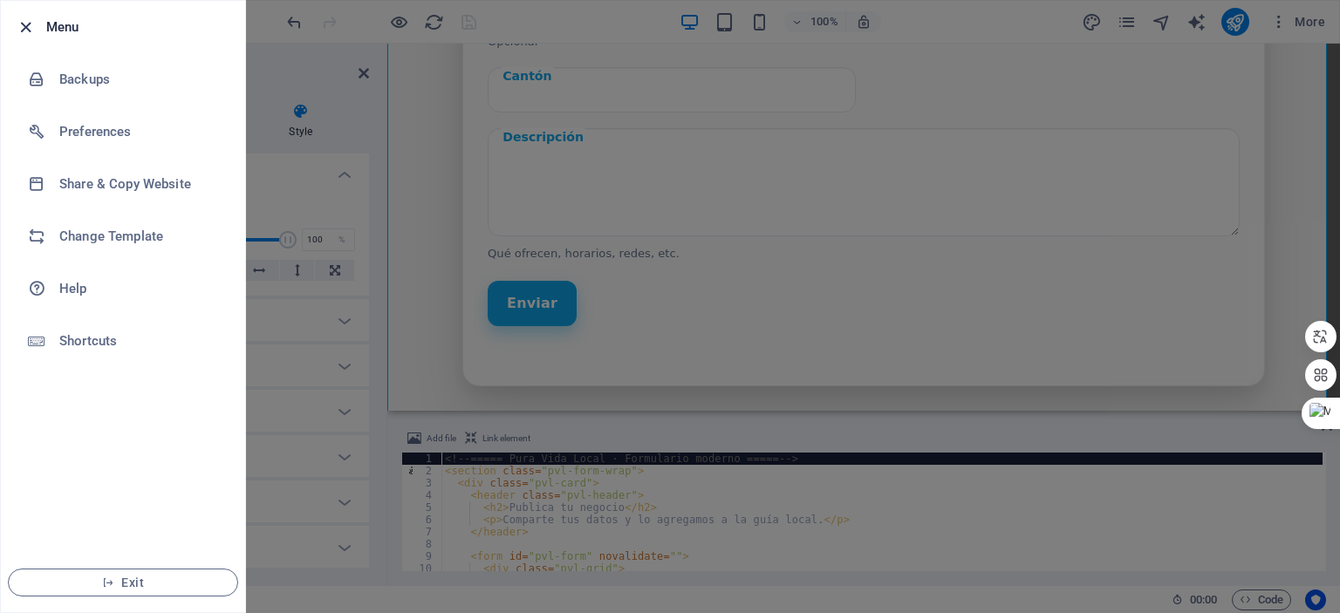
click at [33, 19] on icon "button" at bounding box center [26, 27] width 20 height 20
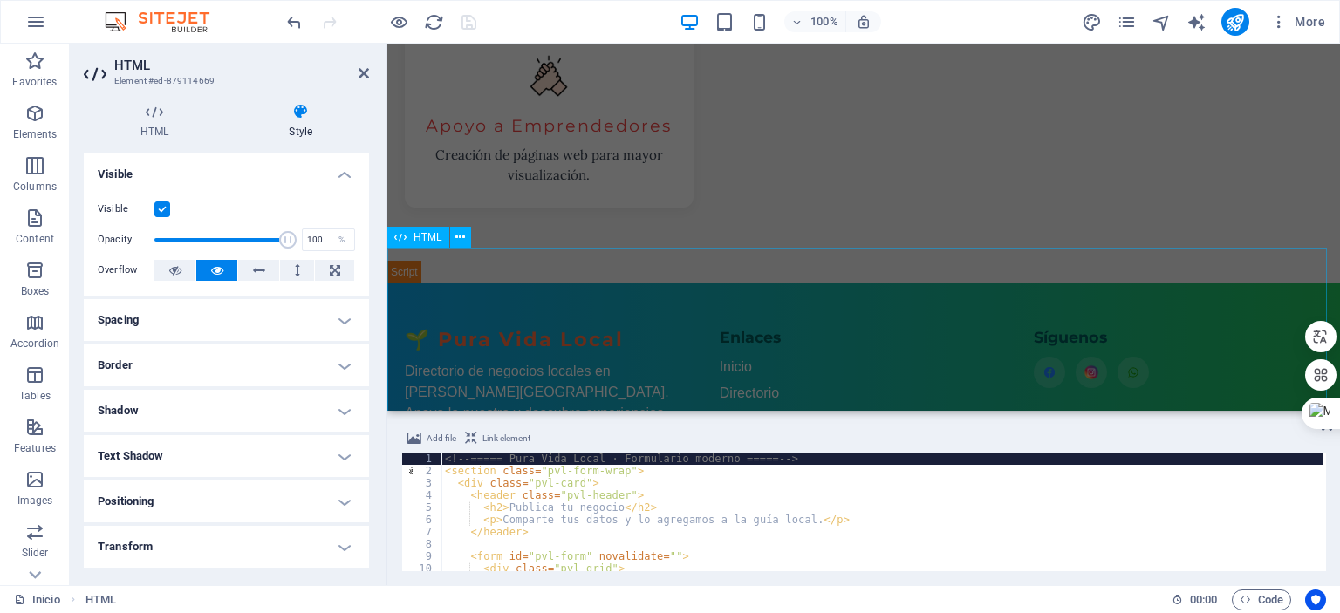
scroll to position [2727, 0]
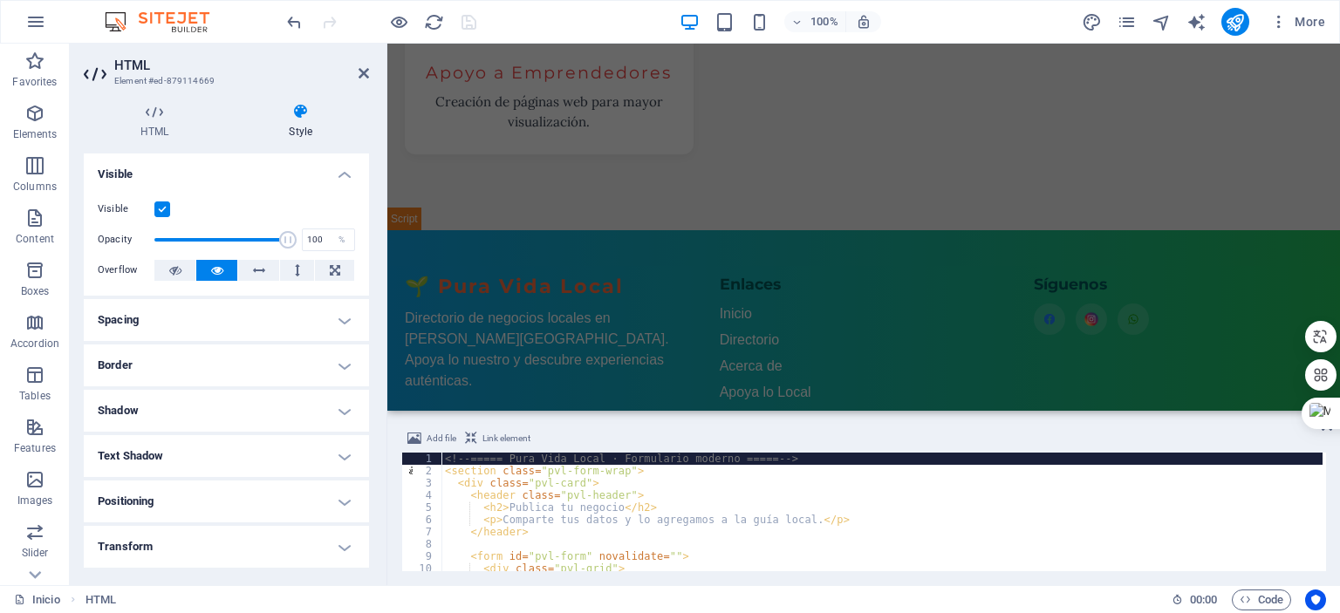
drag, startPoint x: 384, startPoint y: 383, endPoint x: 328, endPoint y: 379, distance: 55.9
click at [328, 379] on aside "HTML Element #ed-879114669 HTML Style HTML Add, edit, and format HTML directly …" at bounding box center [229, 315] width 318 height 542
click at [363, 72] on icon at bounding box center [364, 73] width 10 height 14
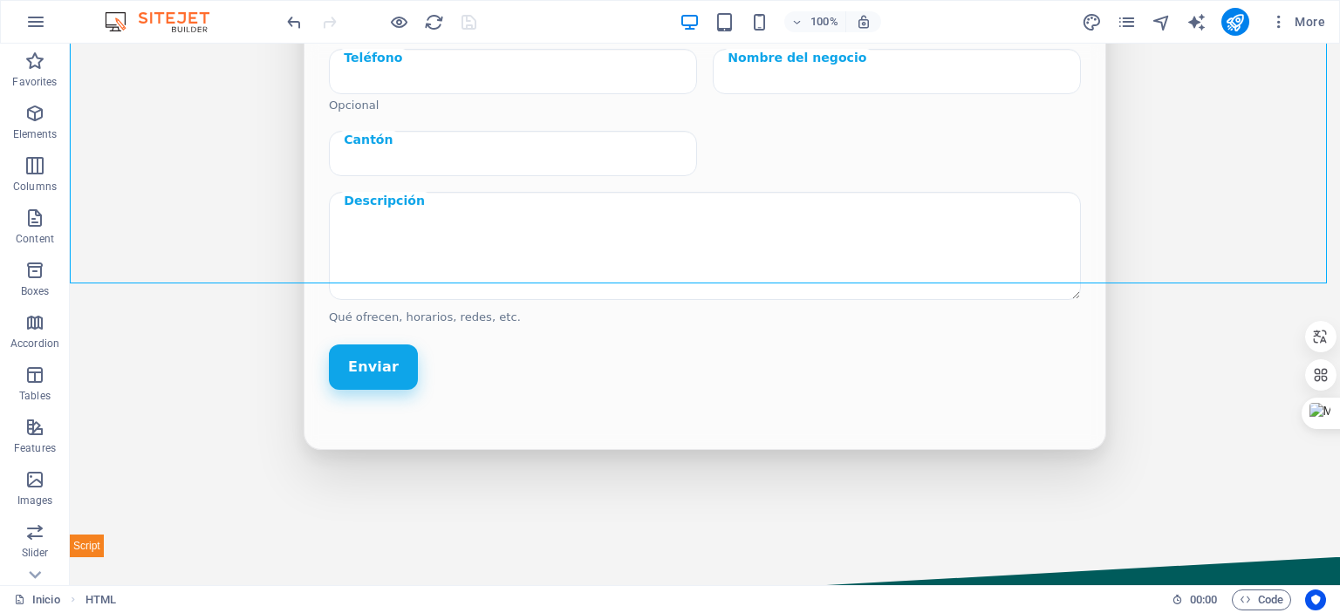
scroll to position [1706, 0]
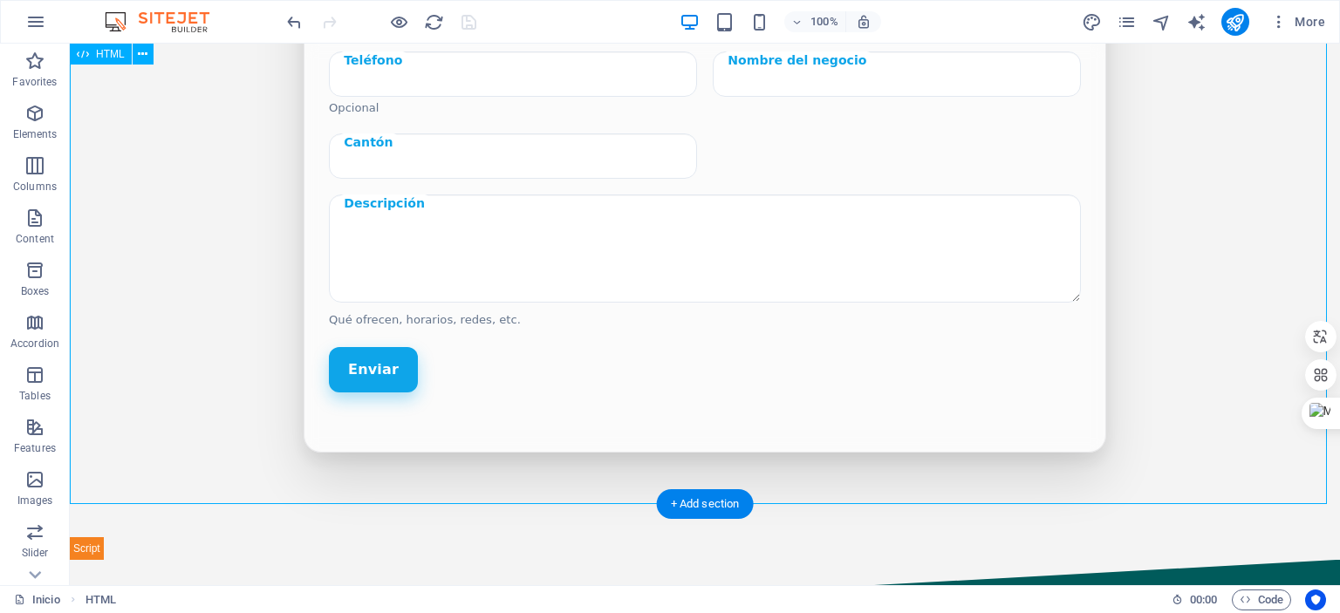
click at [1118, 319] on div "Publica tu negocio Comparte tus datos y lo agregamos a la guía local. Nombre Tu…" at bounding box center [705, 187] width 1270 height 745
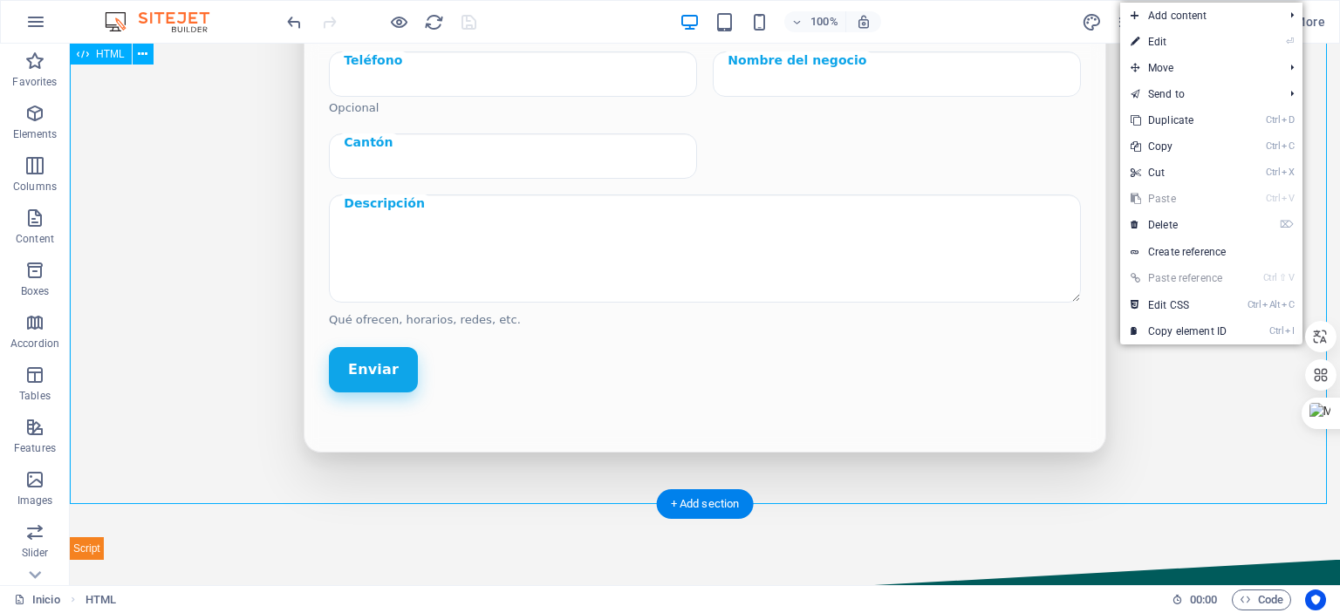
click at [207, 143] on div "Publica tu negocio Comparte tus datos y lo agregamos a la guía local. Nombre Tu…" at bounding box center [705, 187] width 1270 height 745
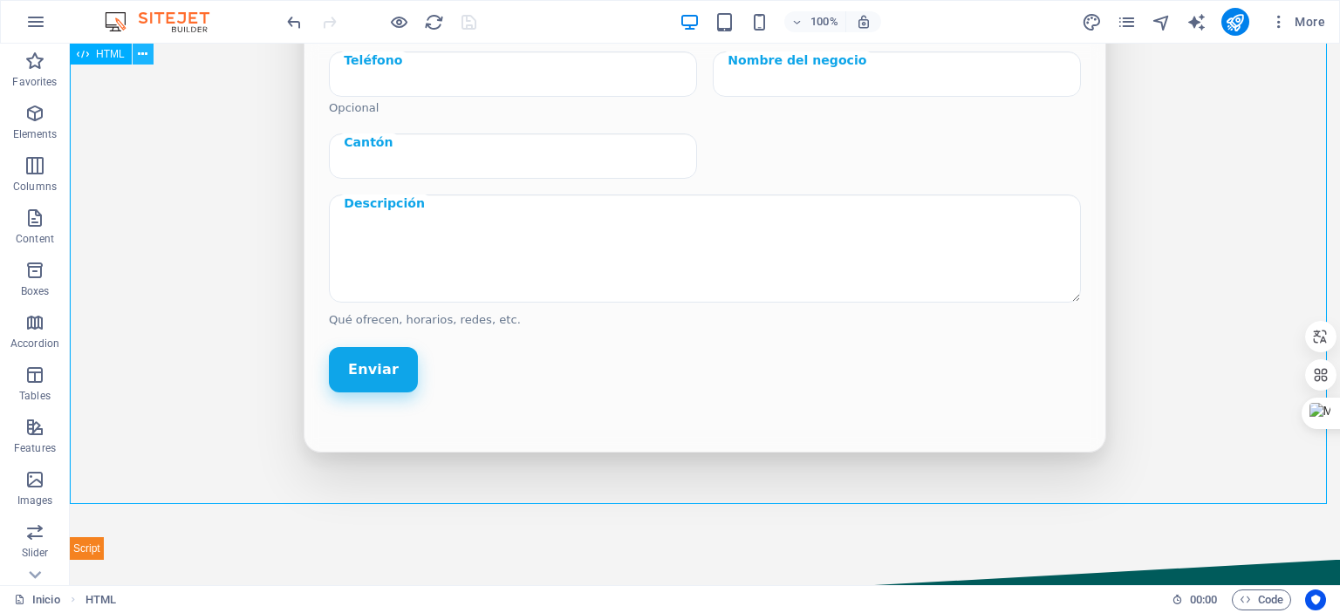
click at [142, 51] on icon at bounding box center [143, 54] width 10 height 18
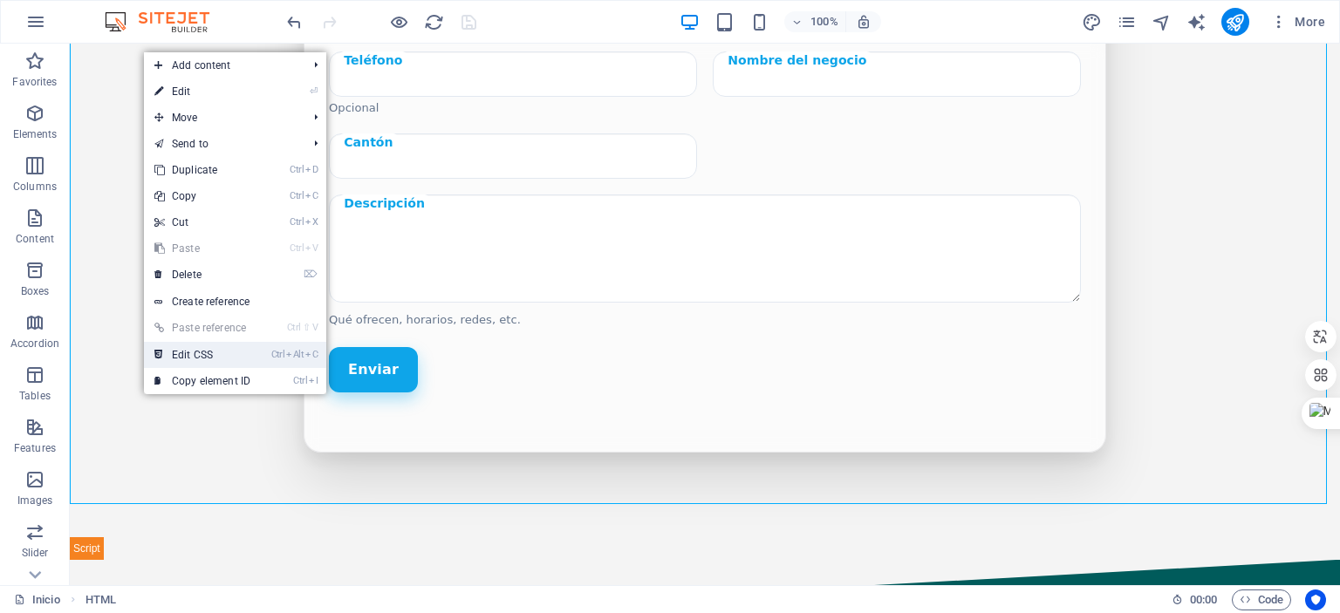
click at [208, 355] on link "Ctrl Alt C Edit CSS" at bounding box center [202, 355] width 117 height 26
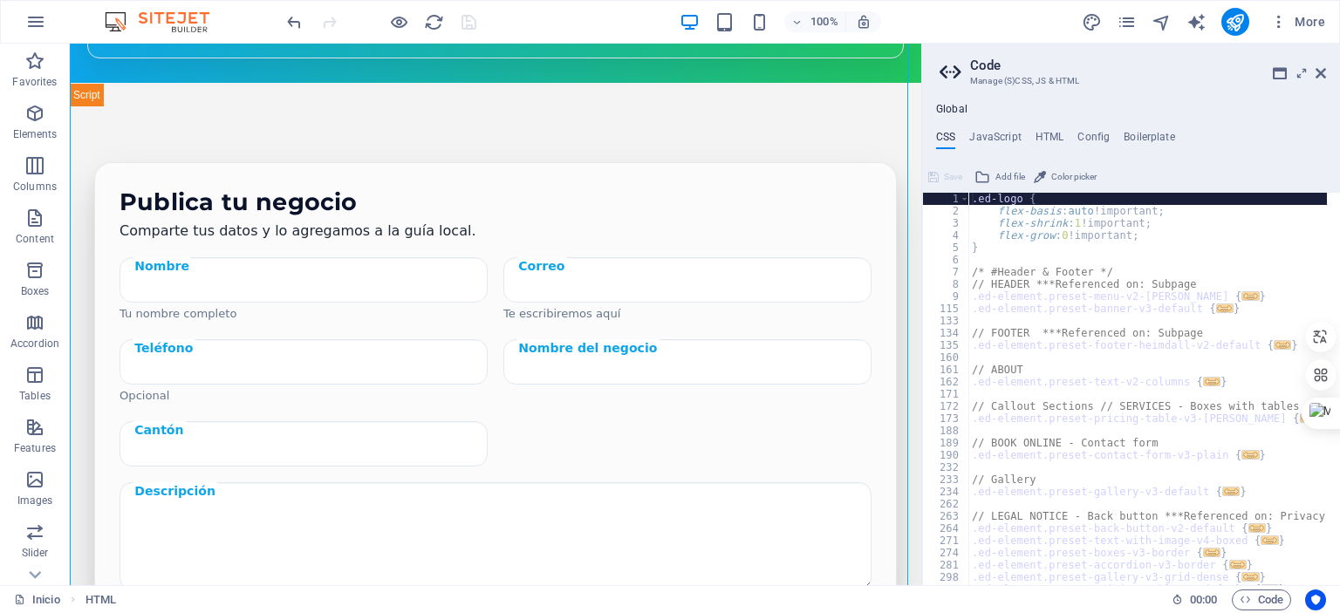
scroll to position [0, 0]
click at [992, 139] on h4 "JavaScript" at bounding box center [994, 140] width 51 height 19
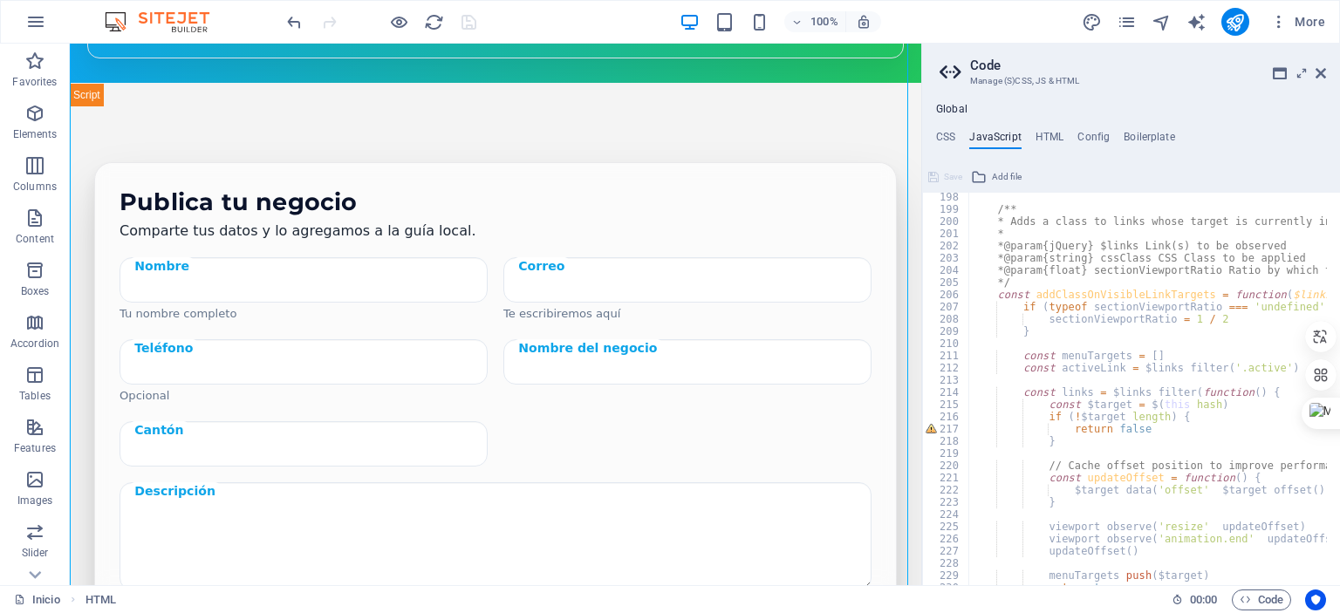
scroll to position [2512, 0]
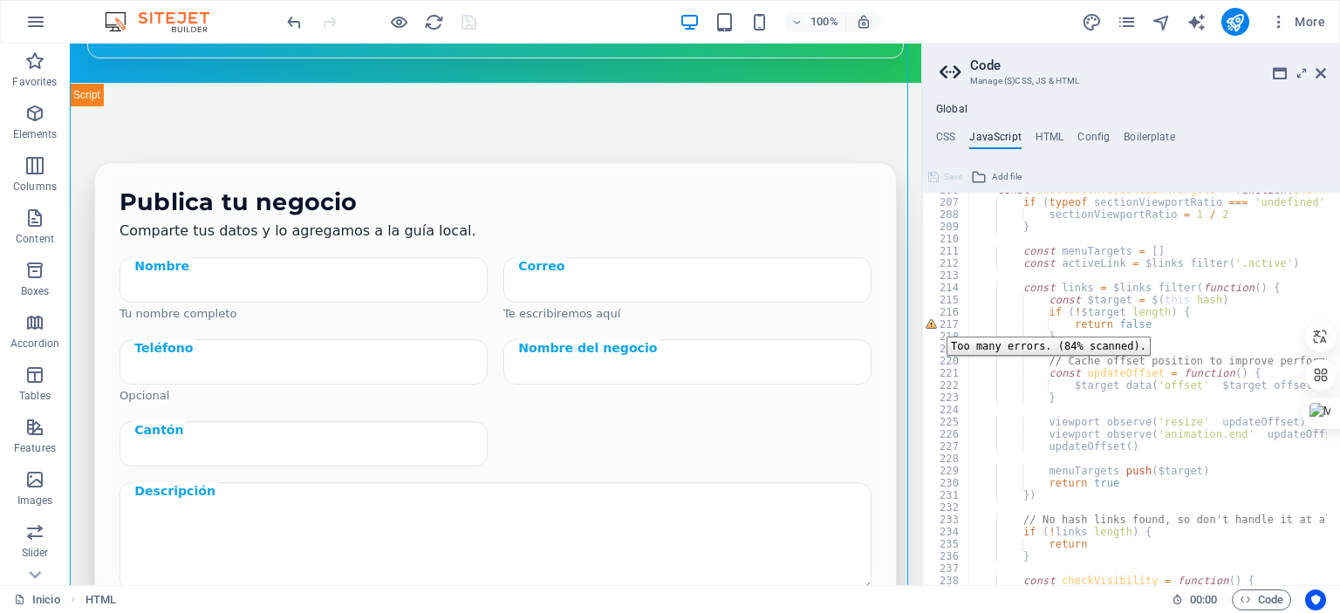
click at [933, 324] on div "217" at bounding box center [946, 324] width 47 height 12
type textarea "}"
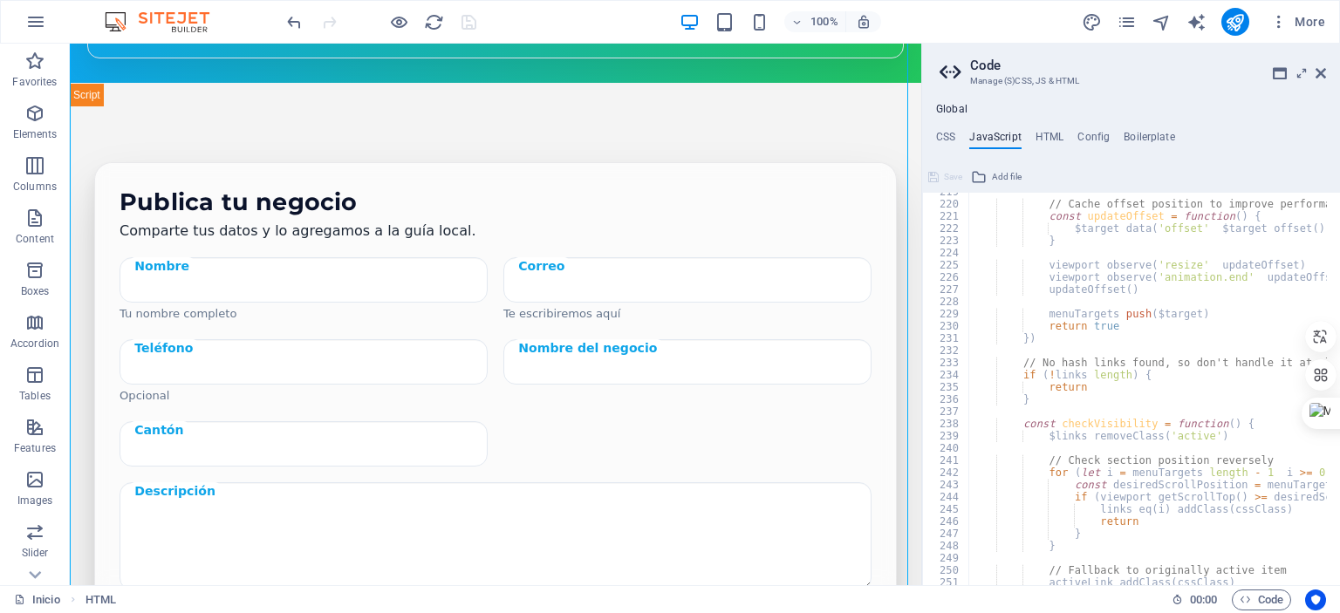
scroll to position [2771, 0]
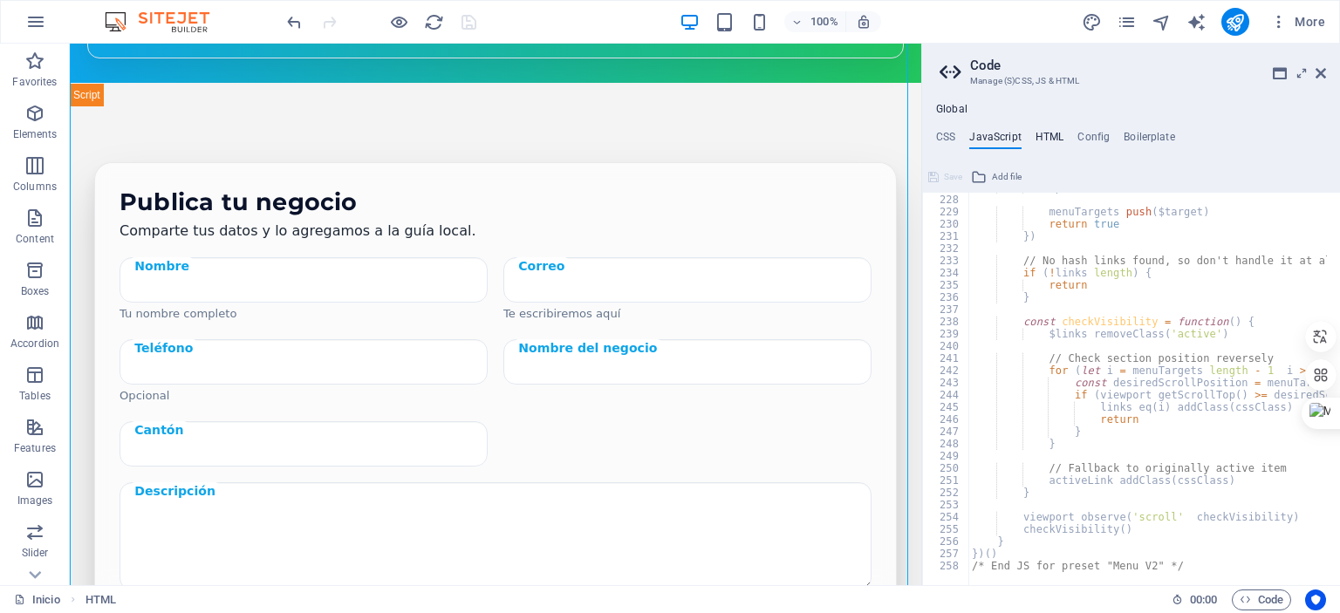
click at [1056, 139] on h4 "HTML" at bounding box center [1049, 140] width 29 height 19
type textarea "<a href="#main-content" class="wv-link-content button">Skip to main content</a>"
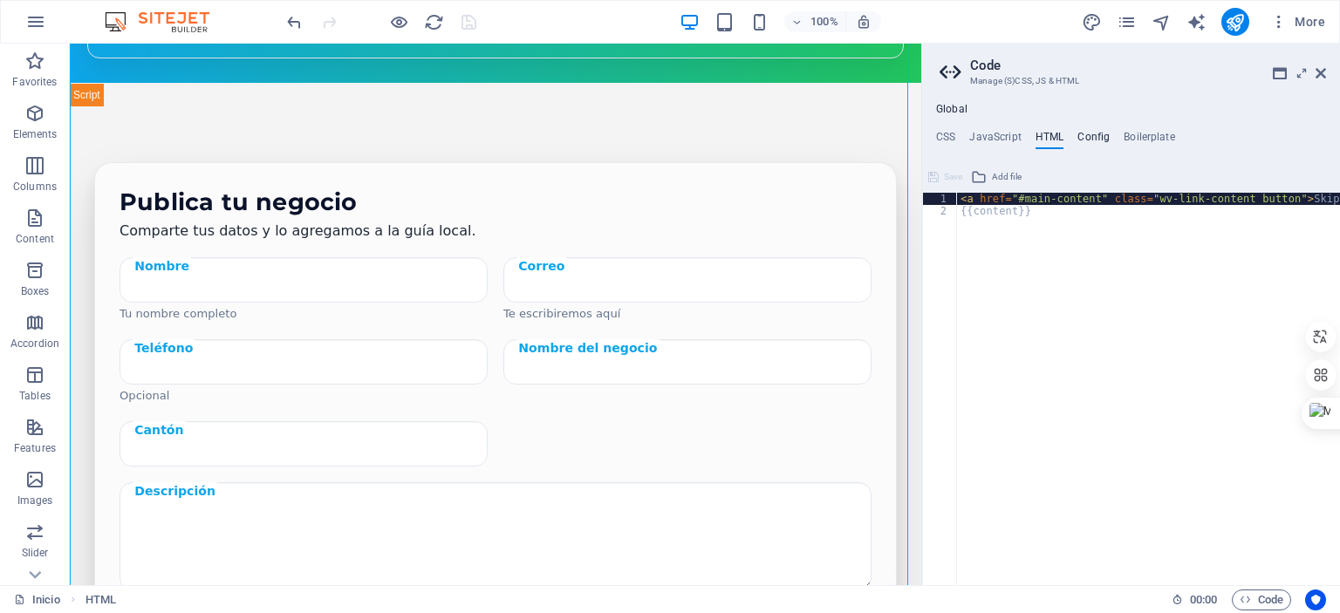
click at [1082, 134] on h4 "Config" at bounding box center [1093, 140] width 32 height 19
type textarea "$color-background: #F4F4F4;"
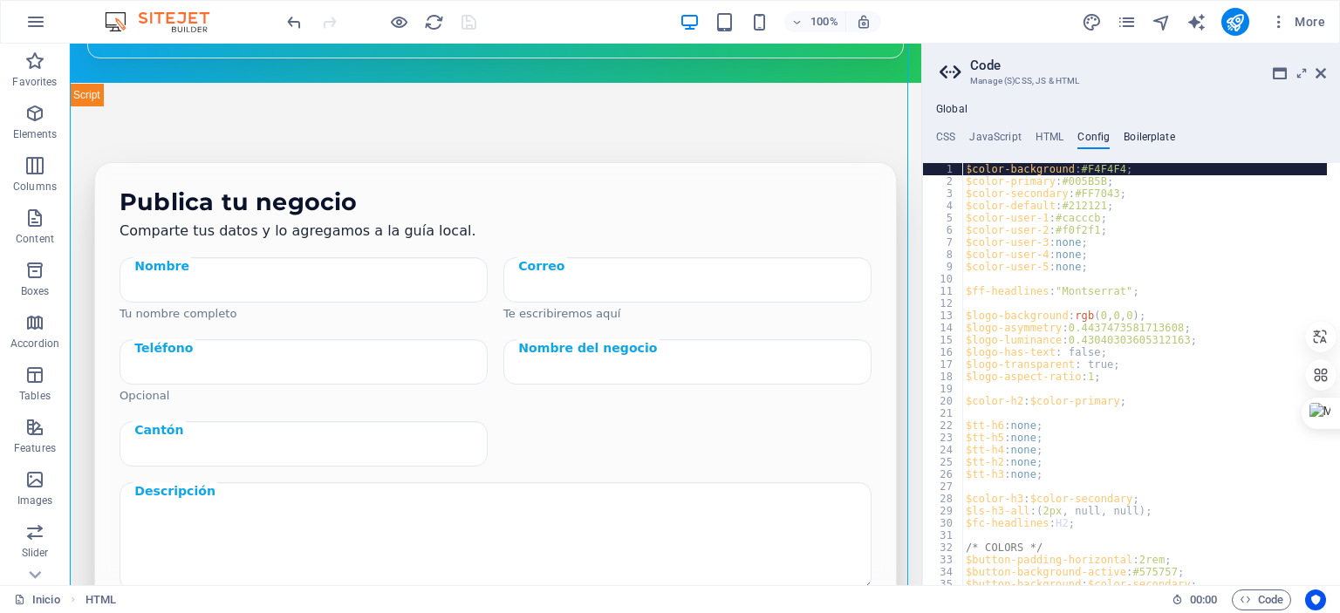
click at [1142, 140] on h4 "Boilerplate" at bounding box center [1149, 140] width 51 height 19
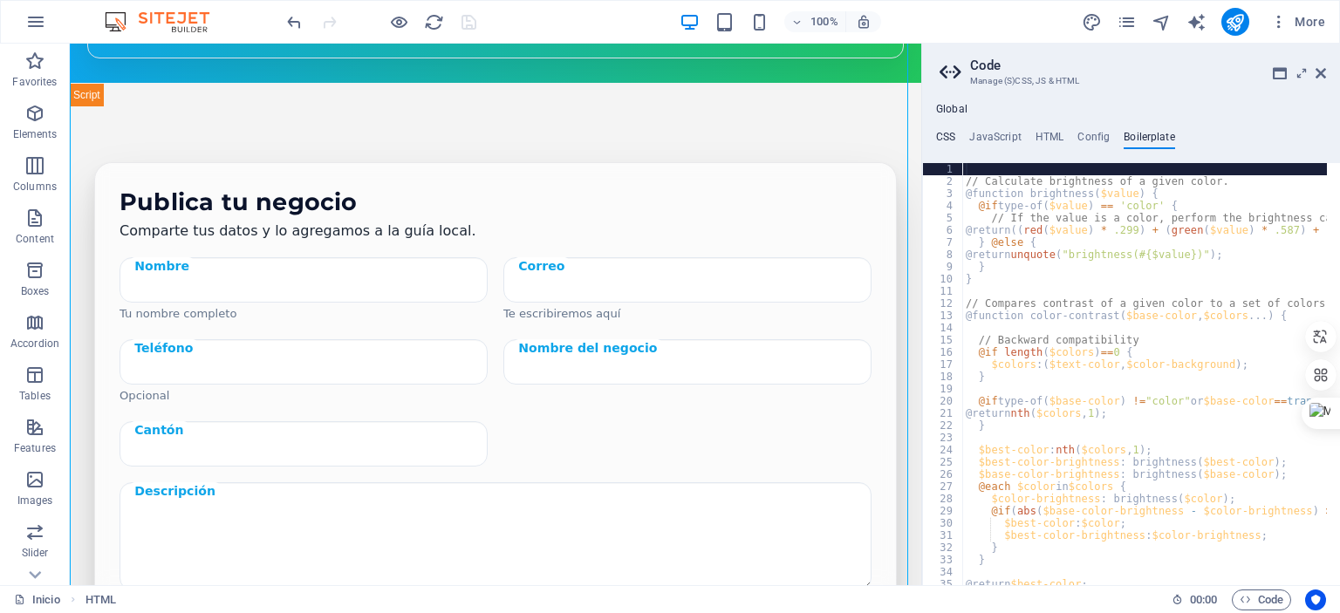
click at [942, 140] on h4 "CSS" at bounding box center [945, 140] width 19 height 19
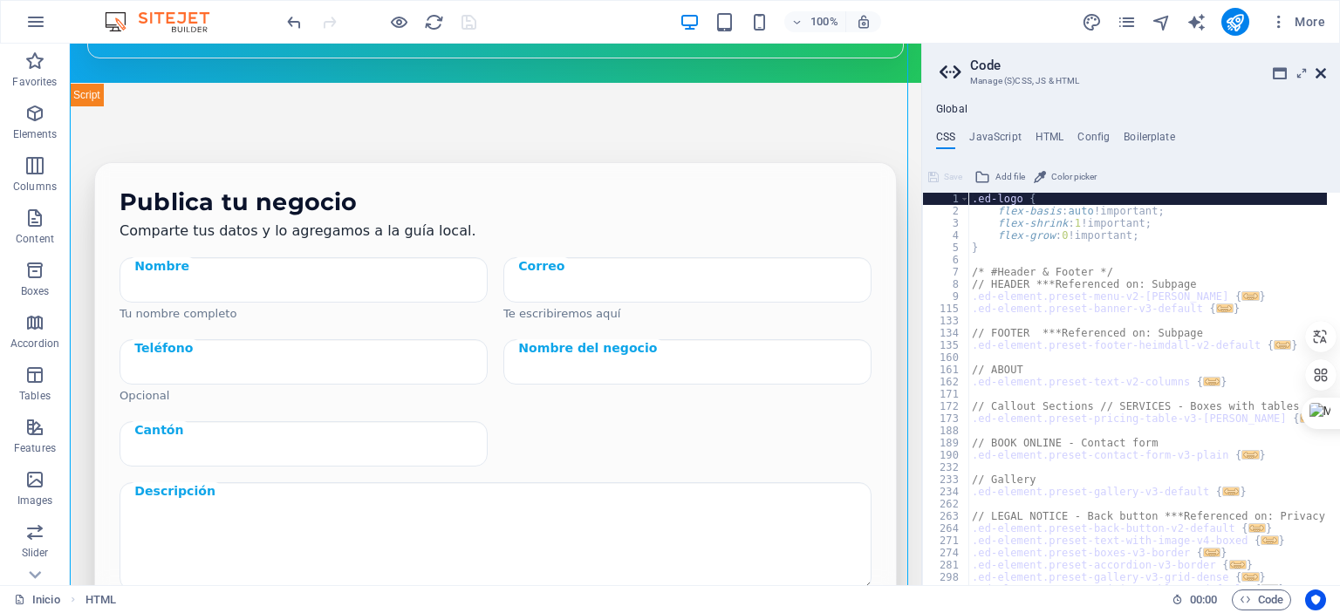
click at [1320, 69] on icon at bounding box center [1320, 73] width 10 height 14
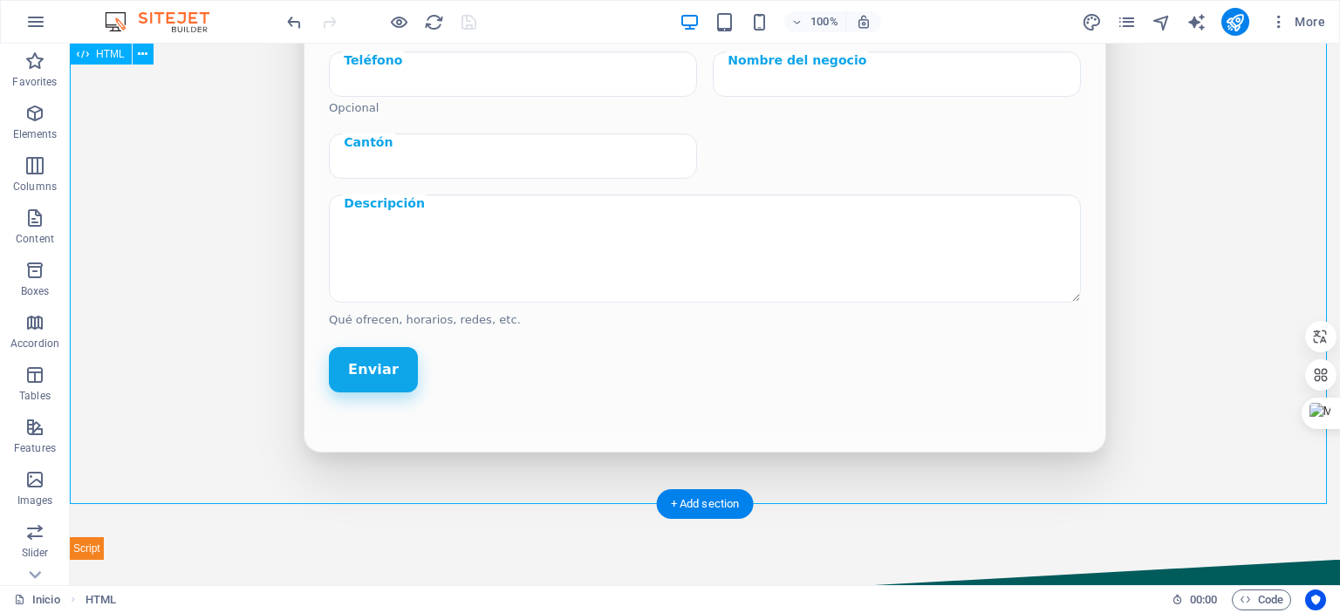
click at [1158, 220] on div "Publica tu negocio Comparte tus datos y lo agregamos a la guía local. Nombre Tu…" at bounding box center [705, 187] width 1270 height 745
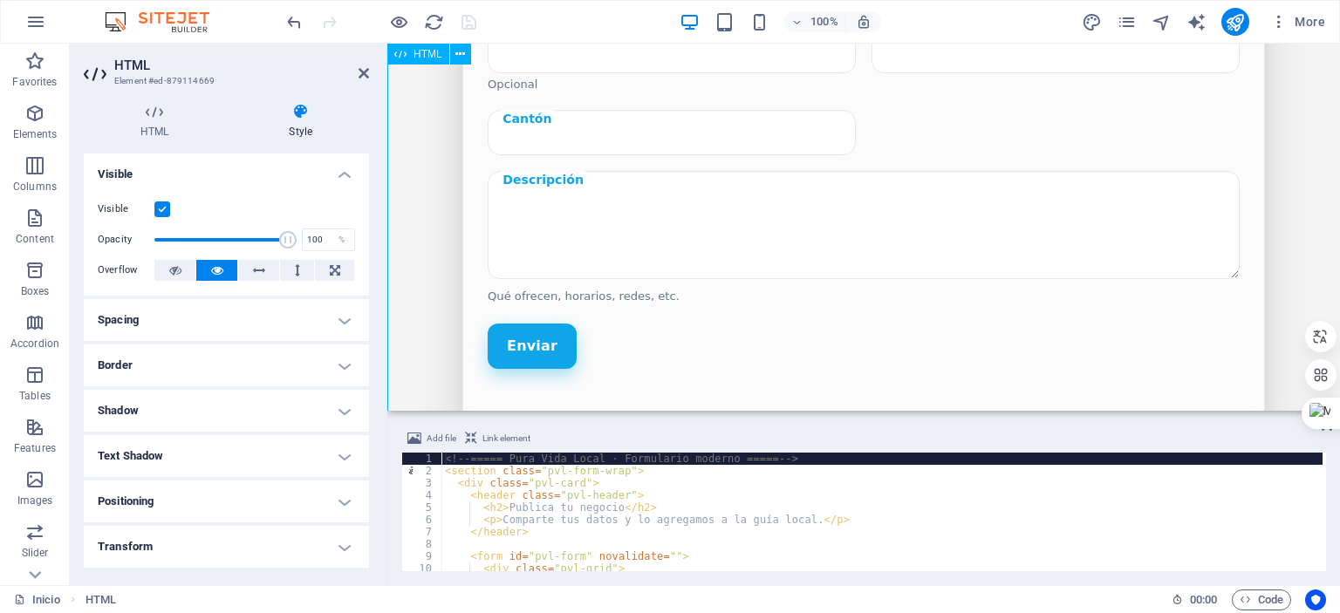
scroll to position [1650, 0]
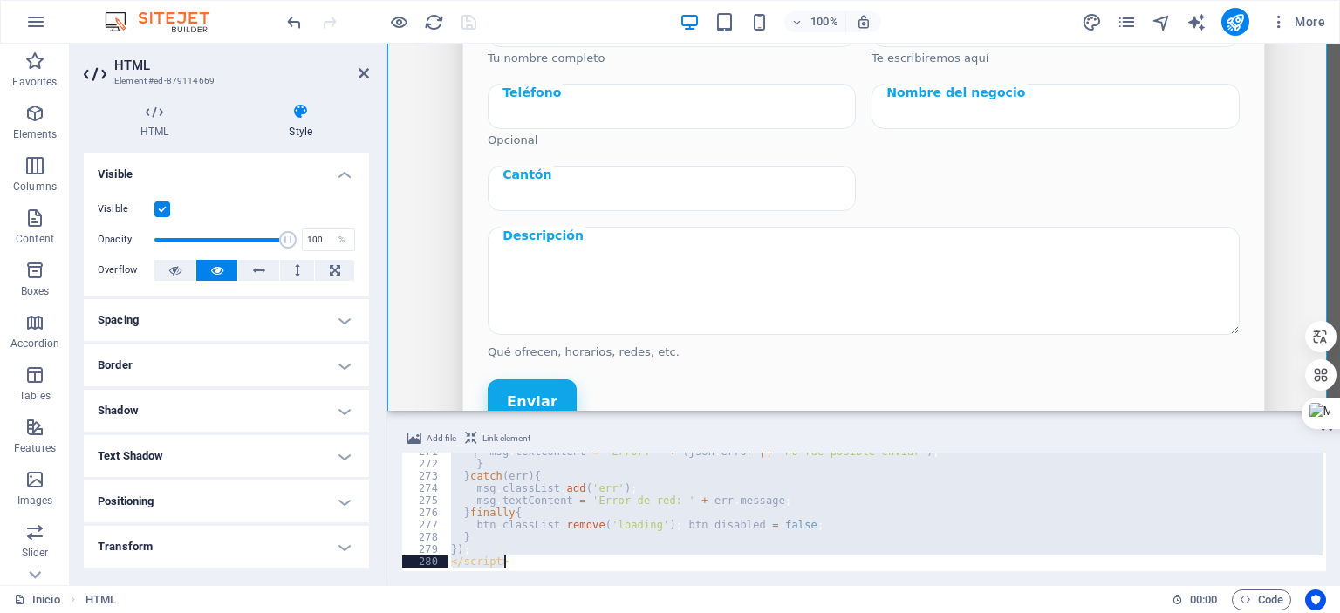
scroll to position [3304, 0]
drag, startPoint x: 449, startPoint y: 456, endPoint x: 577, endPoint y: 571, distance: 171.7
click at [577, 571] on div "<!-- ===== Pura Vida Local · Formulario moderno ===== --> 271 272 273 274 275 2…" at bounding box center [863, 512] width 925 height 119
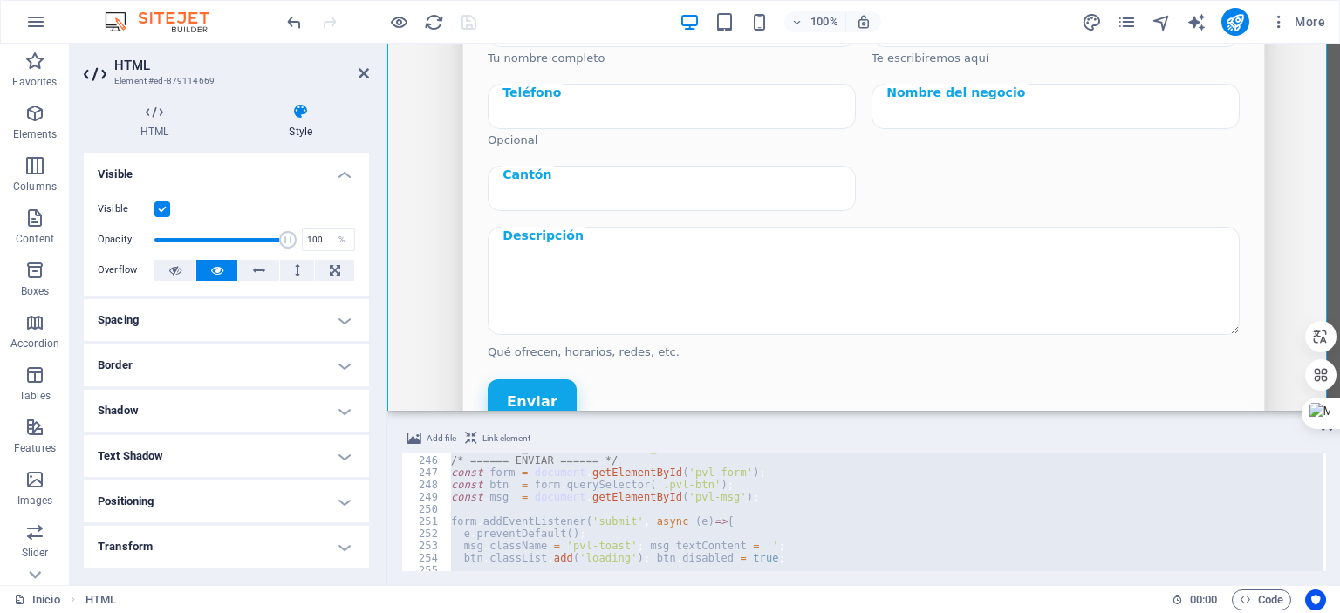
scroll to position [2938, 0]
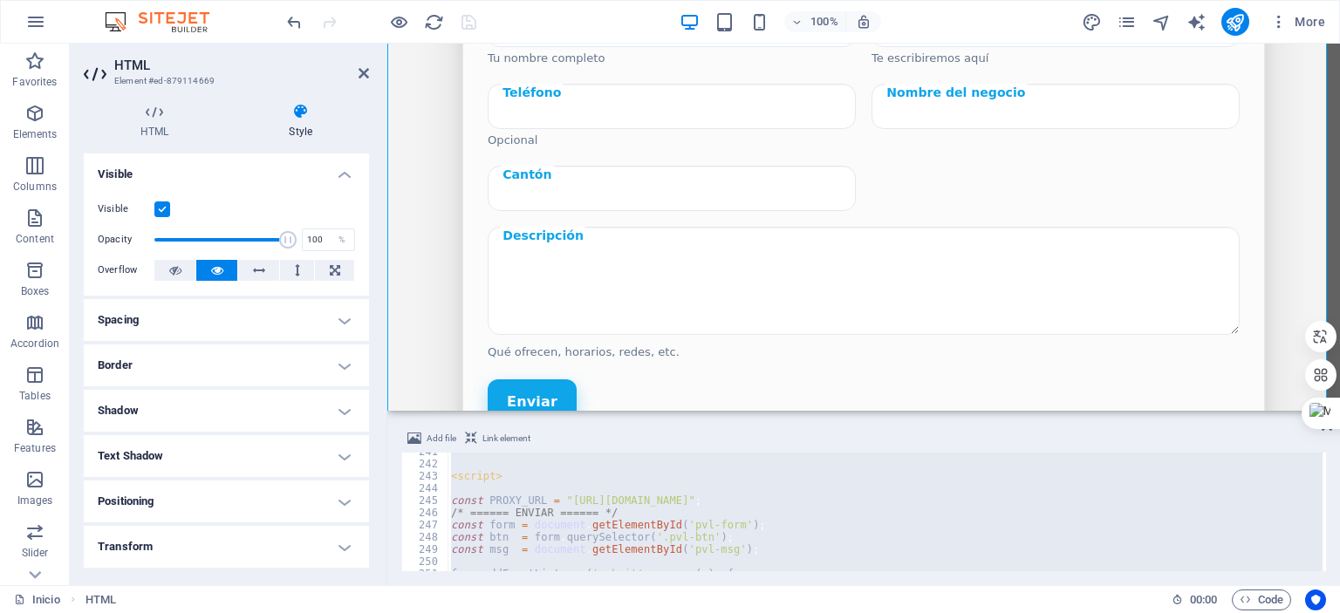
click at [568, 506] on div "< script > const PROXY_URL = "[URL][DOMAIN_NAME]" ; /* ====== ENVIAR ====== */ …" at bounding box center [885, 512] width 875 height 119
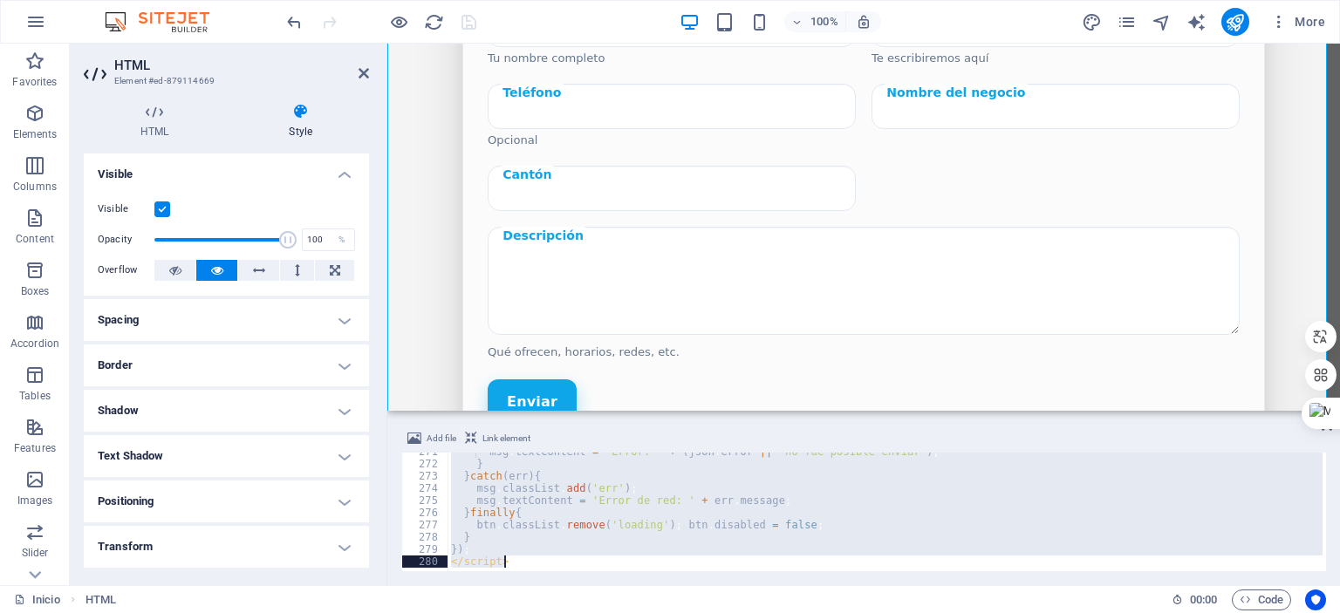
scroll to position [3304, 0]
drag, startPoint x: 446, startPoint y: 456, endPoint x: 586, endPoint y: 609, distance: 207.4
click at [586, 585] on section "Favorites Elements Columns Content Boxes Accordion Tables Features Images Slide…" at bounding box center [670, 315] width 1340 height 542
type textarea "}); </script>"
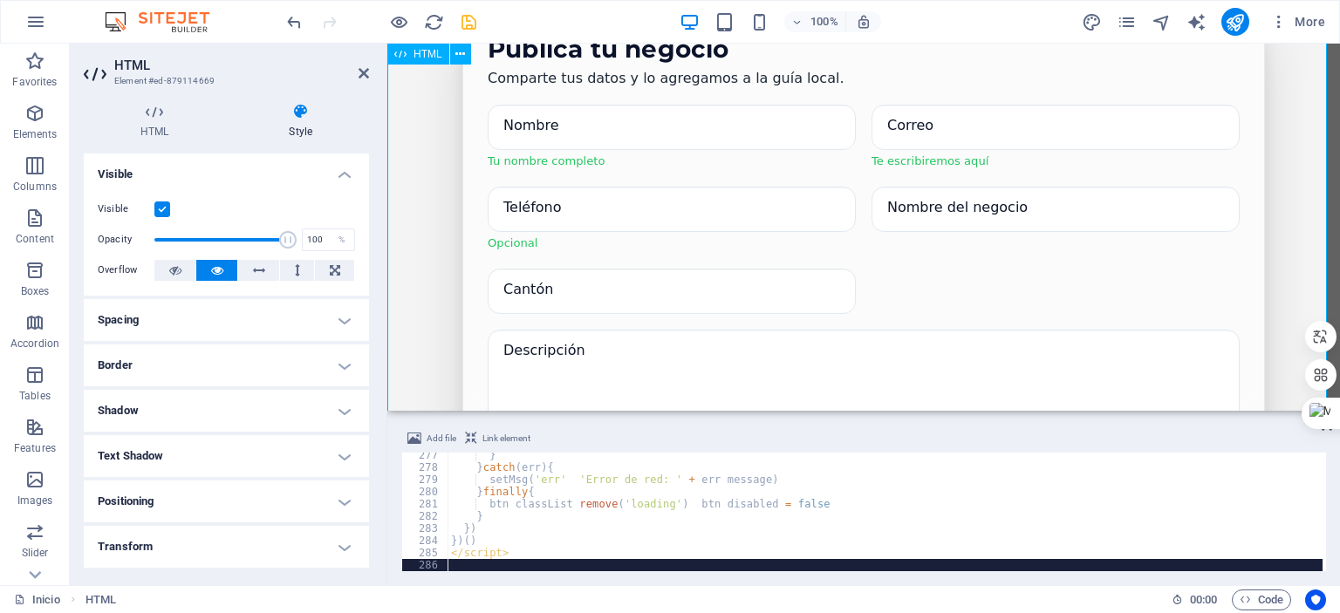
scroll to position [1650, 0]
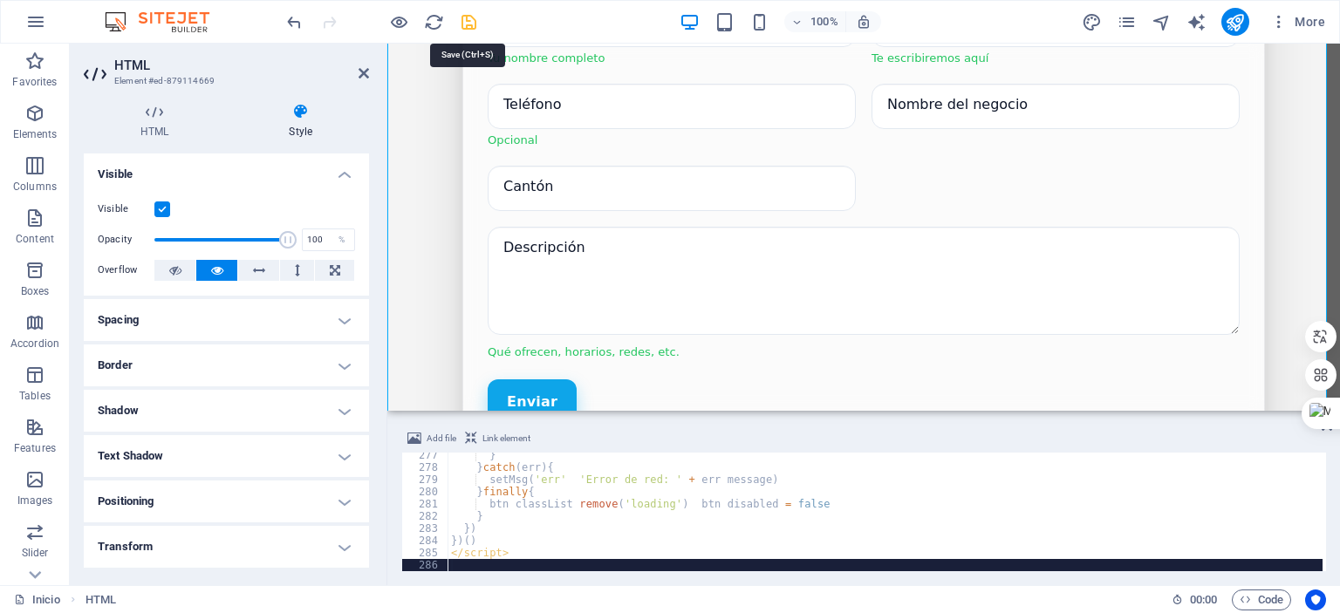
click at [471, 26] on icon "save" at bounding box center [469, 22] width 20 height 20
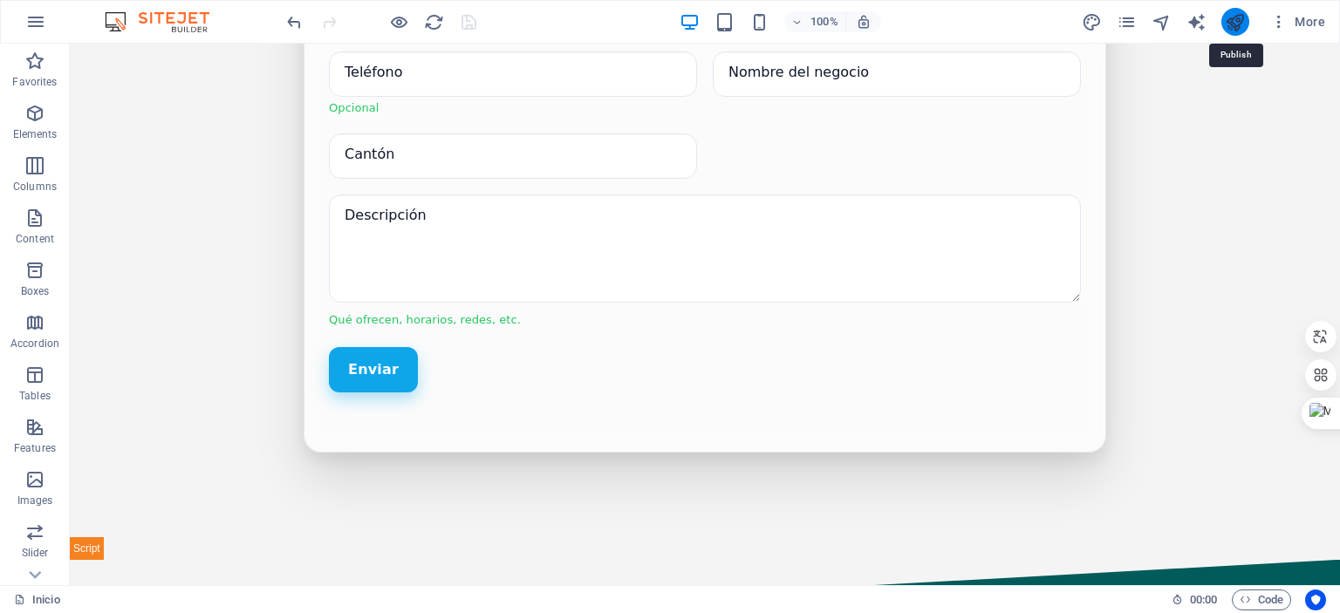
click at [1242, 20] on icon "publish" at bounding box center [1235, 22] width 20 height 20
